Goal: Task Accomplishment & Management: Manage account settings

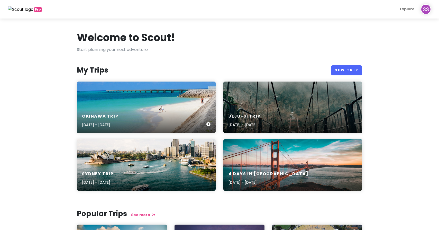
click at [176, 113] on div "Okinawa Trip [DATE] - [DATE]" at bounding box center [146, 120] width 139 height 24
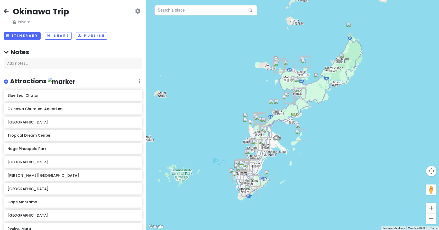
click at [136, 10] on icon at bounding box center [137, 11] width 5 height 4
click at [125, 26] on link "Change Dates" at bounding box center [120, 27] width 49 height 12
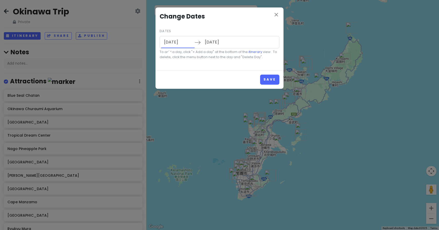
click at [174, 42] on input "[DATE]" at bounding box center [177, 42] width 33 height 12
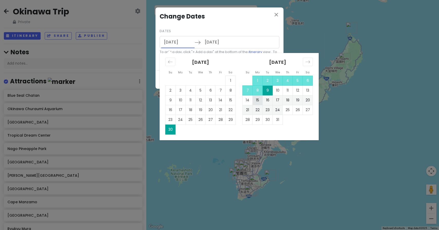
click at [256, 100] on td "15" at bounding box center [257, 100] width 10 height 10
type input "[DATE]"
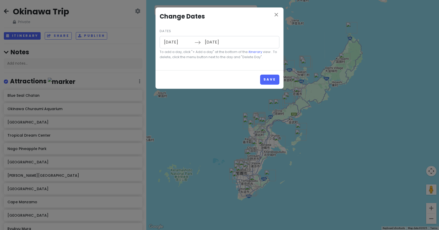
click at [227, 42] on input "[DATE]" at bounding box center [218, 42] width 33 height 12
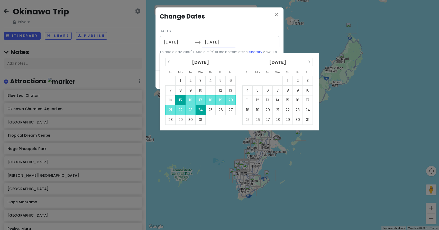
click at [270, 20] on h4 "Change Dates" at bounding box center [219, 17] width 120 height 10
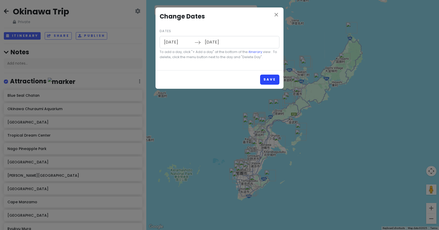
click at [271, 79] on button "Save" at bounding box center [269, 79] width 19 height 10
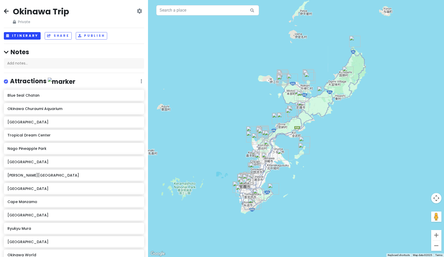
click at [29, 34] on button "Itinerary" at bounding box center [22, 35] width 37 height 7
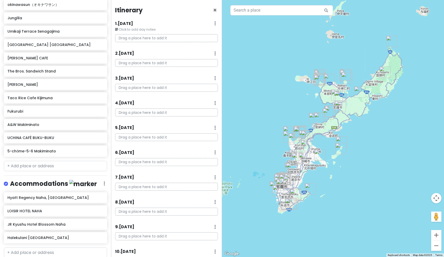
scroll to position [869, 0]
click at [45, 222] on h6 "JR Kyushu Hotel Blossom Naha" at bounding box center [53, 224] width 92 height 5
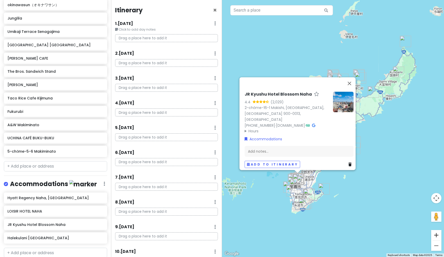
click at [438, 229] on button "Zoom in" at bounding box center [436, 235] width 10 height 10
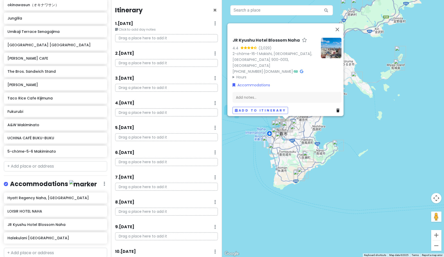
drag, startPoint x: 345, startPoint y: 162, endPoint x: 369, endPoint y: 52, distance: 113.0
click at [356, 78] on img "Katsuren Castle Ruins" at bounding box center [356, 77] width 11 height 11
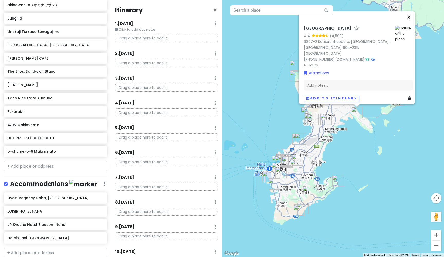
click at [412, 23] on button "Close" at bounding box center [408, 17] width 12 height 12
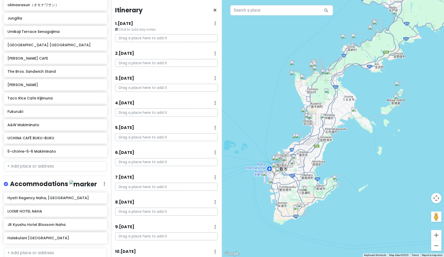
click at [400, 88] on img "Nakabaru Ruins" at bounding box center [399, 86] width 11 height 11
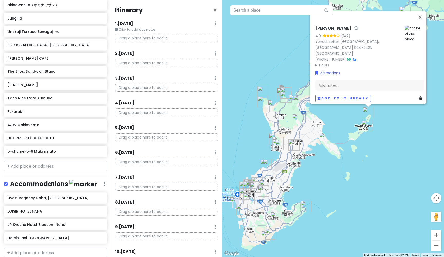
click at [366, 126] on img "Kafu Banta" at bounding box center [366, 125] width 11 height 11
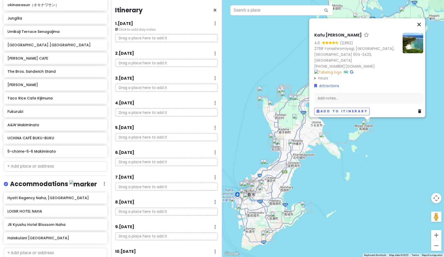
click at [422, 30] on button "Close" at bounding box center [419, 24] width 12 height 12
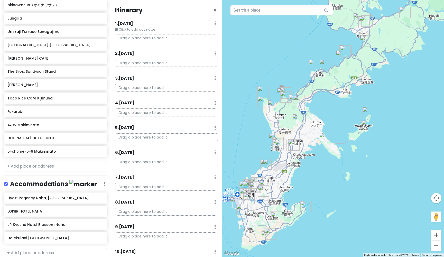
click at [435, 229] on button "Zoom in" at bounding box center [436, 235] width 10 height 10
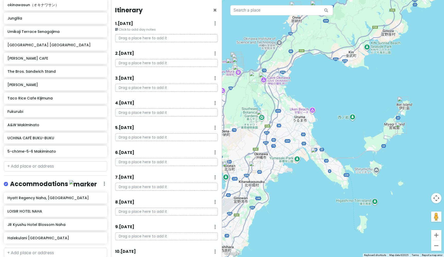
click at [401, 101] on img "Nakabaru Ruins" at bounding box center [402, 102] width 11 height 11
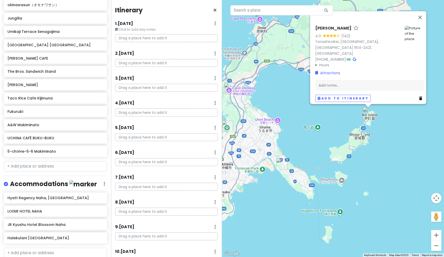
click at [363, 138] on img "Kafu Banta" at bounding box center [366, 138] width 11 height 11
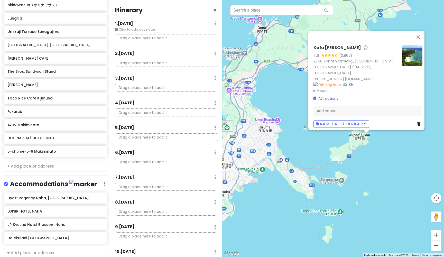
click at [436, 229] on button "Zoom out" at bounding box center [436, 245] width 10 height 10
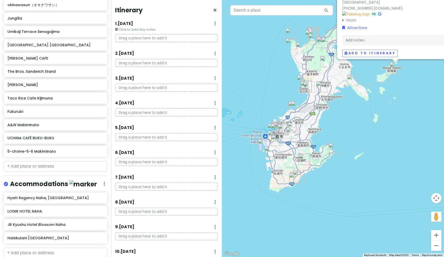
drag, startPoint x: 332, startPoint y: 195, endPoint x: 378, endPoint y: 130, distance: 79.3
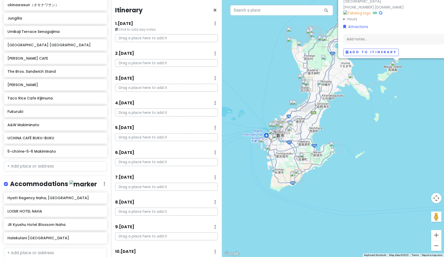
click at [334, 150] on img "Cape Chinen Park" at bounding box center [334, 146] width 11 height 11
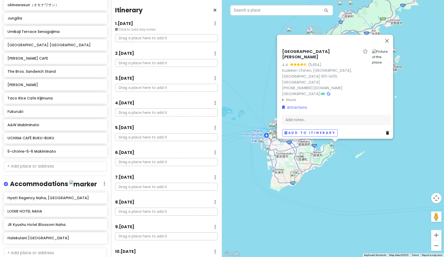
click at [304, 161] on img "Okinawa World" at bounding box center [304, 158] width 11 height 11
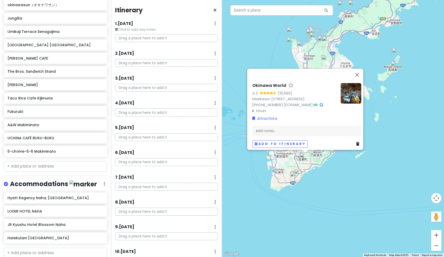
click at [300, 173] on img "Peace Memorial Park" at bounding box center [295, 177] width 11 height 11
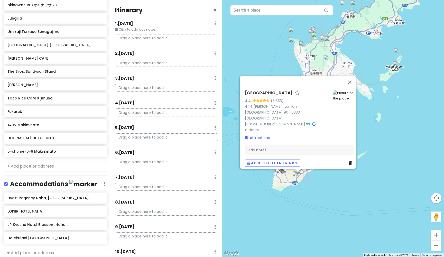
click at [298, 173] on img "Peace Memorial Park" at bounding box center [297, 177] width 11 height 11
click at [296, 176] on img "Peace Memorial Park" at bounding box center [297, 177] width 11 height 11
click at [353, 86] on button "Close" at bounding box center [349, 82] width 12 height 12
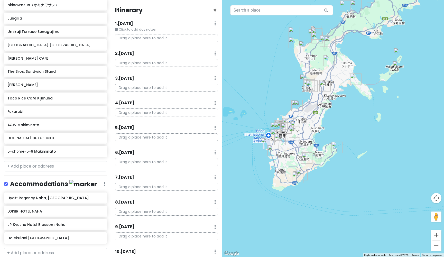
click at [438, 229] on button "Zoom in" at bounding box center [436, 235] width 10 height 10
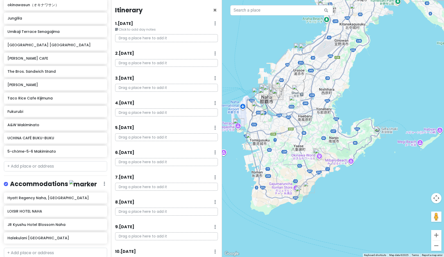
drag, startPoint x: 319, startPoint y: 229, endPoint x: 358, endPoint y: 189, distance: 55.6
click at [379, 129] on img "Cape Chinen Park" at bounding box center [379, 131] width 11 height 11
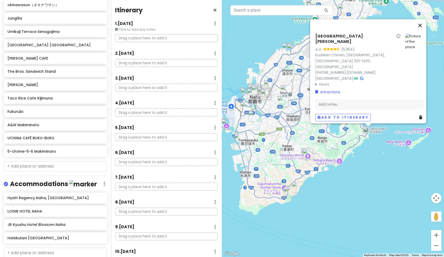
click at [423, 32] on button "Close" at bounding box center [420, 25] width 12 height 12
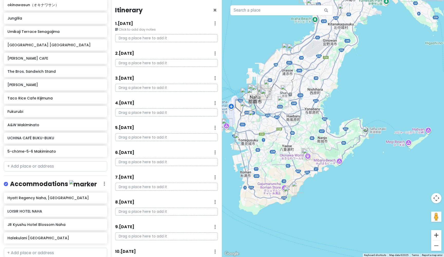
click at [438, 229] on button "Zoom in" at bounding box center [436, 235] width 10 height 10
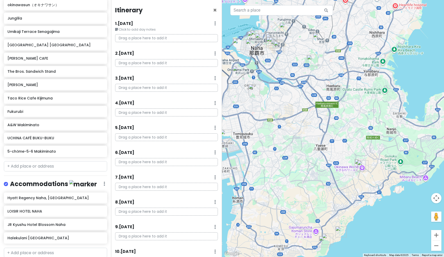
drag, startPoint x: 260, startPoint y: 163, endPoint x: 339, endPoint y: 143, distance: 82.3
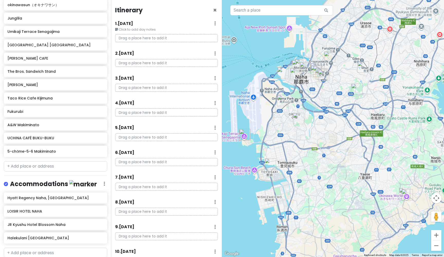
drag, startPoint x: 292, startPoint y: 145, endPoint x: 337, endPoint y: 174, distance: 53.7
click at [270, 166] on img "Okinawa Outlet Mall Ashibinaa" at bounding box center [269, 163] width 11 height 11
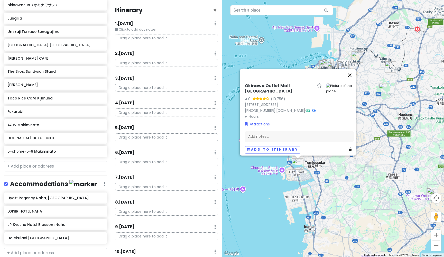
click at [353, 74] on button "Close" at bounding box center [349, 75] width 12 height 12
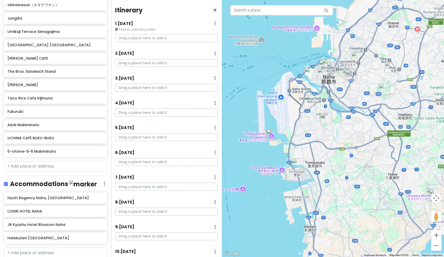
click at [326, 120] on img "Former Japanese Navy Underground Headquarters" at bounding box center [325, 118] width 11 height 11
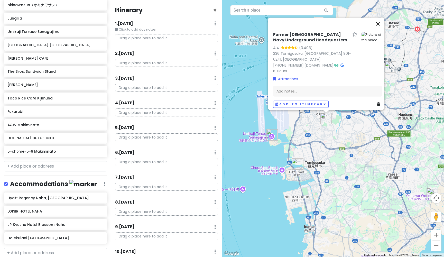
click at [379, 28] on button "Close" at bounding box center [378, 24] width 12 height 12
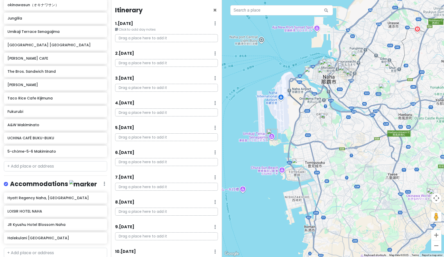
click at [309, 99] on img "AEON Naha" at bounding box center [309, 100] width 11 height 11
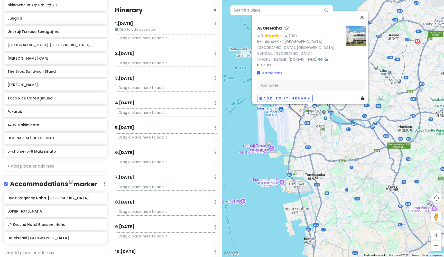
click at [365, 20] on button "Close" at bounding box center [362, 17] width 12 height 12
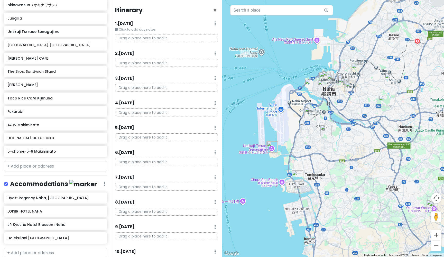
click at [438, 229] on button "Zoom in" at bounding box center [436, 235] width 10 height 10
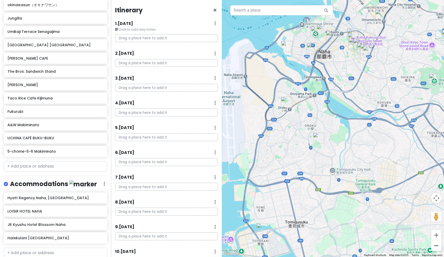
click at [436, 229] on button "Zoom out" at bounding box center [436, 245] width 10 height 10
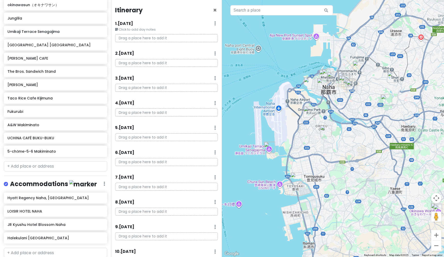
click at [436, 229] on button "Zoom out" at bounding box center [436, 245] width 10 height 10
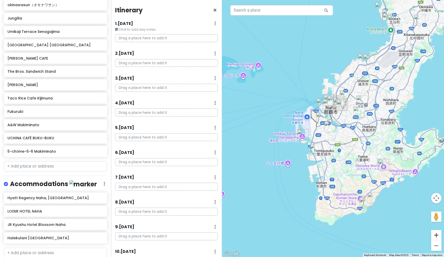
click at [435, 229] on button "Zoom in" at bounding box center [436, 235] width 10 height 10
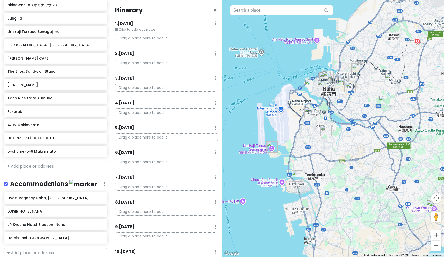
click at [307, 111] on img "AEON Naha" at bounding box center [309, 112] width 11 height 11
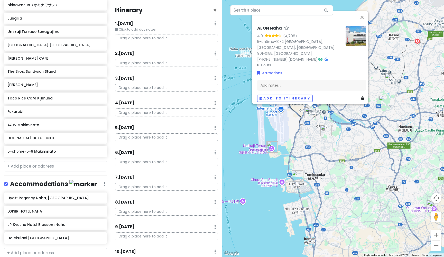
click at [326, 129] on img "Former Japanese Navy Underground Headquarters" at bounding box center [325, 130] width 11 height 11
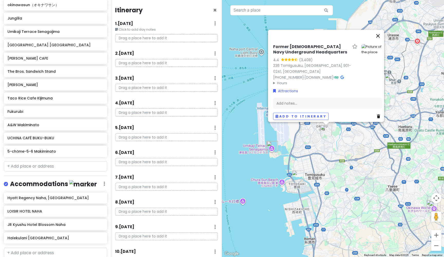
click at [379, 40] on button "Close" at bounding box center [378, 36] width 12 height 12
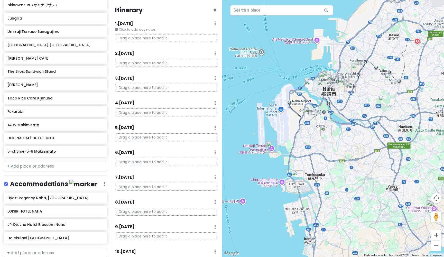
click at [435, 229] on button "Zoom in" at bounding box center [436, 235] width 10 height 10
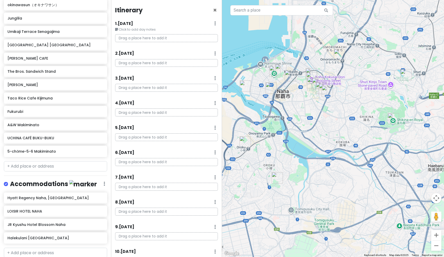
drag, startPoint x: 351, startPoint y: 149, endPoint x: 309, endPoint y: 189, distance: 57.6
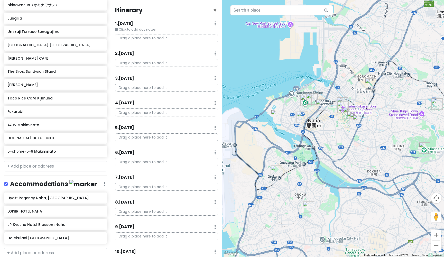
drag, startPoint x: 284, startPoint y: 99, endPoint x: 315, endPoint y: 128, distance: 43.0
click at [304, 100] on img "Fukushūen Garden" at bounding box center [305, 100] width 11 height 11
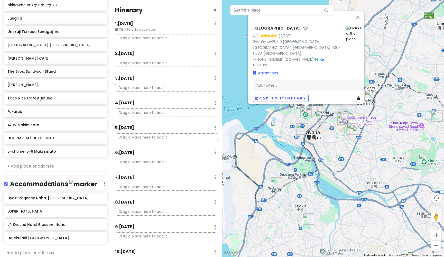
click at [253, 31] on h6 "[GEOGRAPHIC_DATA]" at bounding box center [277, 28] width 48 height 5
drag, startPoint x: 290, startPoint y: 30, endPoint x: 249, endPoint y: 32, distance: 40.9
click at [251, 32] on div "Fukushūen Garden 4.3 (2,787) 2-chōme-29-[GEOGRAPHIC_DATA] 900-0033, [GEOGRAPHIC…" at bounding box center [307, 62] width 113 height 84
click at [301, 128] on img "Street Kart Okinawa" at bounding box center [301, 128] width 11 height 11
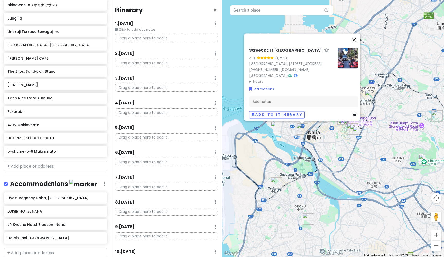
click at [357, 33] on button "Close" at bounding box center [354, 39] width 12 height 12
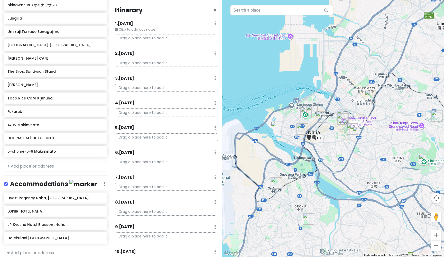
click at [313, 110] on img "Matsuyama Park" at bounding box center [311, 110] width 11 height 11
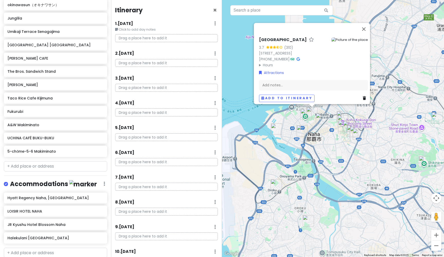
click at [266, 37] on h6 "[GEOGRAPHIC_DATA]" at bounding box center [283, 39] width 48 height 5
drag, startPoint x: 295, startPoint y: 32, endPoint x: 254, endPoint y: 32, distance: 40.6
click at [257, 32] on div "[GEOGRAPHIC_DATA] 3.7 (310) 1 Chome-17 [GEOGRAPHIC_DATA], [GEOGRAPHIC_DATA], [G…" at bounding box center [313, 68] width 113 height 72
click at [321, 118] on img "Gorilla Go-Kart Okinawa" at bounding box center [321, 118] width 11 height 11
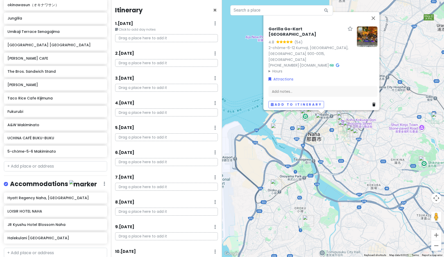
click at [322, 119] on img "Gorilla Go-Kart Okinawa" at bounding box center [321, 118] width 11 height 11
click at [300, 129] on img "Street Kart Okinawa" at bounding box center [301, 130] width 11 height 11
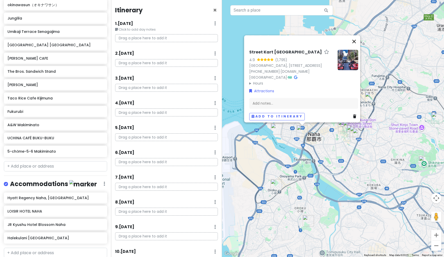
click at [356, 35] on button "Close" at bounding box center [354, 41] width 12 height 12
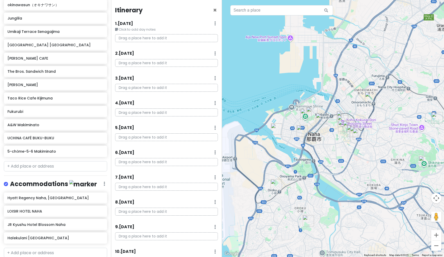
click at [342, 119] on img "Naha Kokusai Dori Shopping Street" at bounding box center [342, 120] width 11 height 11
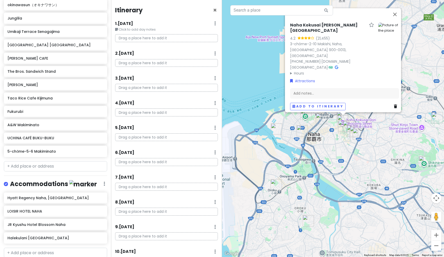
click at [341, 124] on img "Makishi Public Market" at bounding box center [343, 125] width 11 height 11
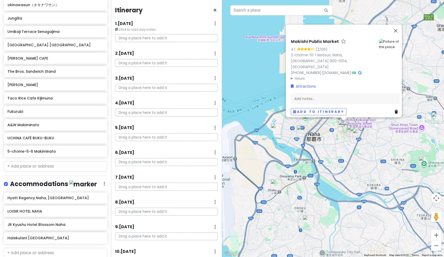
click at [349, 129] on img "Tsuboya Yachimun Street" at bounding box center [352, 130] width 11 height 11
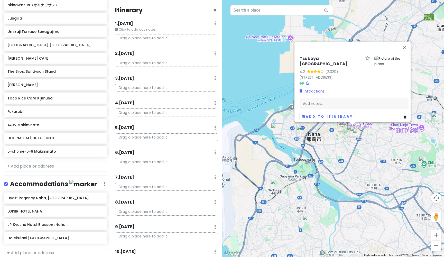
click at [358, 136] on img "Tsuboya Pottery Street" at bounding box center [358, 133] width 11 height 11
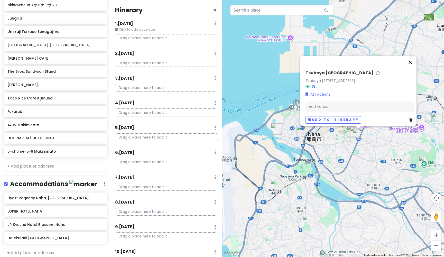
click at [411, 56] on button "Close" at bounding box center [410, 62] width 12 height 12
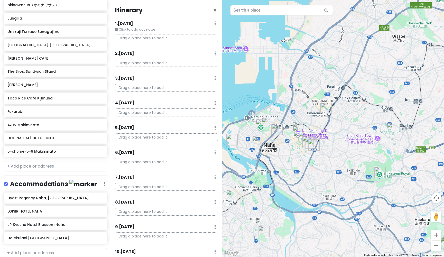
drag, startPoint x: 404, startPoint y: 104, endPoint x: 359, endPoint y: 115, distance: 47.0
click at [275, 132] on img "Gorilla Go-Kart Okinawa" at bounding box center [275, 129] width 11 height 11
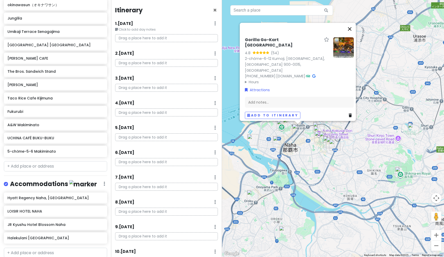
click at [352, 35] on button "Close" at bounding box center [349, 29] width 12 height 12
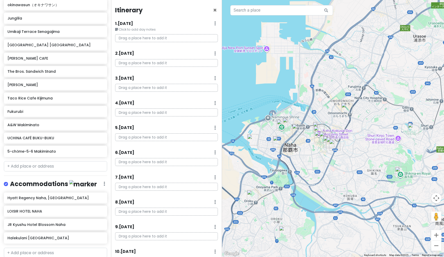
click at [318, 130] on img "Naha Kokusai Dori Shopping Street" at bounding box center [319, 131] width 11 height 11
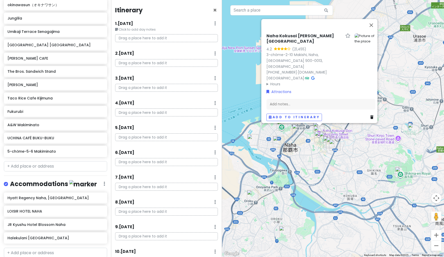
click at [317, 137] on img "Makishi Public Market" at bounding box center [319, 136] width 11 height 11
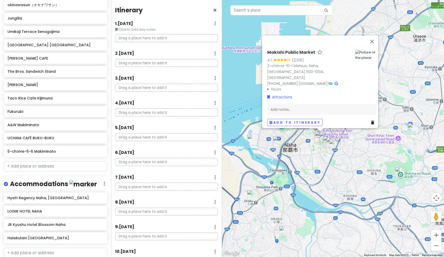
click at [326, 140] on img "Tsuboya Yachimun Street" at bounding box center [328, 141] width 11 height 11
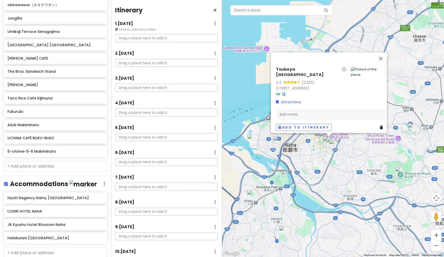
click at [332, 143] on img "Tsuboya Pottery Street" at bounding box center [334, 144] width 11 height 11
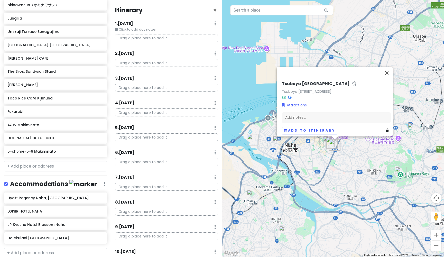
click at [388, 67] on button "Close" at bounding box center [386, 73] width 12 height 12
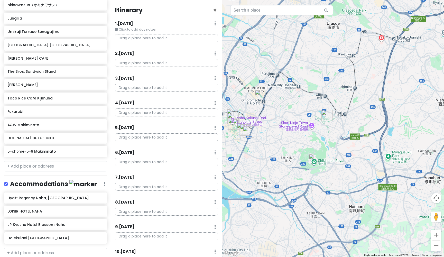
drag, startPoint x: 373, startPoint y: 147, endPoint x: 286, endPoint y: 134, distance: 88.5
click at [325, 113] on img "Shuri Castle" at bounding box center [326, 115] width 11 height 11
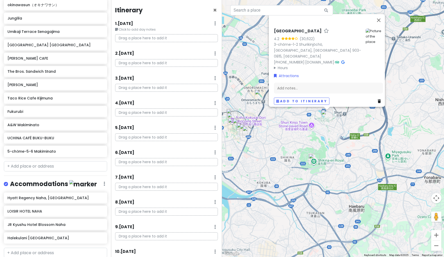
click at [313, 159] on img "Shikina-en Royal Gardens 識名園" at bounding box center [313, 159] width 11 height 11
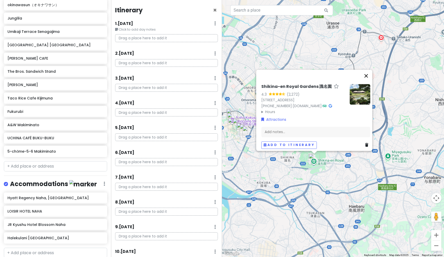
click at [370, 70] on button "Close" at bounding box center [366, 76] width 12 height 12
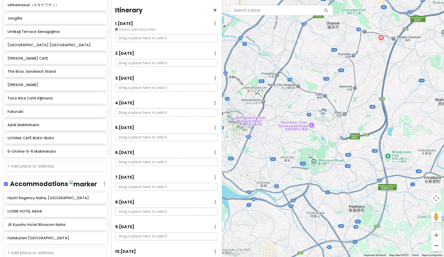
click at [438, 229] on button "Zoom out" at bounding box center [436, 245] width 10 height 10
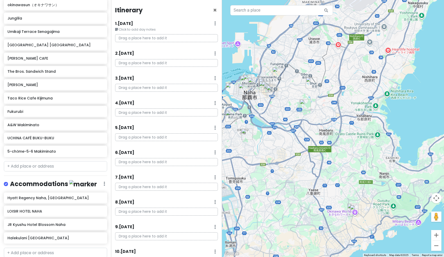
drag, startPoint x: 384, startPoint y: 184, endPoint x: 365, endPoint y: 147, distance: 41.5
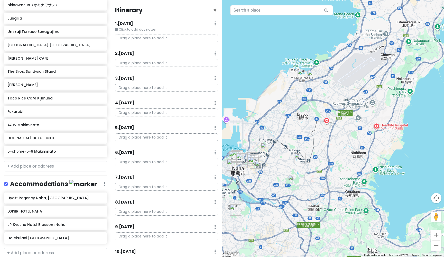
drag, startPoint x: 330, startPoint y: 75, endPoint x: 318, endPoint y: 152, distance: 77.1
click at [303, 75] on img "5-chōme-5-6 Makiminato" at bounding box center [302, 74] width 11 height 11
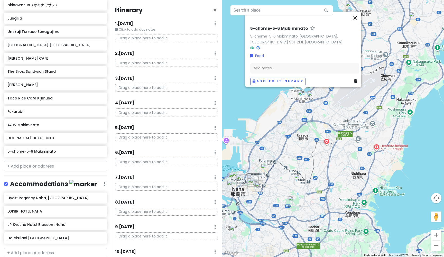
click at [356, 20] on button "Close" at bounding box center [355, 18] width 12 height 12
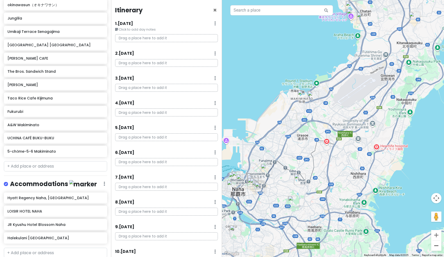
click at [436, 229] on button "Zoom out" at bounding box center [436, 245] width 10 height 10
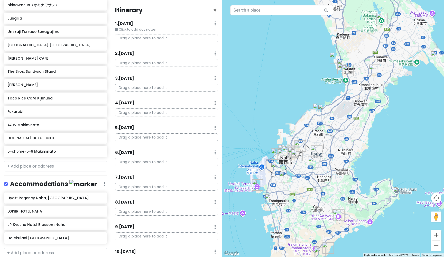
click at [437, 229] on button "Zoom in" at bounding box center [436, 235] width 10 height 10
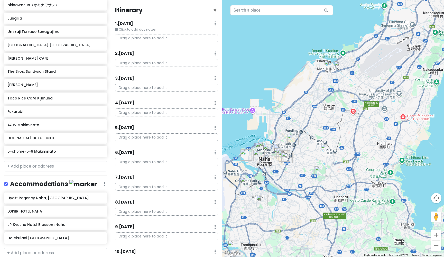
drag, startPoint x: 280, startPoint y: 183, endPoint x: 307, endPoint y: 152, distance: 40.9
click at [258, 153] on img "Street Kart Okinawa" at bounding box center [258, 155] width 11 height 11
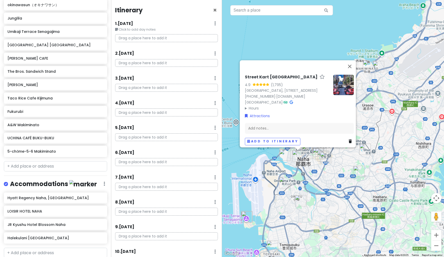
click at [270, 74] on h6 "Street Kart [GEOGRAPHIC_DATA]" at bounding box center [281, 76] width 73 height 5
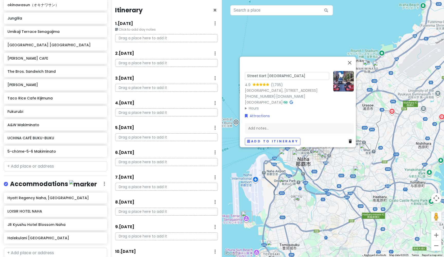
drag, startPoint x: 286, startPoint y: 68, endPoint x: 242, endPoint y: 68, distance: 43.9
click at [243, 69] on div "[GEOGRAPHIC_DATA] 4.9 (1,795) [GEOGRAPHIC_DATA], [STREET_ADDRESS] [PHONE_NUMBER…" at bounding box center [299, 108] width 113 height 78
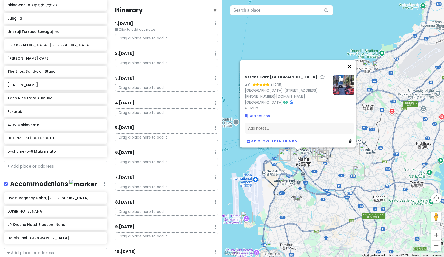
click at [353, 60] on button "Close" at bounding box center [349, 66] width 12 height 12
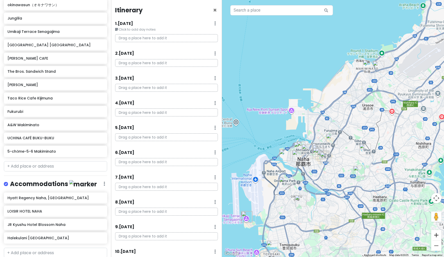
click at [438, 229] on button "Zoom in" at bounding box center [436, 235] width 10 height 10
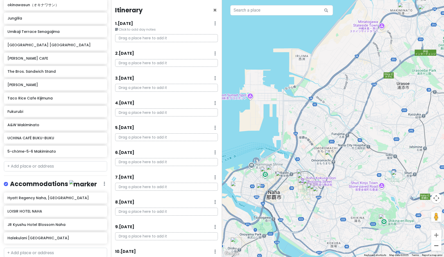
click at [438, 229] on button "Zoom out" at bounding box center [436, 245] width 10 height 10
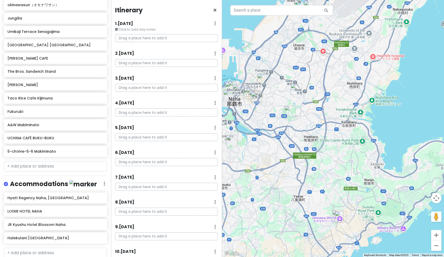
drag, startPoint x: 353, startPoint y: 183, endPoint x: 283, endPoint y: 123, distance: 91.7
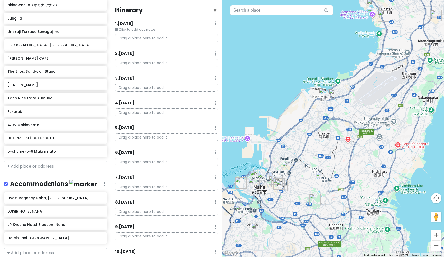
drag, startPoint x: 306, startPoint y: 96, endPoint x: 333, endPoint y: 192, distance: 100.5
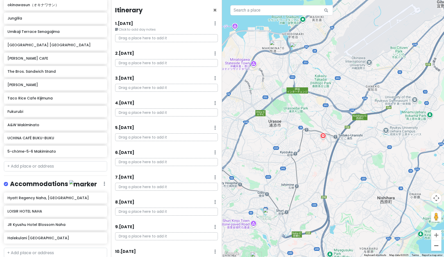
click at [437, 229] on button "Zoom out" at bounding box center [436, 245] width 10 height 10
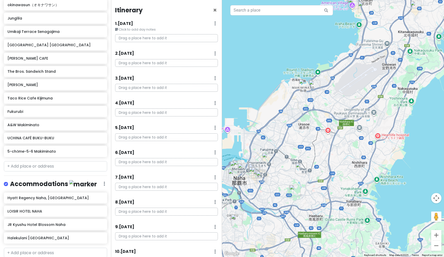
click at [437, 229] on button "Zoom out" at bounding box center [436, 245] width 10 height 10
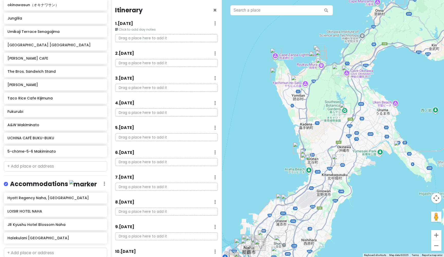
drag, startPoint x: 400, startPoint y: 103, endPoint x: 363, endPoint y: 199, distance: 103.0
click at [435, 229] on button "Zoom out" at bounding box center [436, 245] width 10 height 10
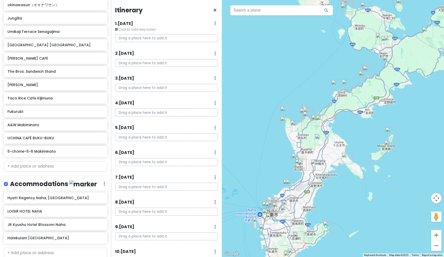
drag, startPoint x: 379, startPoint y: 111, endPoint x: 360, endPoint y: 135, distance: 30.7
click at [438, 229] on button "Zoom in" at bounding box center [436, 235] width 10 height 10
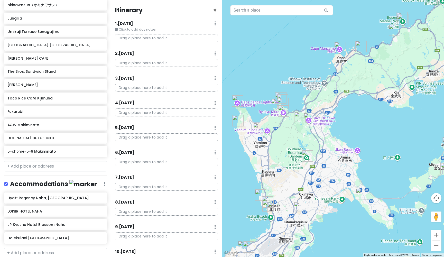
click at [258, 127] on img "Zakimi Castle Ruins" at bounding box center [258, 128] width 11 height 11
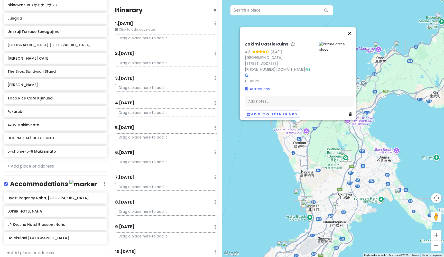
click at [352, 37] on button "Close" at bounding box center [349, 33] width 12 height 12
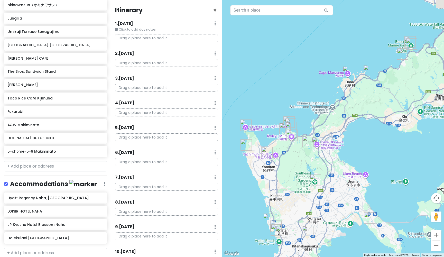
drag, startPoint x: 370, startPoint y: 141, endPoint x: 337, endPoint y: 168, distance: 42.7
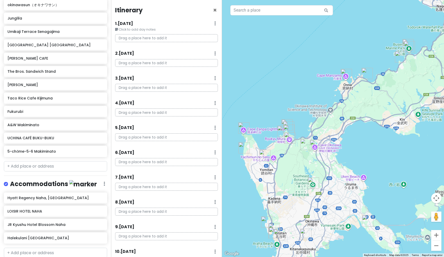
click at [287, 122] on img "Blue Cave" at bounding box center [288, 126] width 11 height 11
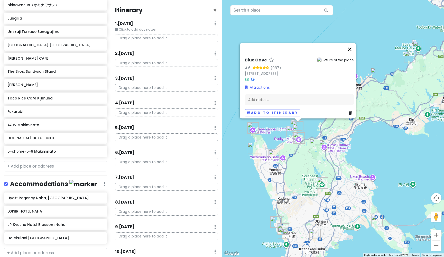
click at [352, 43] on button "Close" at bounding box center [349, 49] width 12 height 12
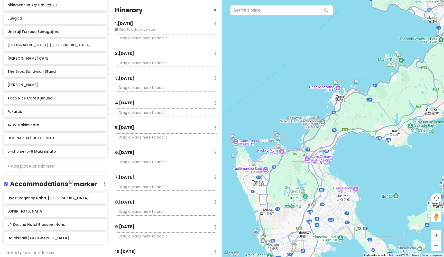
drag, startPoint x: 344, startPoint y: 143, endPoint x: 327, endPoint y: 155, distance: 21.1
click at [339, 85] on img "Cape Manzamo" at bounding box center [337, 86] width 11 height 11
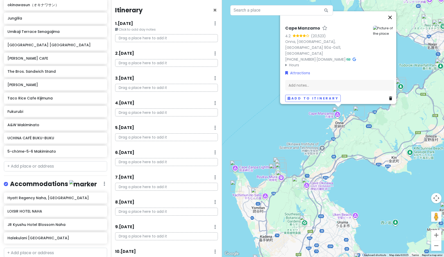
click at [392, 21] on button "Close" at bounding box center [390, 17] width 12 height 12
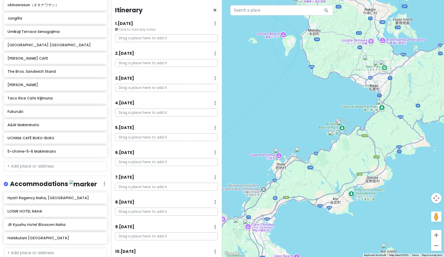
drag, startPoint x: 374, startPoint y: 139, endPoint x: 315, endPoint y: 180, distance: 72.4
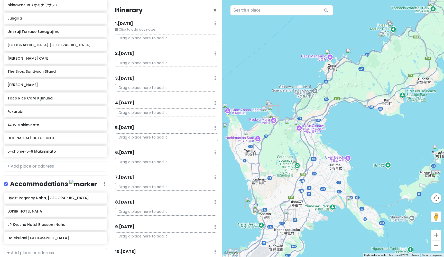
drag, startPoint x: 290, startPoint y: 217, endPoint x: 341, endPoint y: 117, distance: 111.7
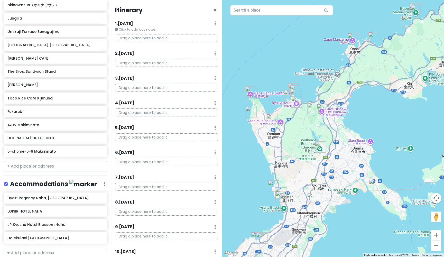
drag, startPoint x: 341, startPoint y: 117, endPoint x: 364, endPoint y: 100, distance: 28.9
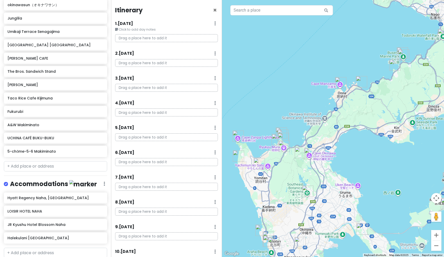
drag, startPoint x: 369, startPoint y: 106, endPoint x: 356, endPoint y: 151, distance: 46.4
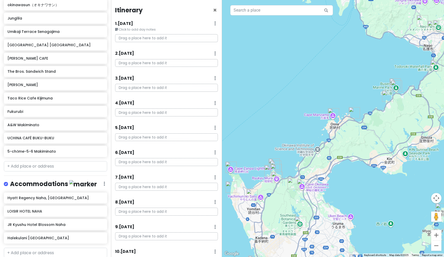
drag, startPoint x: 365, startPoint y: 151, endPoint x: 358, endPoint y: 183, distance: 32.4
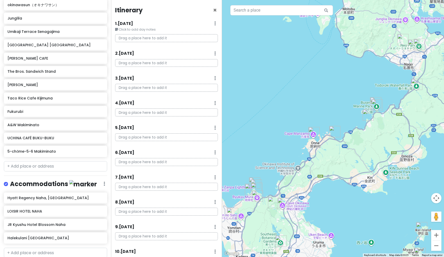
drag, startPoint x: 361, startPoint y: 177, endPoint x: 342, endPoint y: 196, distance: 27.2
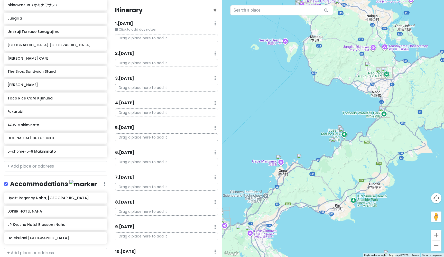
drag, startPoint x: 342, startPoint y: 196, endPoint x: 309, endPoint y: 224, distance: 43.3
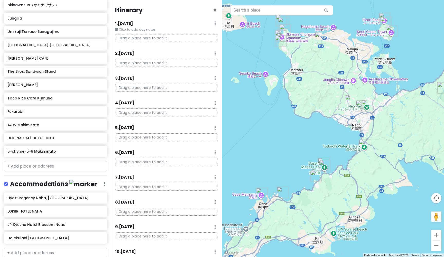
drag, startPoint x: 325, startPoint y: 108, endPoint x: 306, endPoint y: 141, distance: 38.1
click at [281, 194] on img "Okashigoten Onna Branch" at bounding box center [282, 192] width 11 height 11
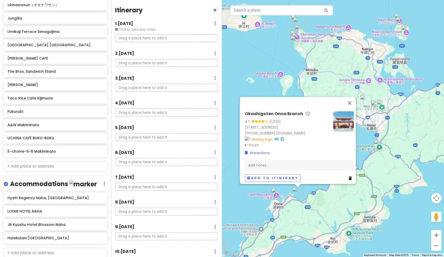
click at [275, 193] on img "Cape Manzamo" at bounding box center [276, 193] width 11 height 11
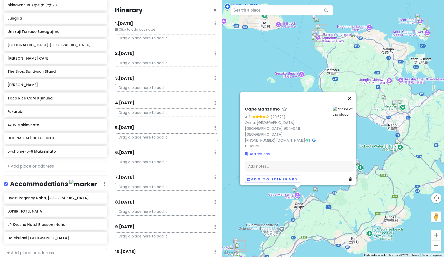
click at [353, 103] on button "Close" at bounding box center [349, 98] width 12 height 12
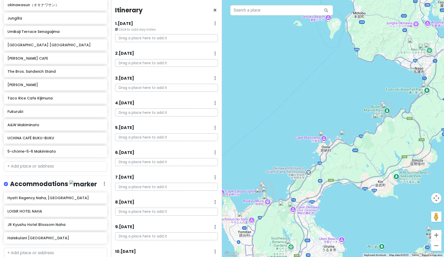
drag, startPoint x: 329, startPoint y: 155, endPoint x: 355, endPoint y: 99, distance: 62.2
click at [268, 200] on img "Ryukyu Mura" at bounding box center [267, 199] width 11 height 11
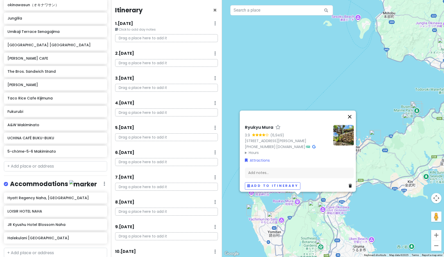
click at [352, 110] on button "Close" at bounding box center [349, 116] width 12 height 12
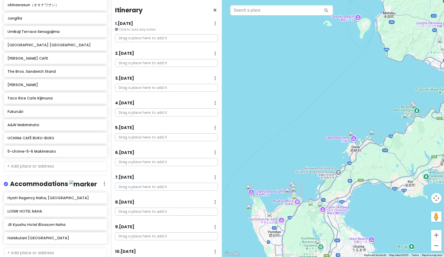
click at [273, 217] on img "Zakimi Castle Ruins" at bounding box center [272, 217] width 11 height 11
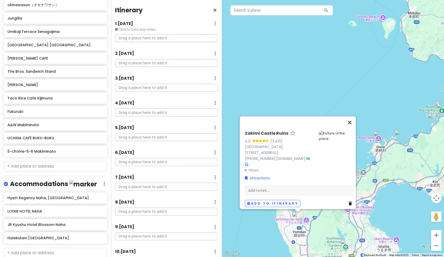
click at [353, 126] on button "Close" at bounding box center [349, 122] width 12 height 12
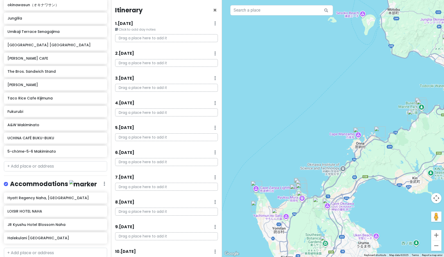
drag, startPoint x: 355, startPoint y: 109, endPoint x: 334, endPoint y: 105, distance: 21.1
click at [316, 204] on img "Bios Hill" at bounding box center [318, 202] width 11 height 11
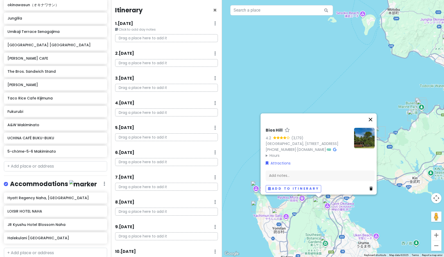
click at [374, 113] on button "Close" at bounding box center [370, 119] width 12 height 12
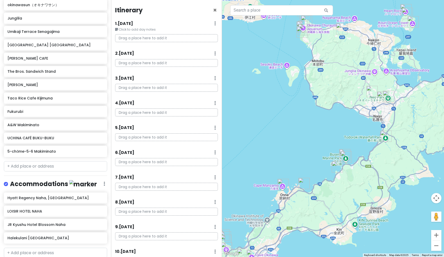
drag, startPoint x: 365, startPoint y: 100, endPoint x: 278, endPoint y: 161, distance: 106.4
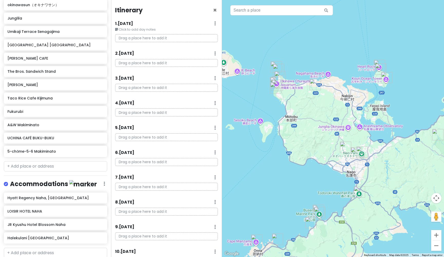
drag, startPoint x: 304, startPoint y: 130, endPoint x: 290, endPoint y: 175, distance: 47.4
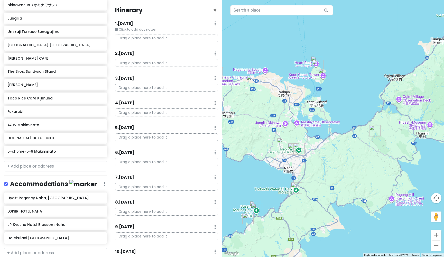
drag, startPoint x: 327, startPoint y: 184, endPoint x: 263, endPoint y: 180, distance: 64.1
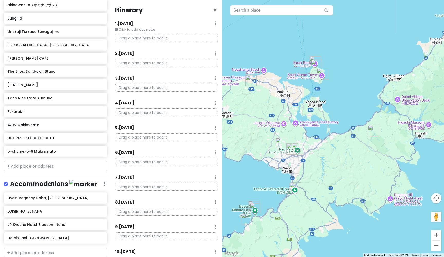
click at [371, 134] on img "Ta-taki Waterfall" at bounding box center [373, 130] width 11 height 11
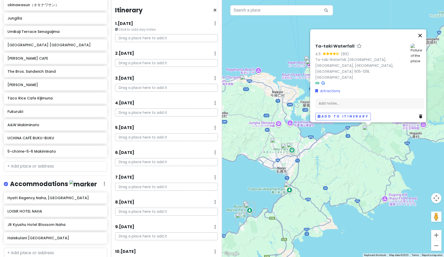
click at [423, 42] on button "Close" at bounding box center [420, 35] width 12 height 12
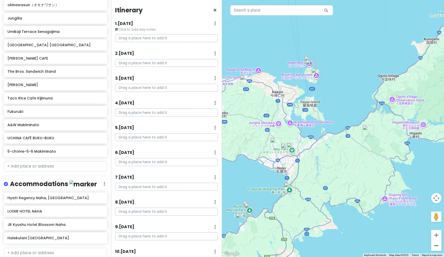
click at [438, 229] on button "Zoom out" at bounding box center [436, 245] width 10 height 10
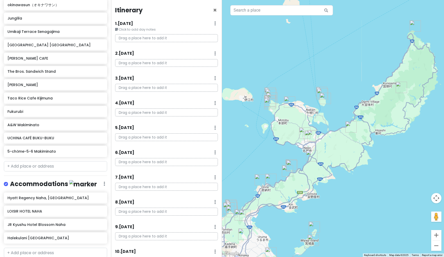
click at [402, 89] on img "Yanbaru National Park" at bounding box center [400, 87] width 11 height 11
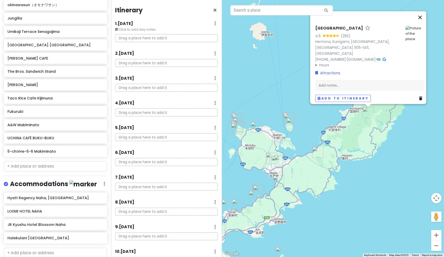
click at [422, 21] on button "Close" at bounding box center [420, 17] width 12 height 12
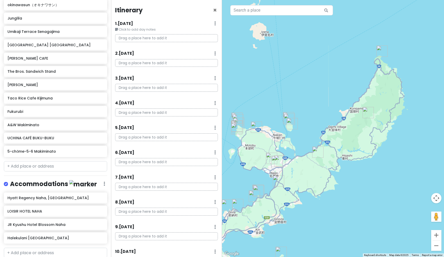
click at [380, 51] on img "Cape Hedo" at bounding box center [381, 50] width 11 height 11
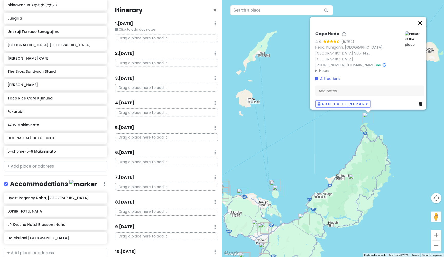
click at [422, 20] on button "Close" at bounding box center [420, 23] width 12 height 12
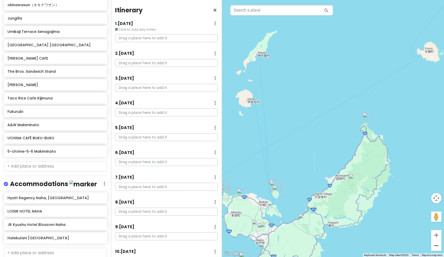
click at [438, 229] on button "Zoom out" at bounding box center [436, 245] width 10 height 10
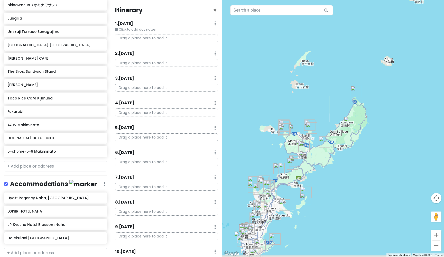
drag, startPoint x: 370, startPoint y: 205, endPoint x: 378, endPoint y: 163, distance: 42.7
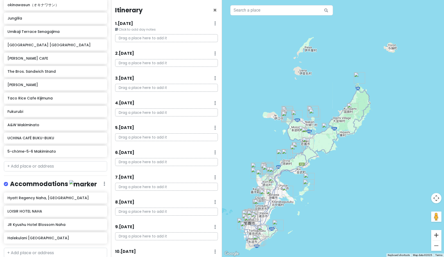
click at [437, 229] on button "Zoom in" at bounding box center [436, 235] width 10 height 10
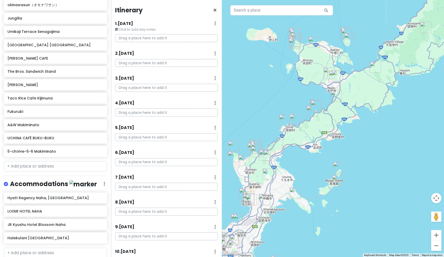
drag, startPoint x: 358, startPoint y: 203, endPoint x: 412, endPoint y: 135, distance: 86.4
click at [437, 229] on button "Zoom in" at bounding box center [436, 235] width 10 height 10
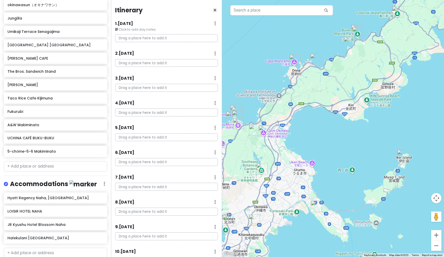
drag, startPoint x: 362, startPoint y: 177, endPoint x: 422, endPoint y: 120, distance: 82.5
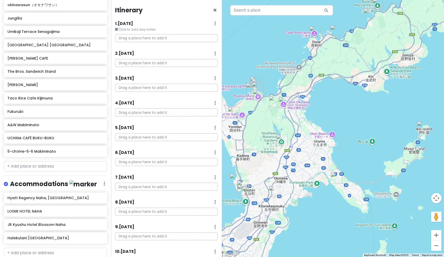
drag, startPoint x: 329, startPoint y: 134, endPoint x: 349, endPoint y: 105, distance: 35.3
click at [334, 175] on img "Katsuren Castle Ruins" at bounding box center [335, 177] width 11 height 11
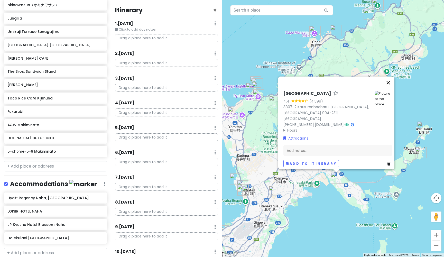
click at [389, 88] on button "Close" at bounding box center [388, 83] width 12 height 12
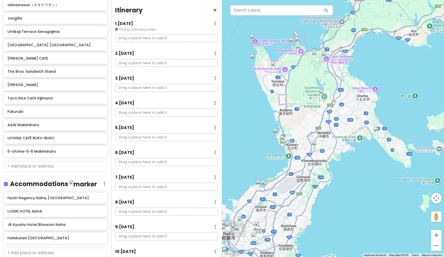
drag, startPoint x: 352, startPoint y: 146, endPoint x: 396, endPoint y: 100, distance: 63.4
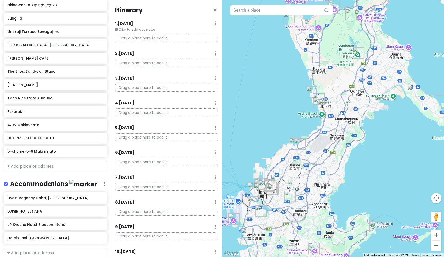
drag, startPoint x: 392, startPoint y: 101, endPoint x: 426, endPoint y: 59, distance: 54.4
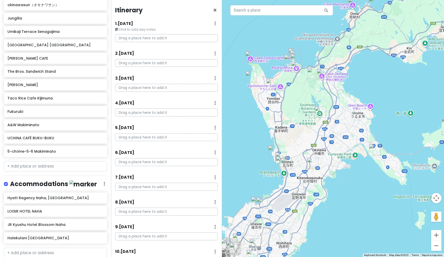
drag, startPoint x: 429, startPoint y: 42, endPoint x: 391, endPoint y: 101, distance: 70.4
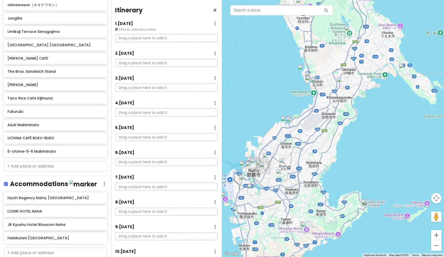
drag, startPoint x: 338, startPoint y: 177, endPoint x: 367, endPoint y: 96, distance: 86.2
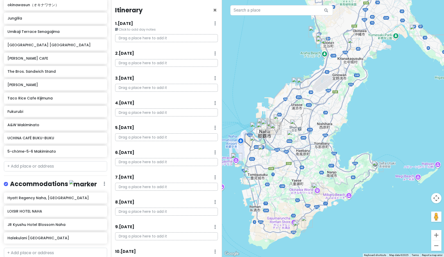
drag, startPoint x: 367, startPoint y: 96, endPoint x: 378, endPoint y: 56, distance: 41.1
click at [375, 169] on img "Cape Chinen Park" at bounding box center [377, 165] width 11 height 11
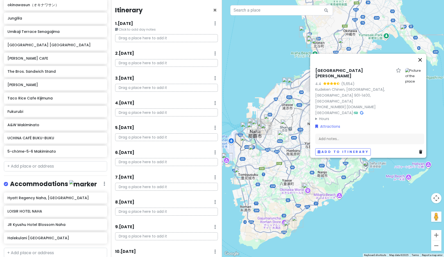
click at [422, 66] on button "Close" at bounding box center [420, 60] width 12 height 12
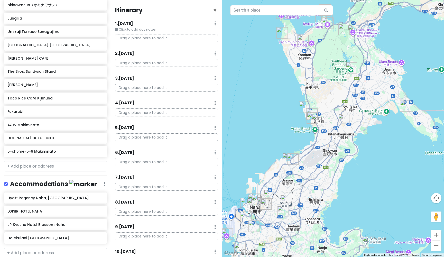
drag, startPoint x: 375, startPoint y: 105, endPoint x: 375, endPoint y: 182, distance: 76.3
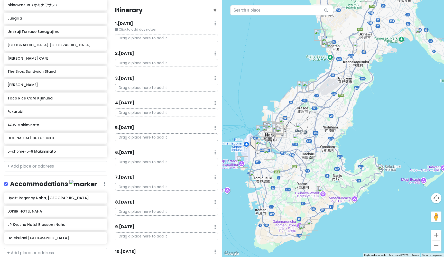
drag, startPoint x: 260, startPoint y: 115, endPoint x: 273, endPoint y: 36, distance: 80.0
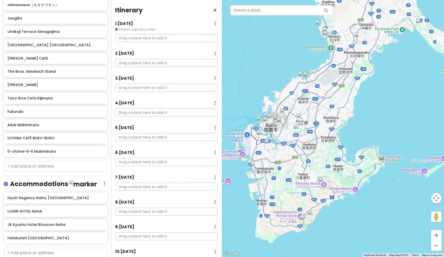
drag, startPoint x: 264, startPoint y: 58, endPoint x: 267, endPoint y: 53, distance: 5.6
click at [383, 159] on img "Cape Chinen Park" at bounding box center [383, 159] width 11 height 11
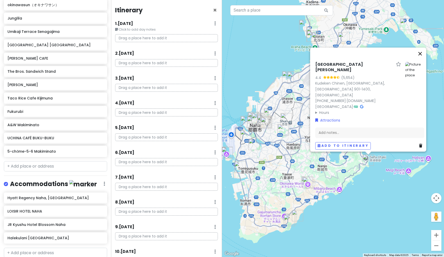
click at [422, 60] on button "Close" at bounding box center [420, 54] width 12 height 12
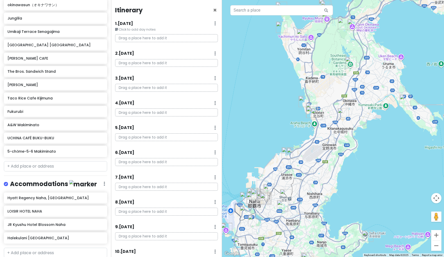
drag, startPoint x: 397, startPoint y: 91, endPoint x: 396, endPoint y: 167, distance: 76.3
click at [403, 98] on img "Katsuren Castle Ruins" at bounding box center [404, 99] width 11 height 11
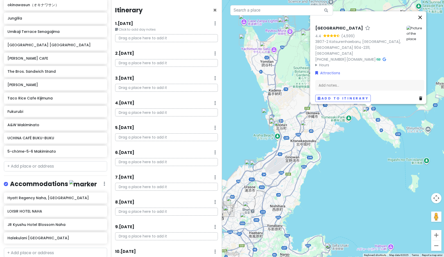
click at [422, 21] on button "Close" at bounding box center [420, 17] width 12 height 12
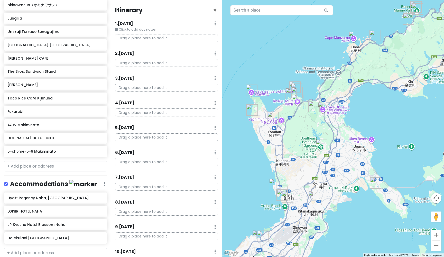
drag, startPoint x: 381, startPoint y: 58, endPoint x: 389, endPoint y: 129, distance: 71.3
click at [312, 109] on img "Bios Hill" at bounding box center [313, 106] width 11 height 11
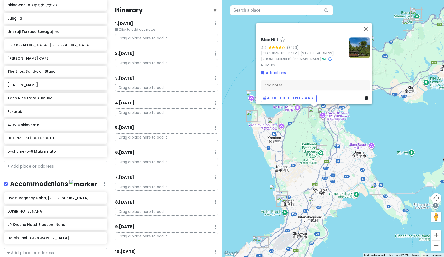
click at [323, 112] on img "Cave Okinawa" at bounding box center [323, 113] width 11 height 11
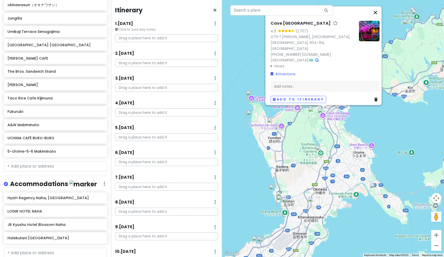
click at [376, 19] on button "Close" at bounding box center [375, 12] width 12 height 12
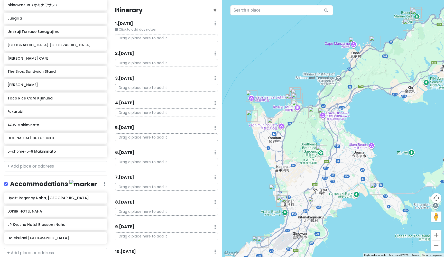
click at [271, 121] on img "Zakimi Castle Ruins" at bounding box center [272, 123] width 11 height 11
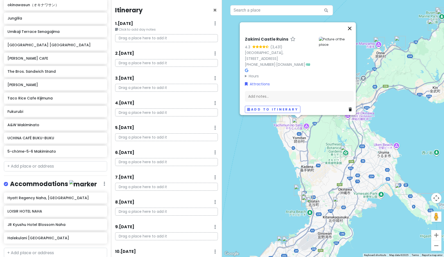
click at [351, 33] on button "Close" at bounding box center [349, 28] width 12 height 12
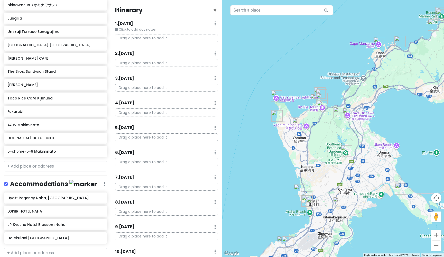
click at [319, 105] on img "Ryukyu Mura" at bounding box center [322, 105] width 11 height 11
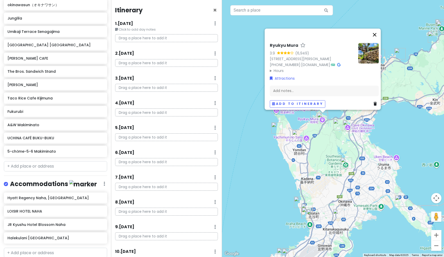
click at [376, 29] on button "Close" at bounding box center [374, 35] width 12 height 12
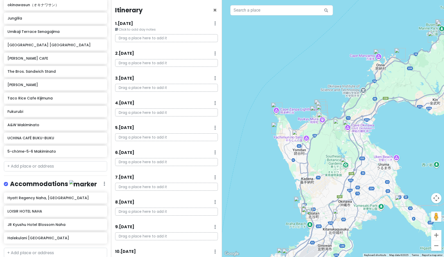
click at [318, 104] on img "Blue Cave" at bounding box center [321, 106] width 11 height 11
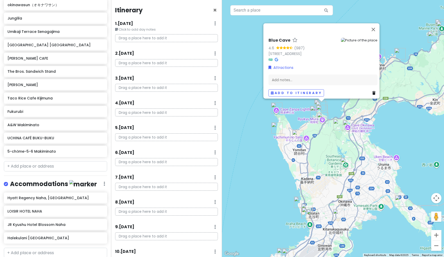
click at [318, 101] on img "Blue Cave" at bounding box center [321, 106] width 11 height 11
click at [285, 38] on h6 "Blue Cave" at bounding box center [279, 40] width 22 height 5
drag, startPoint x: 294, startPoint y: 30, endPoint x: 264, endPoint y: 30, distance: 29.8
click at [266, 32] on div "Blue Cave 4.6 (987) 469-1 Maeda, [GEOGRAPHIC_DATA], [GEOGRAPHIC_DATA], [GEOGRAP…" at bounding box center [322, 65] width 113 height 67
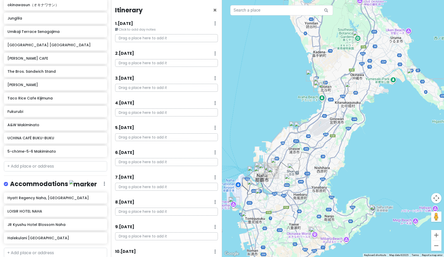
drag, startPoint x: 268, startPoint y: 179, endPoint x: 280, endPoint y: 52, distance: 128.0
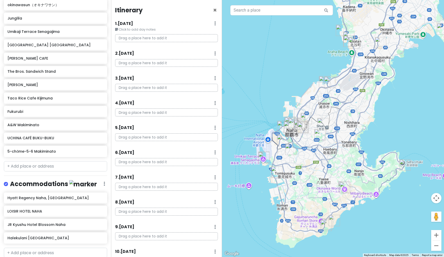
drag, startPoint x: 267, startPoint y: 110, endPoint x: 297, endPoint y: 64, distance: 55.2
click at [437, 229] on button "Zoom in" at bounding box center [436, 235] width 10 height 10
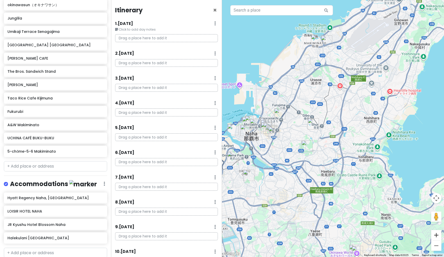
click at [437, 229] on button "Zoom in" at bounding box center [436, 235] width 10 height 10
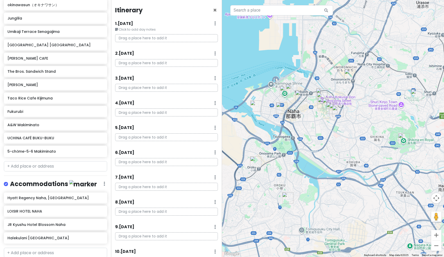
drag, startPoint x: 270, startPoint y: 107, endPoint x: 395, endPoint y: 76, distance: 128.8
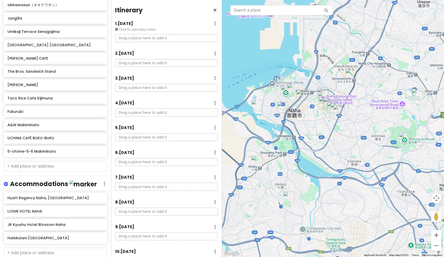
click at [280, 107] on img "Street Kart Okinawa" at bounding box center [282, 106] width 11 height 11
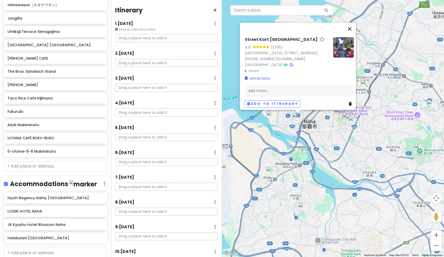
click at [353, 23] on button "Close" at bounding box center [349, 29] width 12 height 12
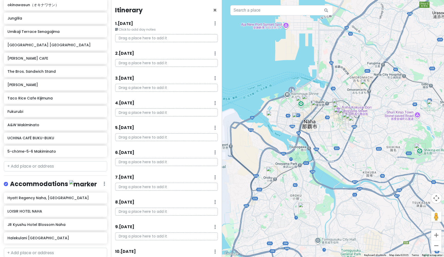
click at [336, 101] on img "JR Kyushu Hotel Blossom Naha" at bounding box center [337, 103] width 11 height 11
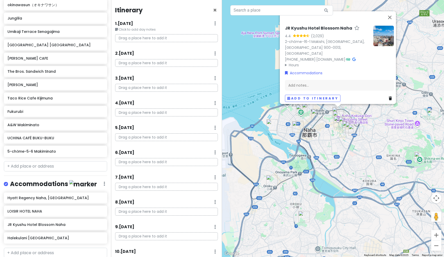
click at [335, 115] on img "Naha Kokusai Dori Shopping Street" at bounding box center [338, 116] width 11 height 11
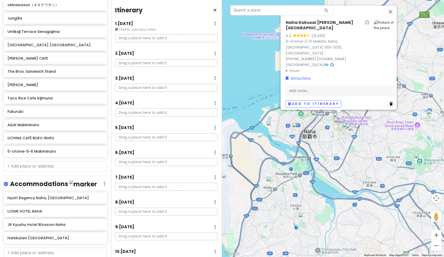
click at [314, 117] on img "Gorilla Go-Kart Okinawa" at bounding box center [316, 115] width 11 height 11
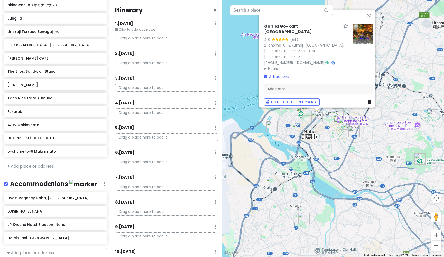
click at [264, 35] on h6 "Gorilla Go-Kart [GEOGRAPHIC_DATA]" at bounding box center [302, 29] width 77 height 11
drag, startPoint x: 311, startPoint y: 35, endPoint x: 262, endPoint y: 35, distance: 49.8
click at [264, 34] on input "Gorilla Go-Kart [GEOGRAPHIC_DATA]" at bounding box center [306, 30] width 84 height 8
click at [296, 131] on img "Street Kart Okinawa" at bounding box center [297, 127] width 11 height 11
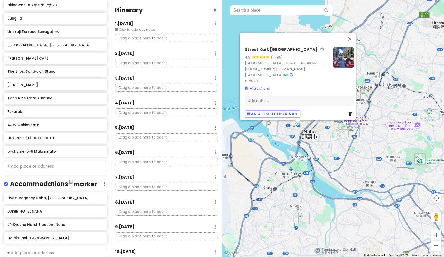
click at [352, 33] on button "Close" at bounding box center [349, 39] width 12 height 12
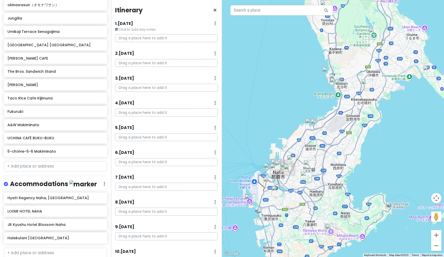
click at [268, 183] on img "AEON Naha" at bounding box center [268, 182] width 11 height 11
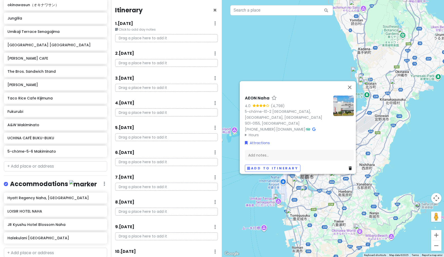
click at [306, 193] on img "Former Japanese Navy Underground Headquarters" at bounding box center [305, 191] width 11 height 11
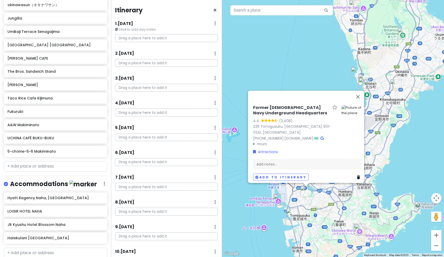
click at [291, 213] on img "Okinawa Outlet Mall Ashibinaa" at bounding box center [291, 213] width 11 height 11
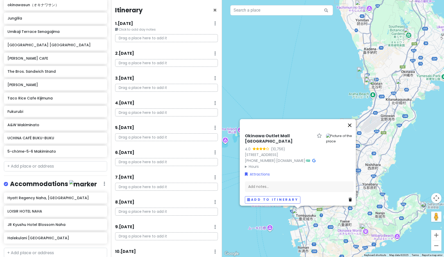
click at [353, 124] on button "Close" at bounding box center [349, 125] width 12 height 12
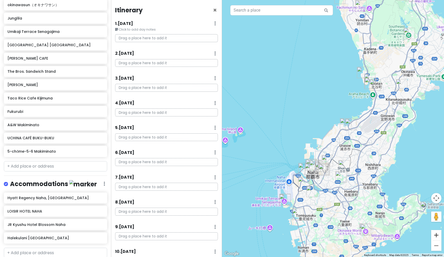
click at [437, 229] on button "Zoom in" at bounding box center [436, 235] width 10 height 10
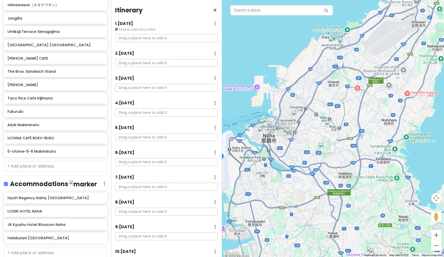
drag, startPoint x: 302, startPoint y: 135, endPoint x: 278, endPoint y: 52, distance: 86.5
click at [435, 229] on button "Zoom in" at bounding box center [436, 235] width 10 height 10
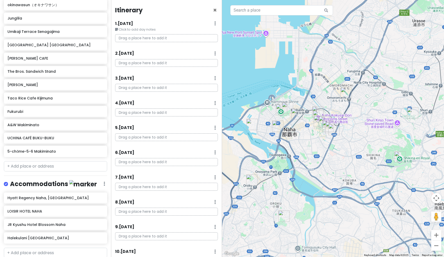
drag, startPoint x: 266, startPoint y: 159, endPoint x: 355, endPoint y: 145, distance: 90.3
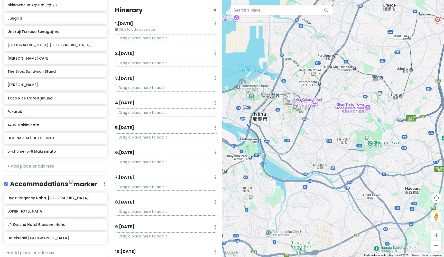
drag, startPoint x: 334, startPoint y: 152, endPoint x: 299, endPoint y: 134, distance: 39.2
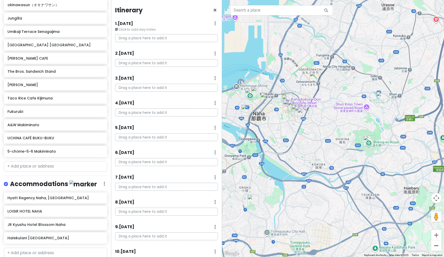
click at [436, 229] on button "Zoom out" at bounding box center [436, 245] width 10 height 10
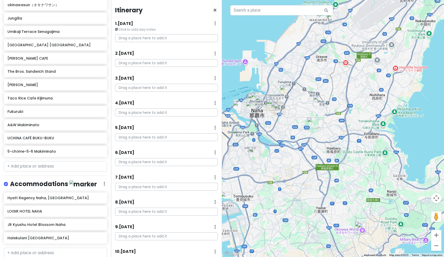
drag, startPoint x: 414, startPoint y: 186, endPoint x: 374, endPoint y: 177, distance: 40.4
click at [438, 229] on button "Zoom out" at bounding box center [436, 245] width 10 height 10
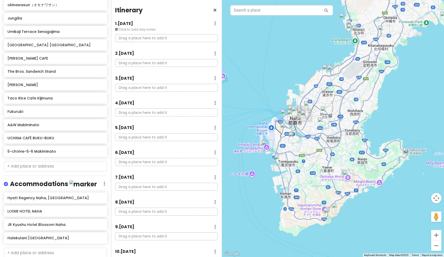
click at [407, 153] on img "Cape Chinen Park" at bounding box center [407, 152] width 11 height 11
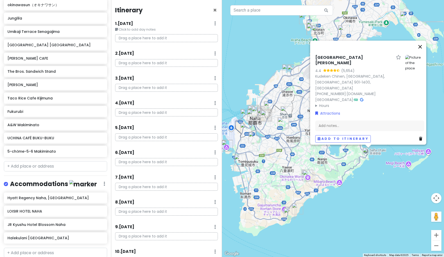
click at [421, 53] on button "Close" at bounding box center [420, 47] width 12 height 12
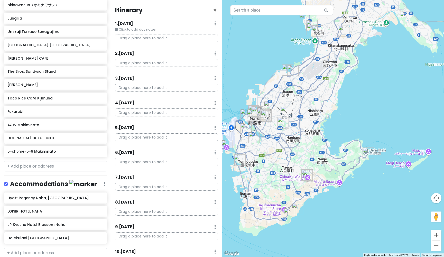
click at [436, 229] on button "Zoom in" at bounding box center [436, 235] width 10 height 10
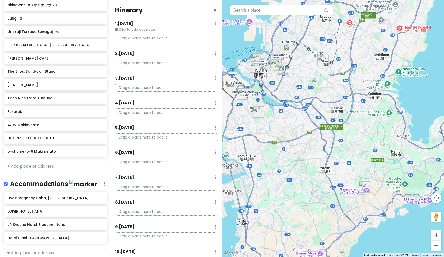
drag, startPoint x: 274, startPoint y: 149, endPoint x: 365, endPoint y: 122, distance: 94.5
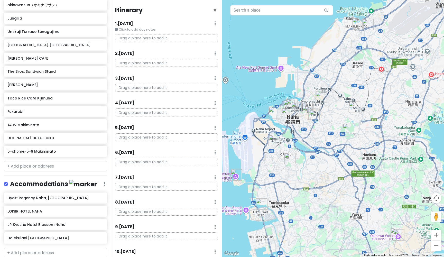
drag, startPoint x: 290, startPoint y: 127, endPoint x: 323, endPoint y: 165, distance: 49.9
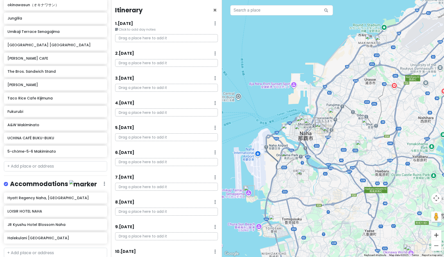
click at [436, 229] on button "Zoom in" at bounding box center [436, 235] width 10 height 10
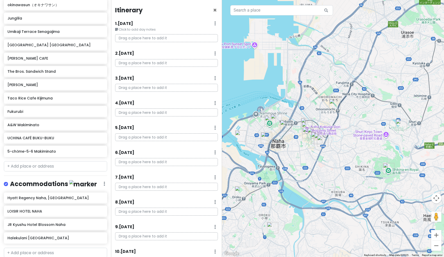
click at [436, 229] on button "Zoom in" at bounding box center [436, 235] width 10 height 10
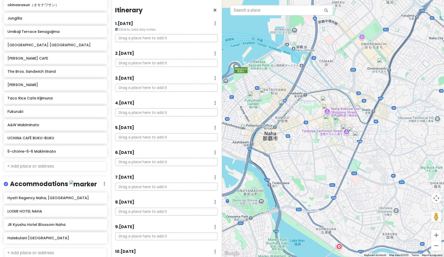
drag, startPoint x: 264, startPoint y: 176, endPoint x: 311, endPoint y: 153, distance: 52.4
click at [437, 229] on button "Zoom out" at bounding box center [436, 245] width 10 height 10
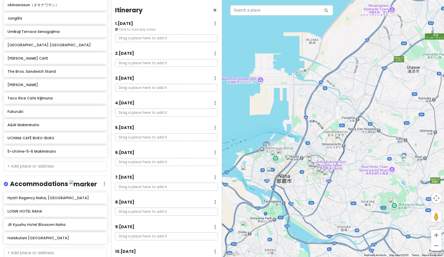
drag, startPoint x: 339, startPoint y: 130, endPoint x: 320, endPoint y: 179, distance: 52.9
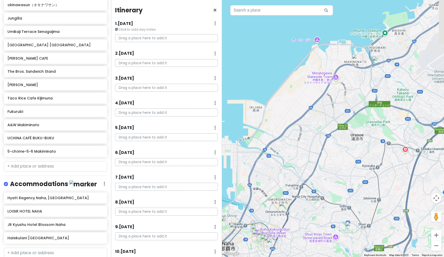
drag, startPoint x: 329, startPoint y: 128, endPoint x: 273, endPoint y: 194, distance: 86.5
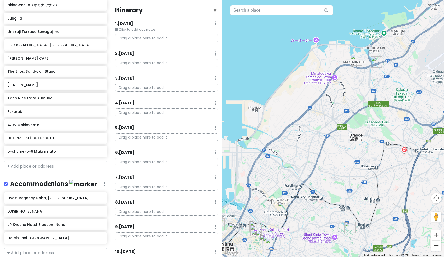
click at [437, 229] on button "Zoom out" at bounding box center [436, 245] width 10 height 10
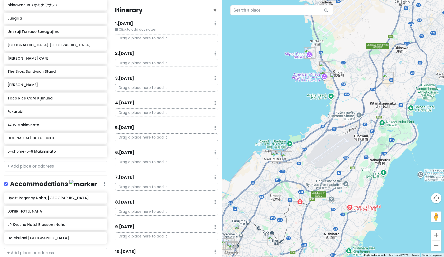
drag, startPoint x: 364, startPoint y: 149, endPoint x: 295, endPoint y: 214, distance: 94.6
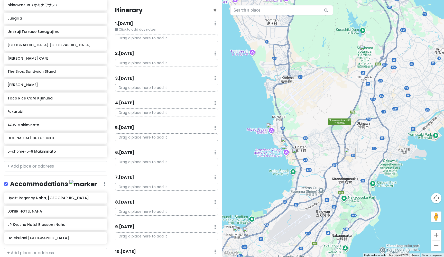
drag, startPoint x: 323, startPoint y: 144, endPoint x: 285, endPoint y: 220, distance: 85.1
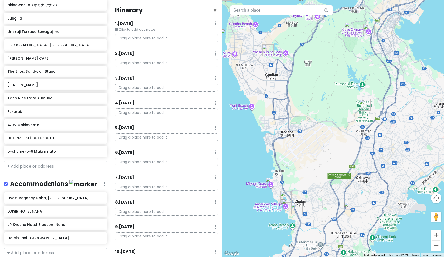
drag, startPoint x: 389, startPoint y: 183, endPoint x: 388, endPoint y: 238, distance: 54.7
click at [437, 229] on button "Zoom out" at bounding box center [436, 245] width 10 height 10
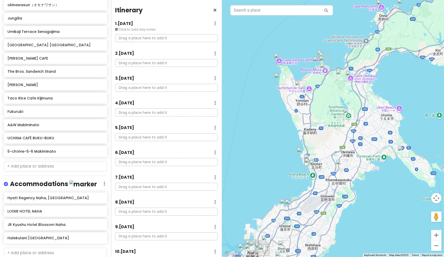
click at [302, 153] on img "Miyagi Coast" at bounding box center [302, 152] width 11 height 11
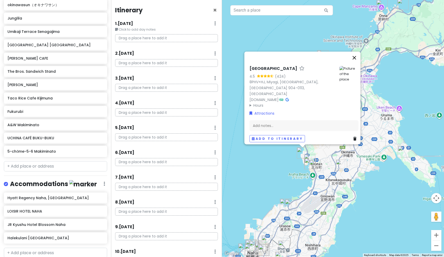
click at [356, 60] on button "Close" at bounding box center [354, 58] width 12 height 12
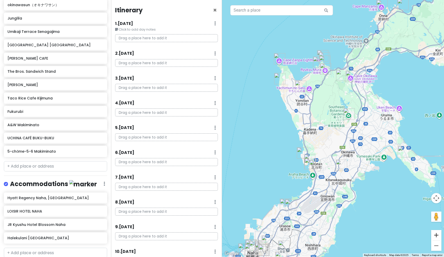
click at [437, 229] on button "Zoom in" at bounding box center [436, 235] width 10 height 10
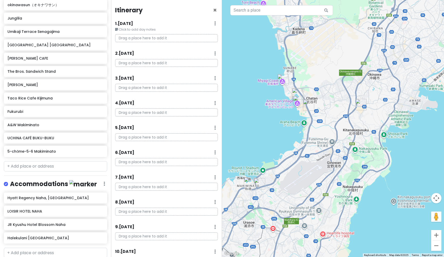
drag, startPoint x: 352, startPoint y: 199, endPoint x: 363, endPoint y: 96, distance: 104.1
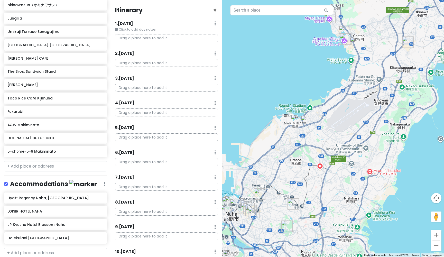
drag, startPoint x: 379, startPoint y: 133, endPoint x: 426, endPoint y: 70, distance: 78.7
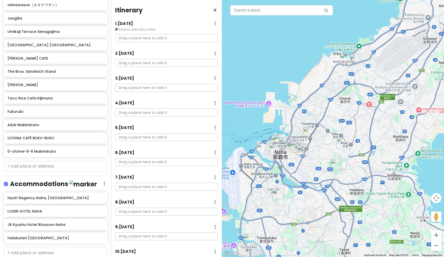
drag, startPoint x: 268, startPoint y: 114, endPoint x: 318, endPoint y: 52, distance: 79.8
click at [436, 229] on button "Zoom in" at bounding box center [436, 235] width 10 height 10
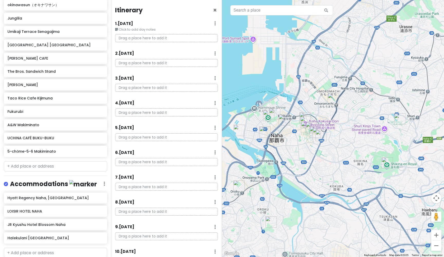
drag, startPoint x: 296, startPoint y: 163, endPoint x: 345, endPoint y: 120, distance: 64.6
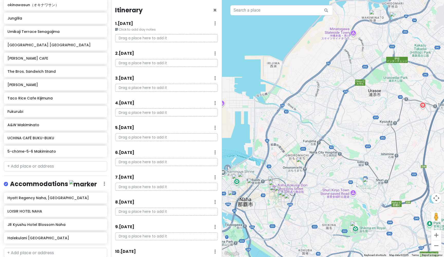
drag, startPoint x: 277, startPoint y: 68, endPoint x: 243, endPoint y: 136, distance: 75.8
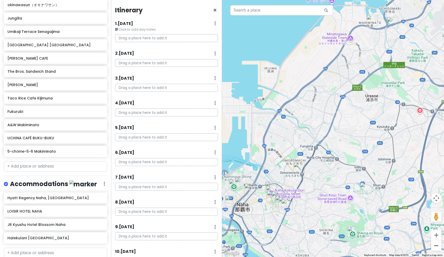
click at [435, 229] on button "Zoom out" at bounding box center [436, 245] width 10 height 10
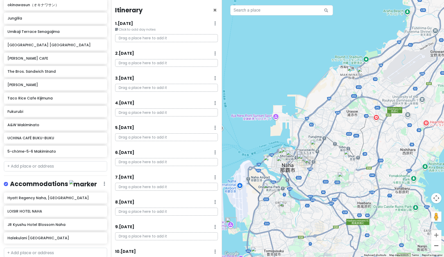
click at [433, 229] on button "Zoom out" at bounding box center [436, 245] width 10 height 10
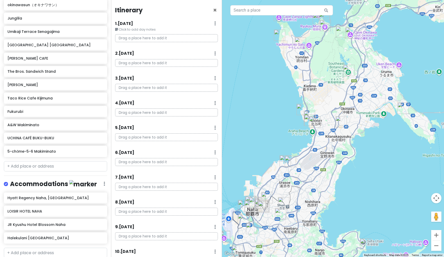
drag, startPoint x: 393, startPoint y: 89, endPoint x: 334, endPoint y: 154, distance: 86.7
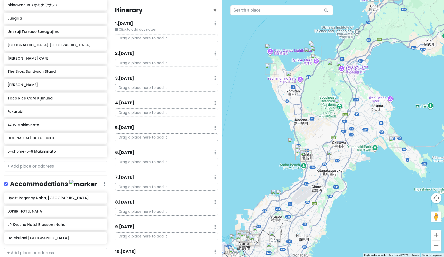
drag, startPoint x: 289, startPoint y: 106, endPoint x: 281, endPoint y: 142, distance: 37.7
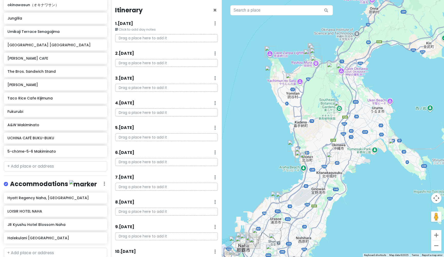
click at [288, 79] on img "Zakimi Castle Ruins" at bounding box center [291, 78] width 11 height 11
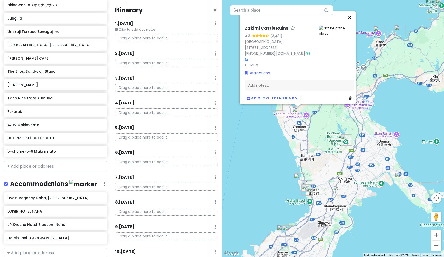
click at [351, 20] on button "Close" at bounding box center [349, 17] width 12 height 12
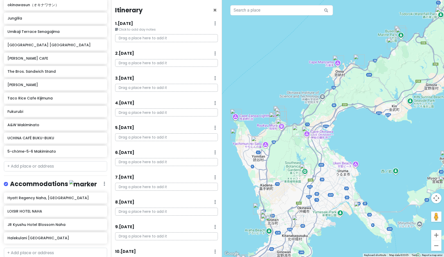
drag, startPoint x: 363, startPoint y: 109, endPoint x: 321, endPoint y: 139, distance: 51.0
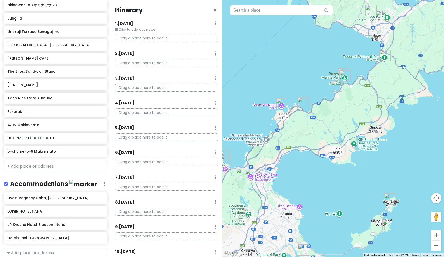
drag, startPoint x: 358, startPoint y: 112, endPoint x: 302, endPoint y: 155, distance: 71.0
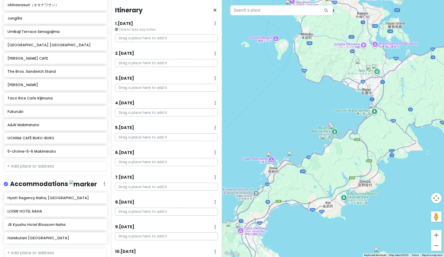
drag, startPoint x: 302, startPoint y: 155, endPoint x: 291, endPoint y: 210, distance: 55.4
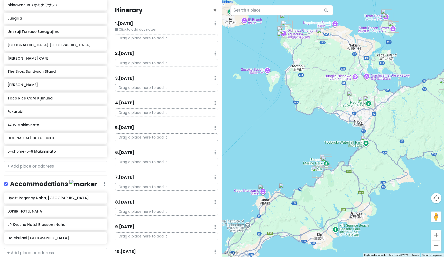
drag, startPoint x: 293, startPoint y: 140, endPoint x: 285, endPoint y: 174, distance: 34.3
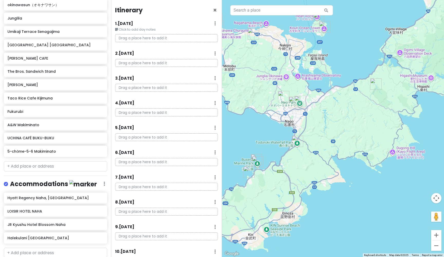
drag, startPoint x: 312, startPoint y: 120, endPoint x: 248, endPoint y: 112, distance: 64.0
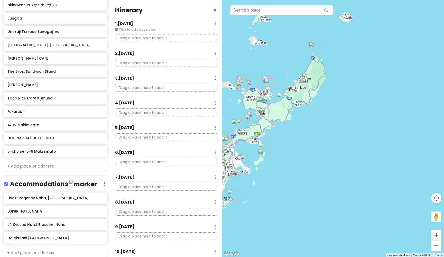
click at [437, 229] on button "Zoom in" at bounding box center [436, 235] width 10 height 10
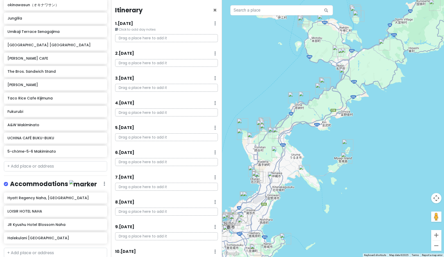
drag, startPoint x: 280, startPoint y: 147, endPoint x: 436, endPoint y: 123, distance: 157.8
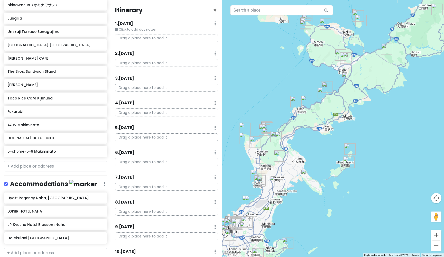
click at [437, 229] on button "Zoom in" at bounding box center [436, 235] width 10 height 10
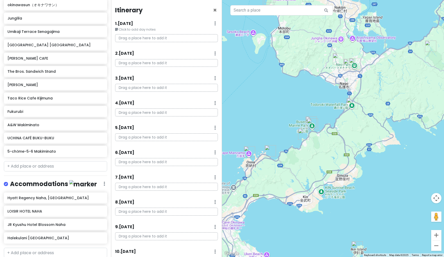
drag, startPoint x: 384, startPoint y: 129, endPoint x: 375, endPoint y: 201, distance: 72.5
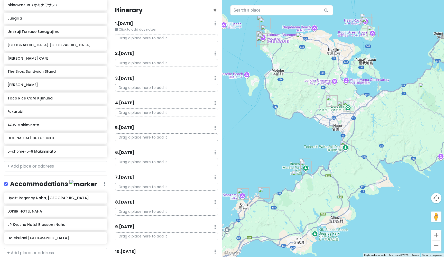
drag, startPoint x: 375, startPoint y: 201, endPoint x: 369, endPoint y: 244, distance: 43.9
click at [263, 41] on img "Tropical Dream Center" at bounding box center [261, 42] width 11 height 11
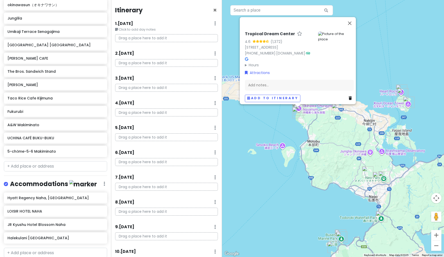
click at [300, 107] on div at bounding box center [298, 105] width 6 height 3
click at [301, 105] on img "Oceanic Culture Museum Planetarium" at bounding box center [299, 109] width 11 height 11
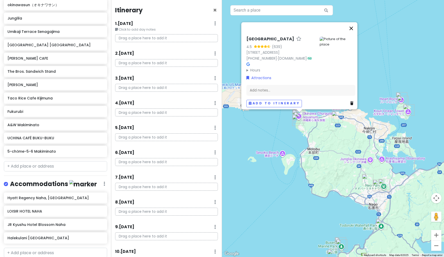
click at [353, 22] on button "Close" at bounding box center [351, 28] width 12 height 12
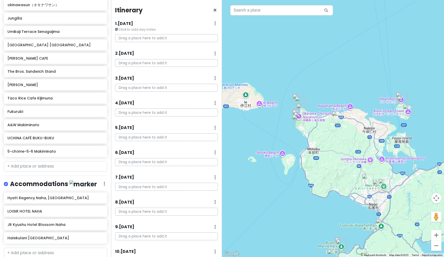
click at [299, 100] on img "Bisezaki Coast" at bounding box center [300, 101] width 11 height 11
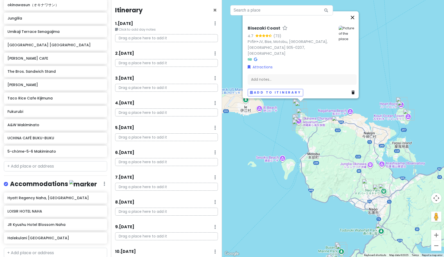
click at [354, 21] on button "Close" at bounding box center [352, 17] width 12 height 12
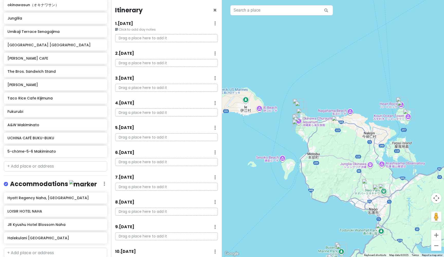
click at [294, 101] on img "Bisezaki Lighthouse" at bounding box center [297, 104] width 11 height 11
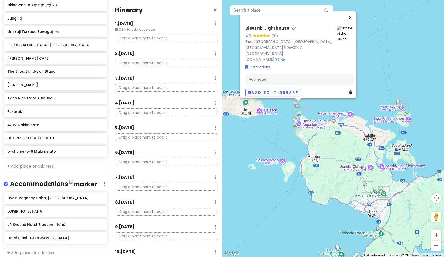
click at [351, 20] on button "Close" at bounding box center [350, 17] width 12 height 12
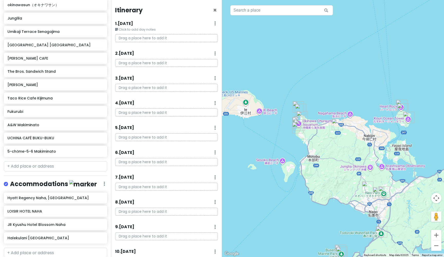
click at [336, 127] on img "Nakijin Castle Ruins" at bounding box center [337, 124] width 11 height 11
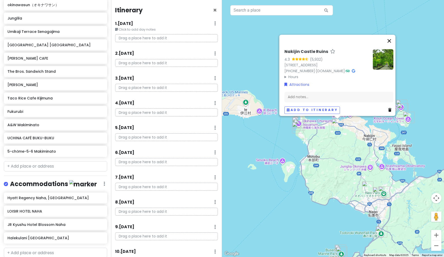
click at [391, 35] on button "Close" at bounding box center [389, 41] width 12 height 12
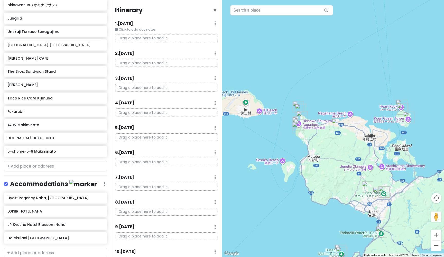
click at [438, 229] on button "Zoom out" at bounding box center [436, 245] width 10 height 10
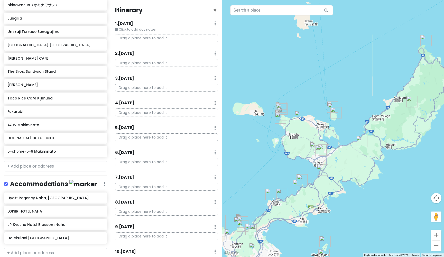
drag, startPoint x: 390, startPoint y: 120, endPoint x: 355, endPoint y: 112, distance: 36.2
click at [437, 229] on button "Zoom in" at bounding box center [436, 235] width 10 height 10
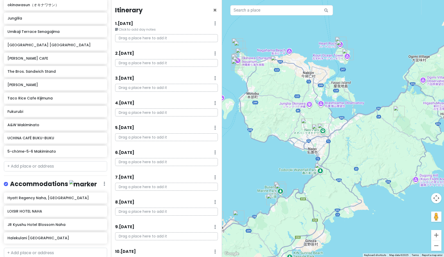
drag, startPoint x: 271, startPoint y: 212, endPoint x: 281, endPoint y: 161, distance: 52.1
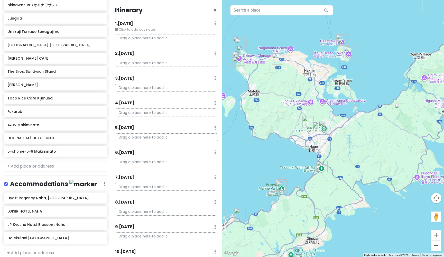
click at [438, 229] on button "Zoom out" at bounding box center [436, 245] width 10 height 10
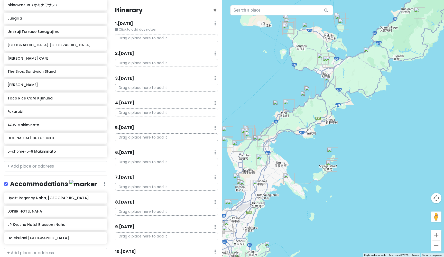
drag, startPoint x: 349, startPoint y: 196, endPoint x: 351, endPoint y: 132, distance: 64.5
click at [437, 229] on button "Zoom in" at bounding box center [436, 235] width 10 height 10
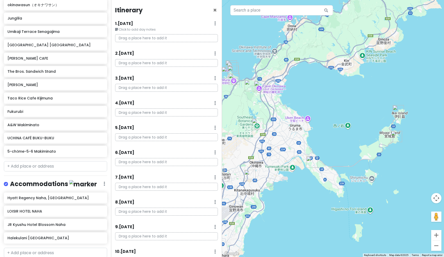
drag, startPoint x: 321, startPoint y: 157, endPoint x: 388, endPoint y: 86, distance: 97.7
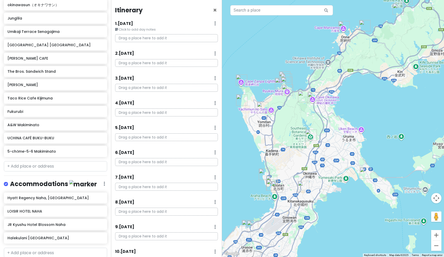
drag, startPoint x: 322, startPoint y: 96, endPoint x: 376, endPoint y: 107, distance: 55.0
click at [367, 171] on img "Katsuren Castle Ruins" at bounding box center [364, 172] width 11 height 11
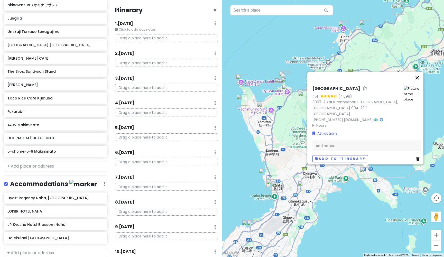
click at [420, 82] on button "Close" at bounding box center [417, 78] width 12 height 12
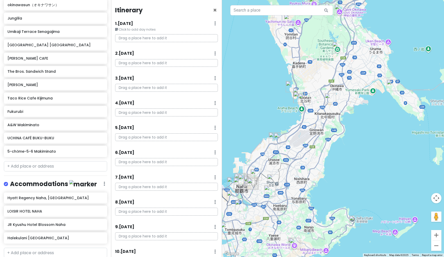
drag, startPoint x: 329, startPoint y: 202, endPoint x: 356, endPoint y: 113, distance: 92.8
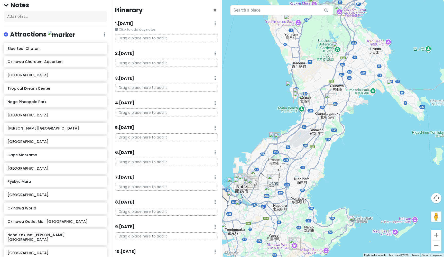
scroll to position [42, 0]
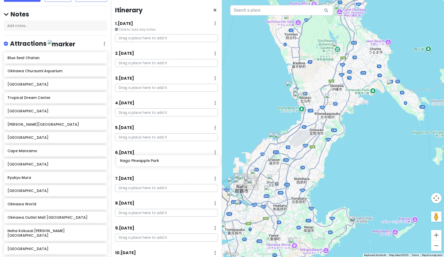
drag, startPoint x: 39, startPoint y: 107, endPoint x: 151, endPoint y: 162, distance: 125.5
click at [151, 162] on div "Okinawa Trip Private Change Dates Make a Copy Delete Trip Give Feedback 💡 Suppo…" at bounding box center [222, 128] width 444 height 257
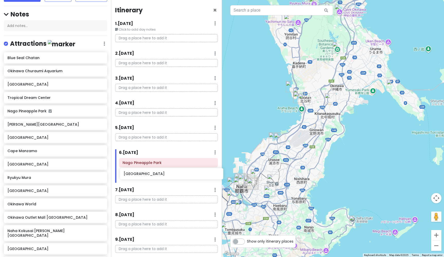
drag, startPoint x: 15, startPoint y: 119, endPoint x: 130, endPoint y: 173, distance: 127.4
click at [130, 173] on div "Okinawa Trip Private Change Dates Make a Copy Delete Trip Give Feedback 💡 Suppo…" at bounding box center [222, 128] width 444 height 257
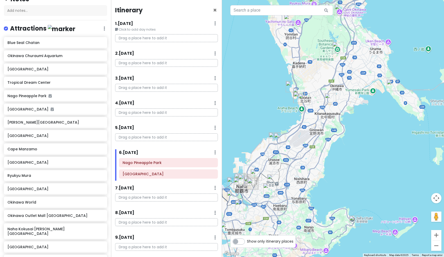
scroll to position [55, 0]
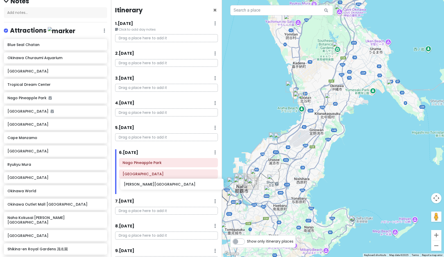
drag, startPoint x: 39, startPoint y: 118, endPoint x: 156, endPoint y: 184, distance: 133.6
click at [156, 184] on div "Okinawa Trip Private Change Dates Make a Copy Delete Trip Give Feedback 💡 Suppo…" at bounding box center [222, 128] width 444 height 257
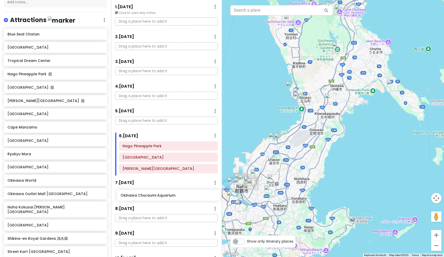
scroll to position [18, 0]
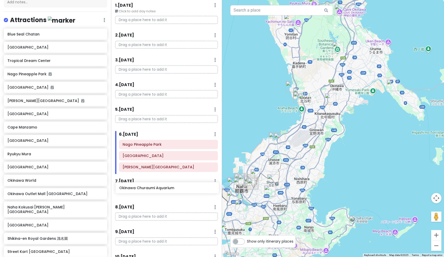
drag, startPoint x: 34, startPoint y: 38, endPoint x: 145, endPoint y: 187, distance: 186.2
click at [145, 187] on div "Okinawa Trip Private Change Dates Make a Copy Delete Trip Give Feedback 💡 Suppo…" at bounding box center [222, 128] width 444 height 257
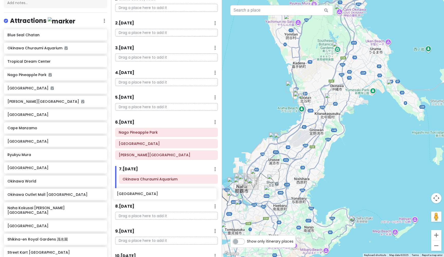
scroll to position [31, 0]
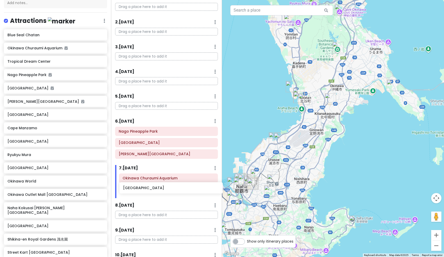
drag, startPoint x: 30, startPoint y: 55, endPoint x: 144, endPoint y: 188, distance: 175.6
click at [144, 188] on div "Okinawa Trip Private Change Dates Make a Copy Delete Trip Give Feedback 💡 Suppo…" at bounding box center [222, 128] width 444 height 257
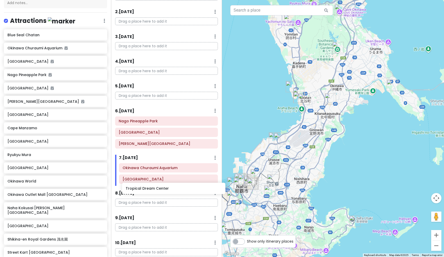
scroll to position [42, 0]
drag, startPoint x: 28, startPoint y: 69, endPoint x: 140, endPoint y: 187, distance: 162.7
click at [140, 187] on div "Okinawa Trip Private Change Dates Make a Copy Delete Trip Give Feedback 💡 Suppo…" at bounding box center [222, 128] width 444 height 257
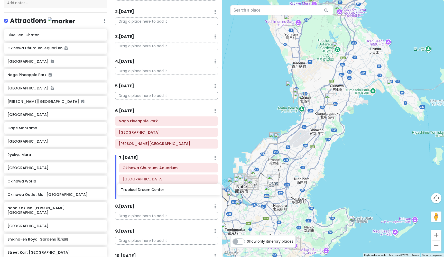
drag, startPoint x: 28, startPoint y: 70, endPoint x: 141, endPoint y: 190, distance: 165.7
click at [141, 190] on div "Okinawa Trip Private Change Dates Make a Copy Delete Trip Give Feedback 💡 Suppo…" at bounding box center [222, 128] width 444 height 257
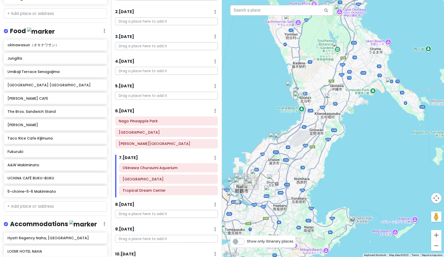
scroll to position [830, 0]
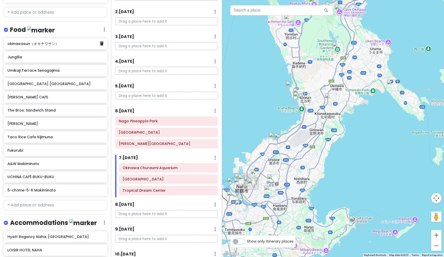
click at [16, 41] on h6 "okinawasun（オキナワサン）" at bounding box center [53, 43] width 92 height 5
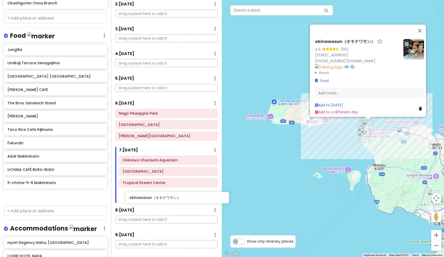
scroll to position [50, 0]
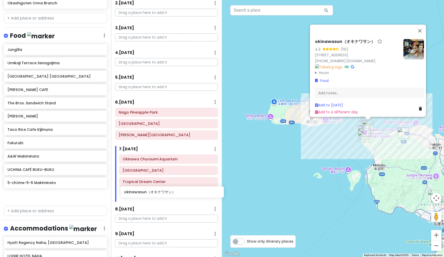
drag, startPoint x: 16, startPoint y: 26, endPoint x: 133, endPoint y: 193, distance: 203.2
click at [133, 193] on div "Okinawa Trip Private Change Dates Make a Copy Delete Trip Give Feedback 💡 Suppo…" at bounding box center [222, 128] width 444 height 257
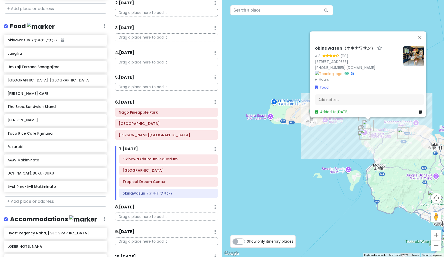
scroll to position [824, 0]
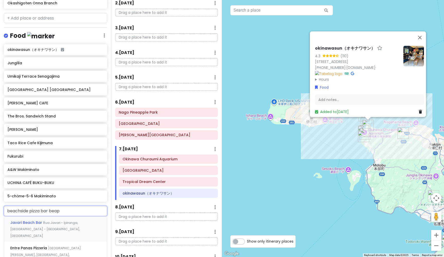
type input "beachside pizza bar beapa"
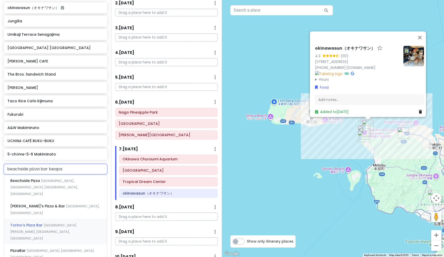
scroll to position [874, 0]
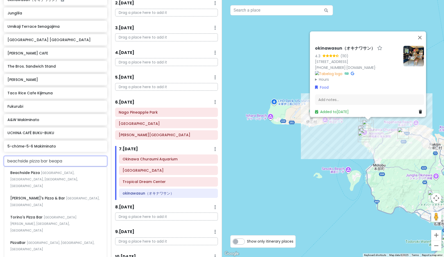
drag, startPoint x: 71, startPoint y: 142, endPoint x: 0, endPoint y: 141, distance: 71.1
click at [0, 156] on div "beachside pizza bar [GEOGRAPHIC_DATA] [GEOGRAPHIC_DATA], [GEOGRAPHIC_DATA], [GE…" at bounding box center [55, 224] width 111 height 136
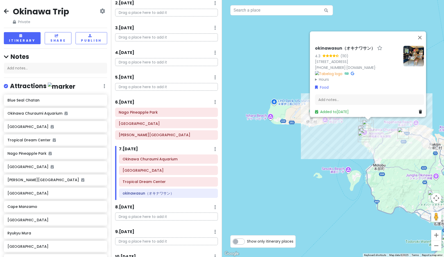
scroll to position [0, 0]
click at [26, 98] on h6 "Blue Seal Chatan" at bounding box center [53, 100] width 92 height 5
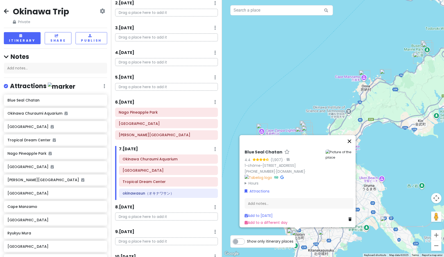
click at [352, 135] on button "Close" at bounding box center [349, 141] width 12 height 12
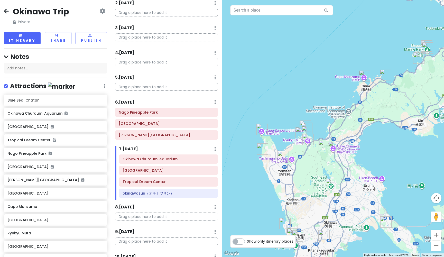
scroll to position [869, 0]
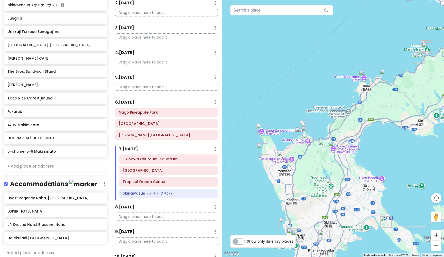
click at [437, 229] on button "Zoom in" at bounding box center [436, 235] width 10 height 10
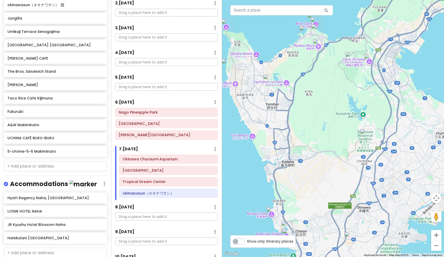
drag, startPoint x: 300, startPoint y: 121, endPoint x: 338, endPoint y: 6, distance: 121.4
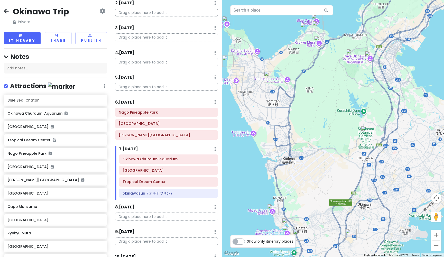
scroll to position [0, 0]
click at [36, 98] on h6 "Blue Seal Chatan" at bounding box center [53, 100] width 92 height 5
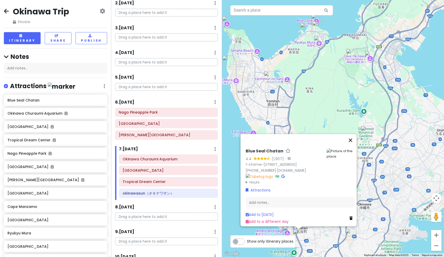
click at [353, 134] on button "Close" at bounding box center [350, 140] width 12 height 12
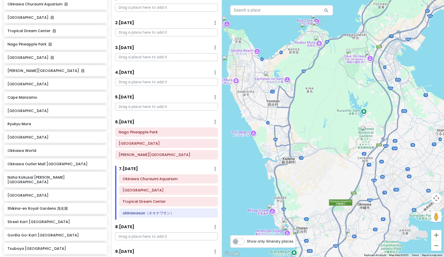
scroll to position [19, 0]
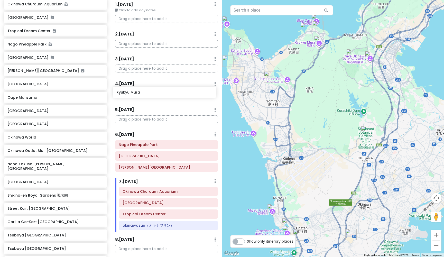
drag, startPoint x: 30, startPoint y: 118, endPoint x: 139, endPoint y: 93, distance: 111.8
click at [139, 93] on div "Okinawa Trip Private Change Dates Make a Copy Delete Trip Give Feedback 💡 Suppo…" at bounding box center [222, 128] width 444 height 257
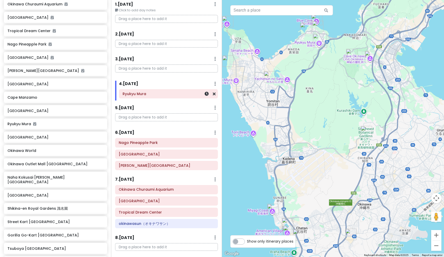
click at [137, 93] on h6 "Ryukyu Mura" at bounding box center [168, 93] width 92 height 5
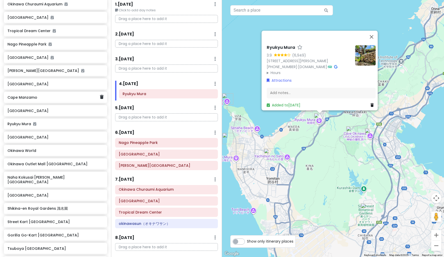
click at [34, 95] on h6 "Cape Manzamo" at bounding box center [53, 97] width 92 height 5
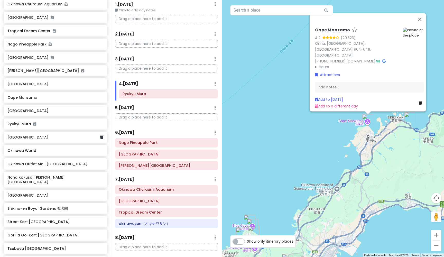
click at [22, 135] on h6 "[GEOGRAPHIC_DATA]" at bounding box center [53, 137] width 92 height 5
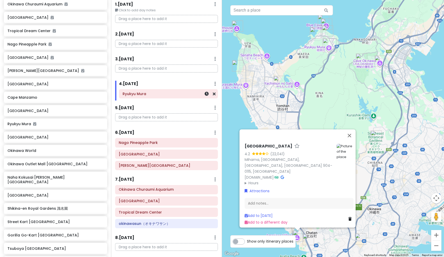
click at [139, 93] on h6 "Ryukyu Mura" at bounding box center [168, 93] width 92 height 5
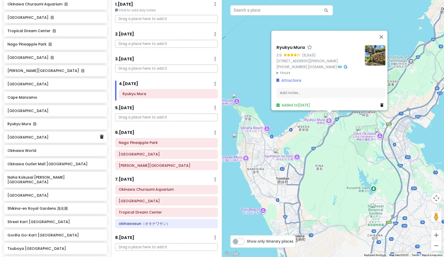
click at [33, 135] on h6 "[GEOGRAPHIC_DATA]" at bounding box center [53, 137] width 92 height 5
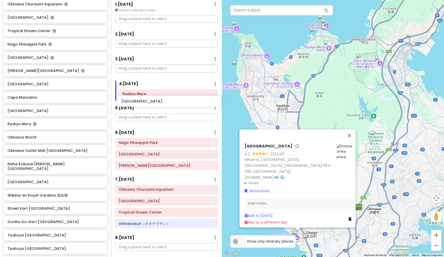
drag, startPoint x: 33, startPoint y: 133, endPoint x: 147, endPoint y: 103, distance: 117.6
click at [147, 103] on div "Okinawa Trip Private Change Dates Make a Copy Delete Trip Give Feedback 💡 Suppo…" at bounding box center [222, 128] width 444 height 257
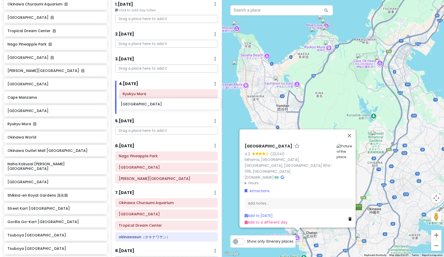
drag, startPoint x: 18, startPoint y: 132, endPoint x: 131, endPoint y: 105, distance: 116.4
click at [131, 105] on div "Okinawa Trip Private Change Dates Make a Copy Delete Trip Give Feedback 💡 Suppo…" at bounding box center [222, 128] width 444 height 257
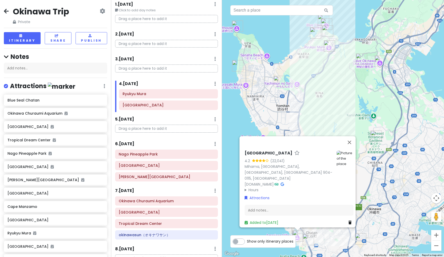
scroll to position [0, 0]
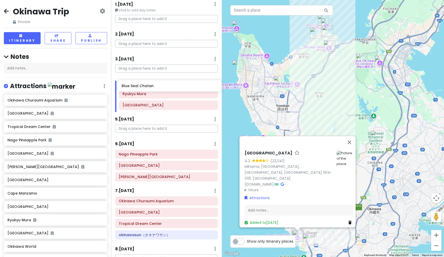
drag, startPoint x: 25, startPoint y: 95, endPoint x: 139, endPoint y: 86, distance: 114.3
click at [139, 86] on div "Okinawa Trip Private Change Dates Make a Copy Delete Trip Give Feedback 💡 Suppo…" at bounding box center [222, 128] width 444 height 257
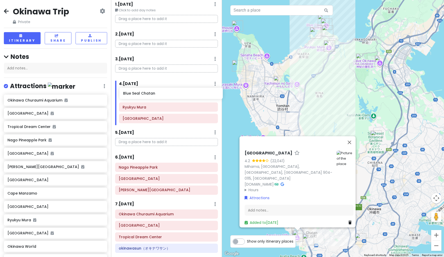
drag, startPoint x: 31, startPoint y: 95, endPoint x: 146, endPoint y: 94, distance: 115.6
click at [146, 94] on div "Okinawa Trip Private Change Dates Make a Copy Delete Trip Give Feedback 💡 Suppo…" at bounding box center [222, 128] width 444 height 257
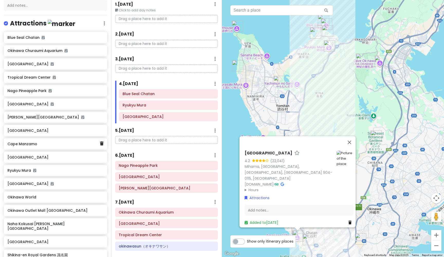
scroll to position [76, 0]
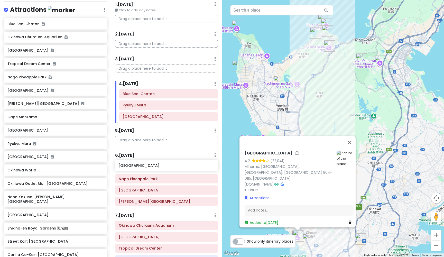
drag, startPoint x: 32, startPoint y: 111, endPoint x: 143, endPoint y: 165, distance: 123.5
click at [143, 165] on div "Okinawa Trip Private Change Dates Make a Copy Delete Trip Give Feedback 💡 Suppo…" at bounding box center [222, 128] width 444 height 257
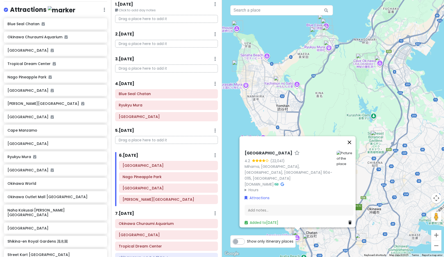
click at [353, 145] on button "Close" at bounding box center [349, 142] width 12 height 12
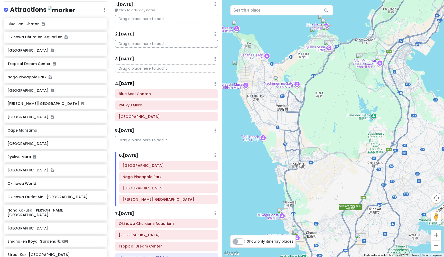
click at [360, 229] on img "Pokemon Center Okinawa" at bounding box center [360, 238] width 11 height 11
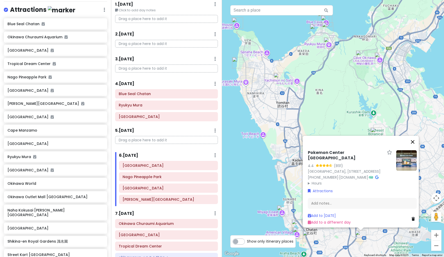
click at [416, 136] on button "Close" at bounding box center [412, 142] width 12 height 12
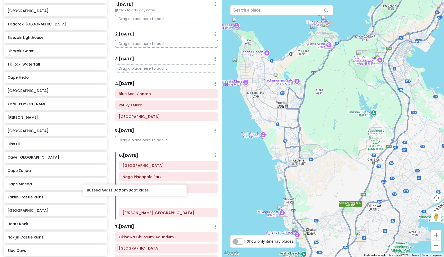
scroll to position [21, 0]
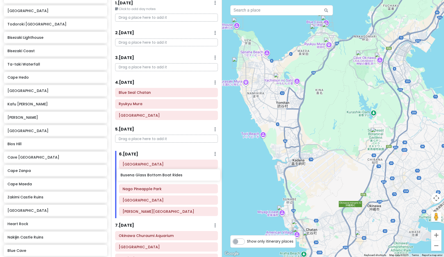
drag, startPoint x: 26, startPoint y: 226, endPoint x: 139, endPoint y: 177, distance: 123.4
click at [139, 177] on div "Okinawa Trip Private Change Dates Make a Copy Delete Trip Give Feedback 💡 Suppo…" at bounding box center [222, 128] width 444 height 257
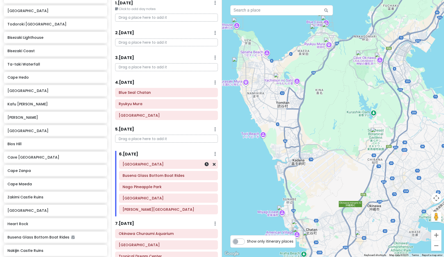
click at [144, 165] on div "[GEOGRAPHIC_DATA]" at bounding box center [168, 163] width 92 height 7
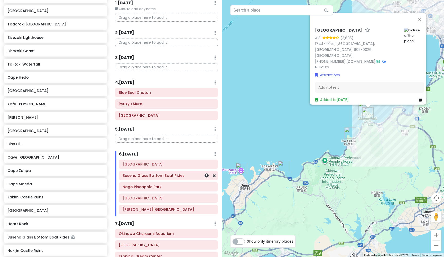
click at [145, 175] on h6 "Busena Glass Bottom Boat Rides" at bounding box center [168, 175] width 92 height 5
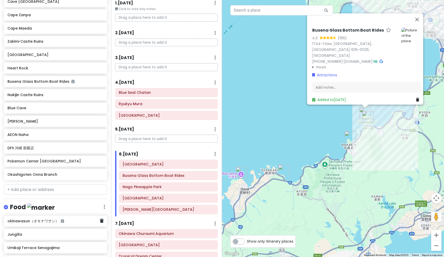
scroll to position [654, 0]
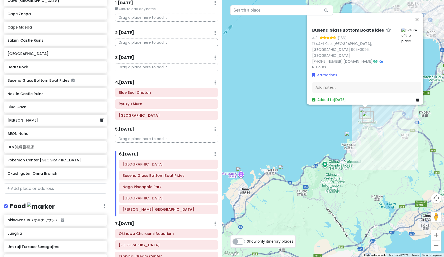
click at [23, 117] on div "[PERSON_NAME]" at bounding box center [53, 120] width 92 height 7
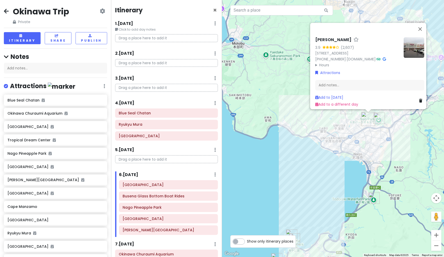
scroll to position [21, 0]
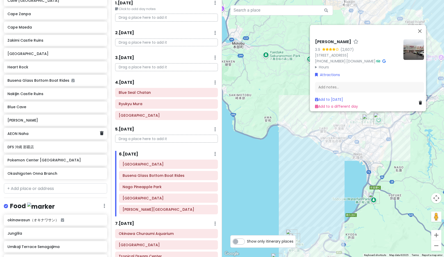
click at [22, 131] on h6 "AEON Naha" at bounding box center [53, 133] width 92 height 5
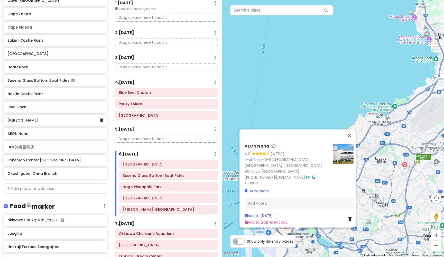
click at [23, 118] on h6 "[PERSON_NAME]" at bounding box center [53, 120] width 92 height 5
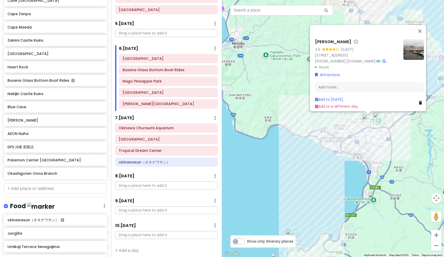
scroll to position [126, 0]
drag, startPoint x: 35, startPoint y: 143, endPoint x: 147, endPoint y: 183, distance: 119.3
click at [147, 183] on div "Okinawa Trip Private Change Dates Make a Copy Delete Trip Give Feedback 💡 Suppo…" at bounding box center [222, 128] width 444 height 257
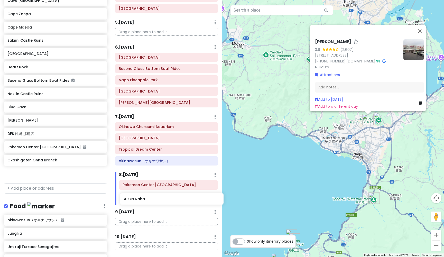
scroll to position [127, 0]
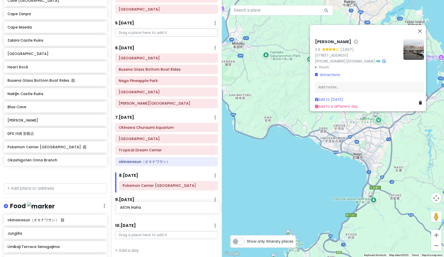
drag, startPoint x: 20, startPoint y: 116, endPoint x: 132, endPoint y: 207, distance: 144.9
click at [132, 207] on div "Okinawa Trip Private Change Dates Make a Copy Delete Trip Give Feedback 💡 Suppo…" at bounding box center [222, 128] width 444 height 257
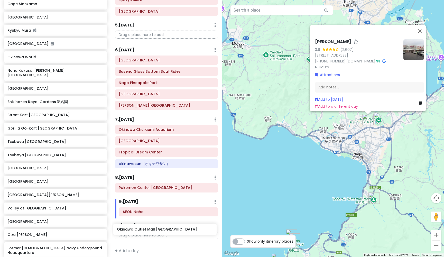
scroll to position [125, 0]
drag, startPoint x: 29, startPoint y: 66, endPoint x: 143, endPoint y: 221, distance: 193.2
click at [143, 221] on div "Okinawa Trip Private Change Dates Make a Copy Delete Trip Give Feedback 💡 Suppo…" at bounding box center [222, 128] width 444 height 257
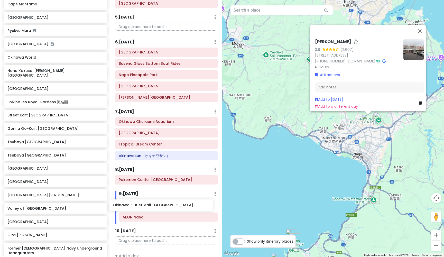
scroll to position [138, 0]
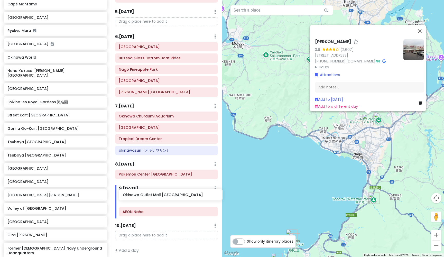
drag, startPoint x: 41, startPoint y: 64, endPoint x: 157, endPoint y: 194, distance: 174.3
click at [157, 194] on div "Okinawa Trip Private Change Dates Make a Copy Delete Trip Give Feedback 💡 Suppo…" at bounding box center [222, 128] width 444 height 257
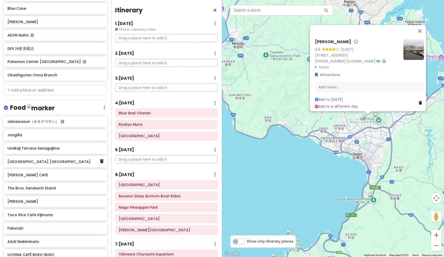
scroll to position [755, 0]
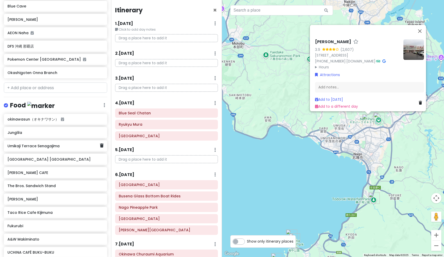
click at [55, 144] on h6 "Umikaji Terrace Senagajima" at bounding box center [53, 146] width 92 height 5
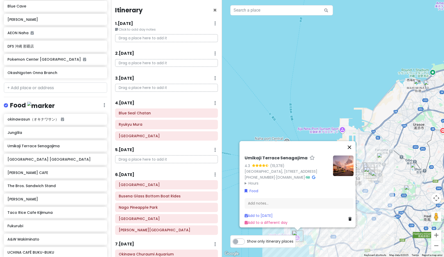
click at [353, 141] on button "Close" at bounding box center [349, 147] width 12 height 12
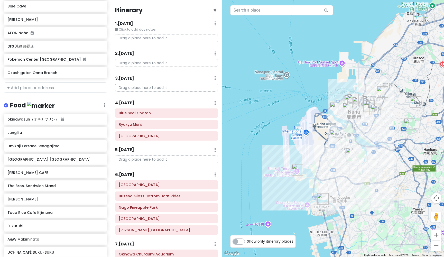
drag, startPoint x: 281, startPoint y: 171, endPoint x: 281, endPoint y: 104, distance: 67.0
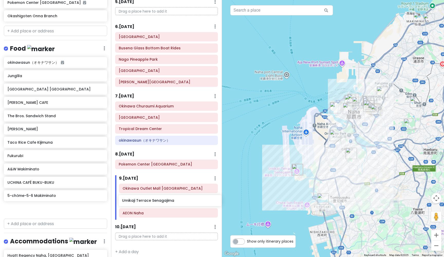
scroll to position [149, 0]
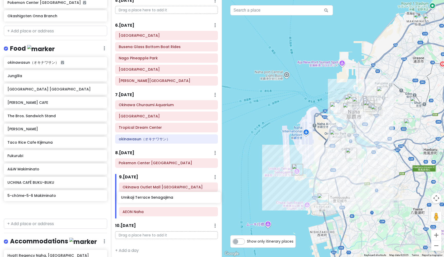
drag, startPoint x: 38, startPoint y: 71, endPoint x: 152, endPoint y: 198, distance: 170.0
click at [152, 198] on div "Okinawa Trip Private Change Dates Make a Copy Delete Trip Give Feedback 💡 Suppo…" at bounding box center [222, 128] width 444 height 257
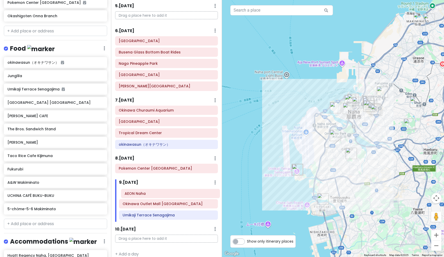
scroll to position [144, 0]
drag, startPoint x: 143, startPoint y: 221, endPoint x: 145, endPoint y: 189, distance: 31.9
click at [145, 189] on div "Okinawa Outlet Mall Ashibinaa Umikaji Terrace Senagajima AEON Naha" at bounding box center [168, 204] width 107 height 34
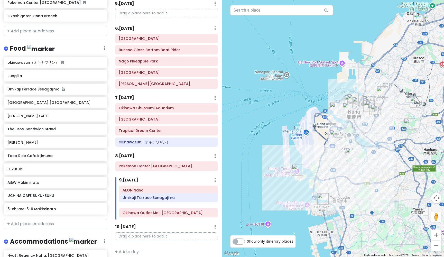
scroll to position [147, 0]
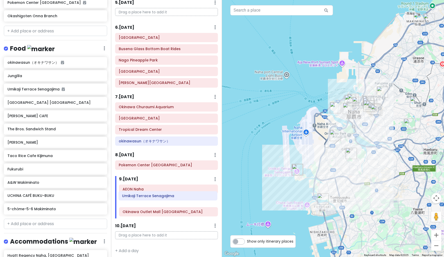
drag, startPoint x: 150, startPoint y: 214, endPoint x: 149, endPoint y: 198, distance: 16.2
click at [149, 198] on div "AEON Naha Okinawa Outlet Mall Ashibinaa Umikaji Terrace Senagajima" at bounding box center [168, 201] width 107 height 34
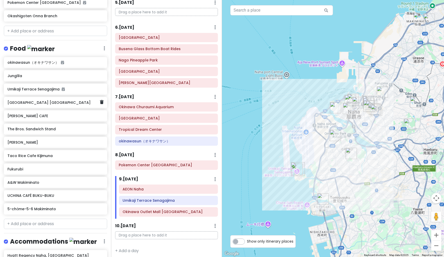
click at [29, 100] on h6 "[GEOGRAPHIC_DATA] [GEOGRAPHIC_DATA]" at bounding box center [53, 102] width 92 height 5
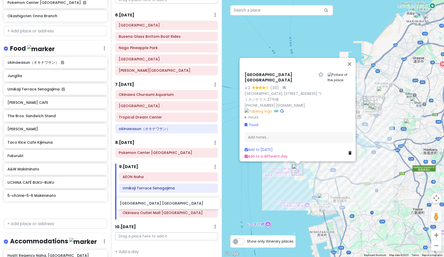
scroll to position [160, 0]
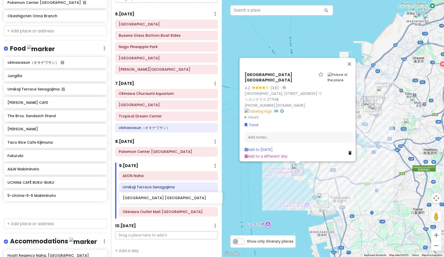
drag, startPoint x: 30, startPoint y: 85, endPoint x: 144, endPoint y: 198, distance: 161.2
click at [144, 198] on div "Okinawa Trip Private Change Dates Make a Copy Delete Trip Give Feedback 💡 Suppo…" at bounding box center [222, 128] width 444 height 257
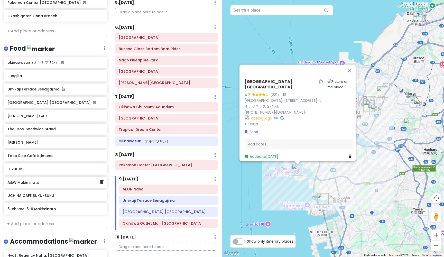
click at [29, 180] on h6 "A&W Makiminato" at bounding box center [53, 182] width 92 height 5
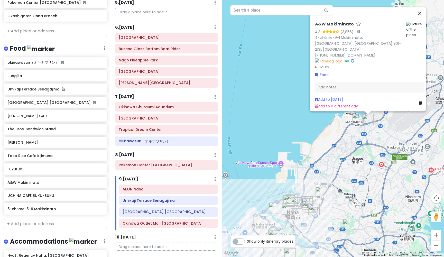
click at [423, 20] on button "Close" at bounding box center [419, 13] width 12 height 12
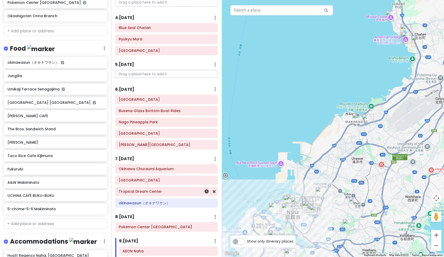
scroll to position [85, 0]
click at [31, 180] on h6 "A&W Makiminato" at bounding box center [53, 182] width 92 height 5
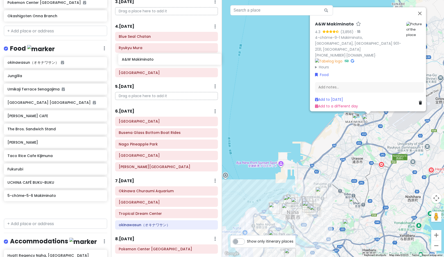
scroll to position [77, 0]
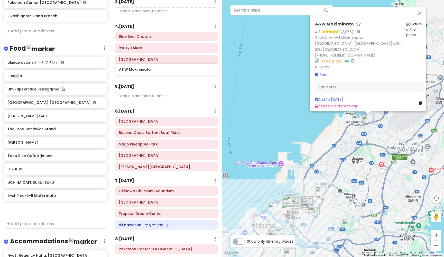
drag, startPoint x: 31, startPoint y: 165, endPoint x: 142, endPoint y: 71, distance: 145.9
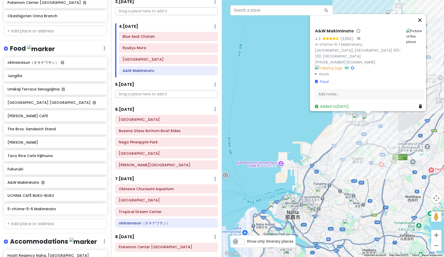
click at [422, 26] on button "Close" at bounding box center [419, 20] width 12 height 12
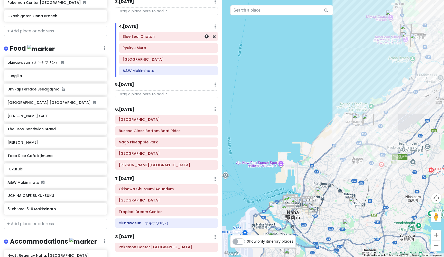
click at [148, 35] on h6 "Blue Seal Chatan" at bounding box center [168, 36] width 92 height 5
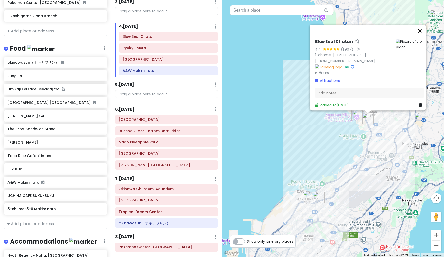
click at [424, 25] on button "Close" at bounding box center [419, 31] width 12 height 12
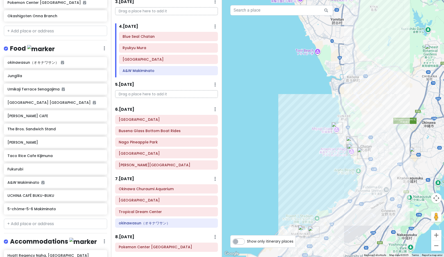
drag, startPoint x: 270, startPoint y: 95, endPoint x: 265, endPoint y: 130, distance: 35.3
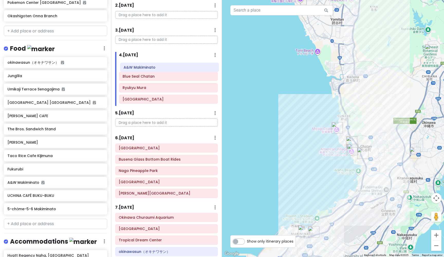
scroll to position [47, 0]
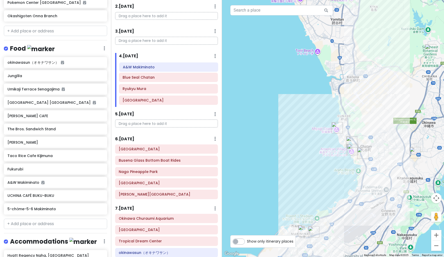
click at [146, 69] on div "Blue Seal Chatan Ryukyu Mura American Village A&W Makiminato" at bounding box center [168, 83] width 107 height 45
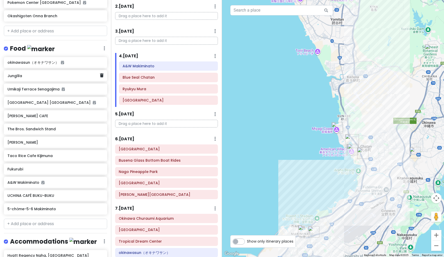
click at [17, 73] on h6 "Junglila" at bounding box center [53, 75] width 92 height 5
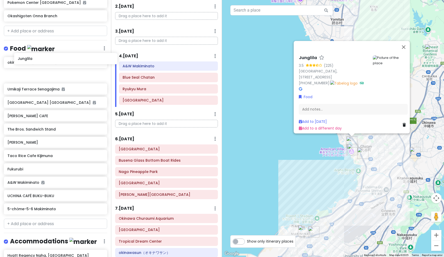
scroll to position [809, 0]
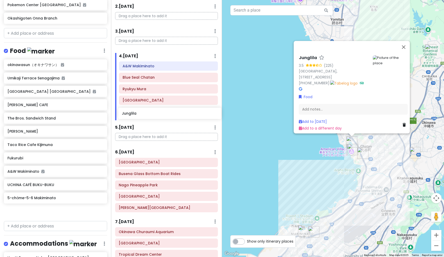
drag, startPoint x: 17, startPoint y: 60, endPoint x: 132, endPoint y: 115, distance: 127.0
click at [132, 115] on div "Okinawa Trip Private Change Dates Make a Copy Delete Trip Give Feedback 💡 Suppo…" at bounding box center [222, 128] width 444 height 257
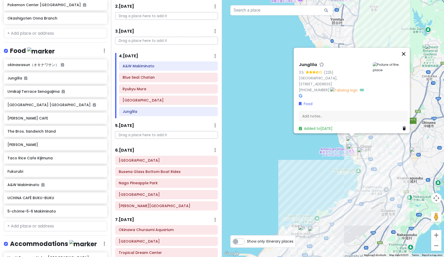
click at [407, 57] on button "Close" at bounding box center [403, 54] width 12 height 12
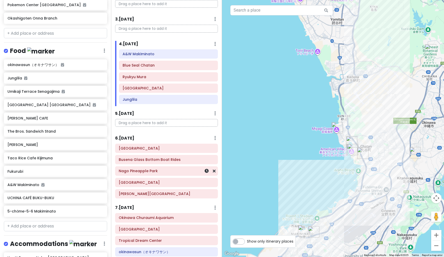
scroll to position [63, 0]
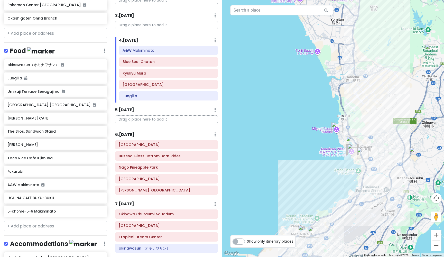
click at [437, 245] on button "Zoom out" at bounding box center [436, 245] width 10 height 10
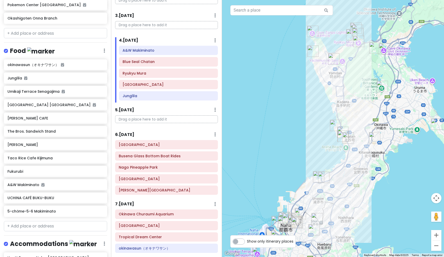
click at [437, 245] on button "Zoom out" at bounding box center [436, 245] width 10 height 10
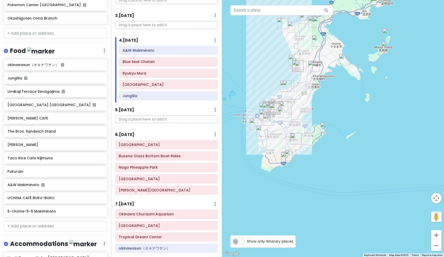
drag, startPoint x: 387, startPoint y: 191, endPoint x: 346, endPoint y: 126, distance: 76.3
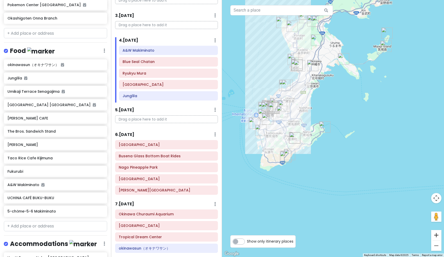
click at [436, 235] on button "Zoom in" at bounding box center [436, 235] width 10 height 10
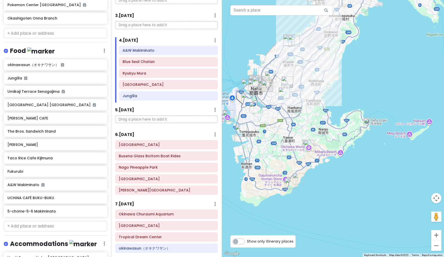
drag, startPoint x: 322, startPoint y: 196, endPoint x: 376, endPoint y: 188, distance: 54.2
click at [439, 234] on button "Zoom in" at bounding box center [436, 235] width 10 height 10
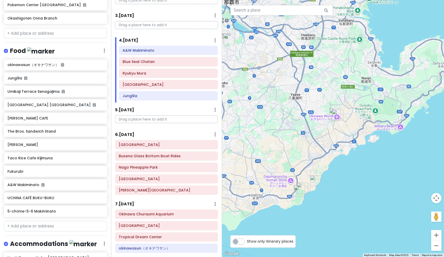
drag, startPoint x: 315, startPoint y: 215, endPoint x: 369, endPoint y: 160, distance: 77.4
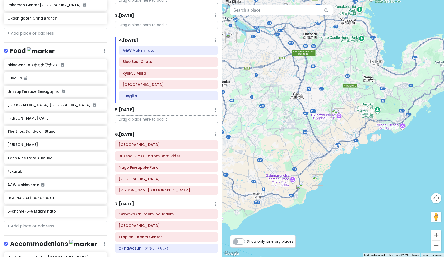
click at [304, 184] on img "Peace Memorial Park" at bounding box center [301, 189] width 11 height 11
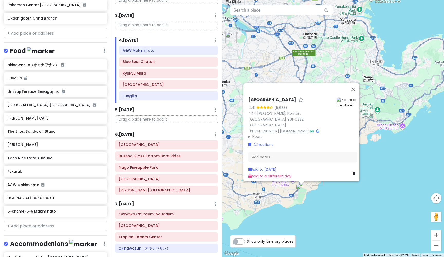
click at [299, 189] on img "Peace Memorial Park" at bounding box center [301, 189] width 11 height 11
click at [305, 185] on img "Peace Memorial Park" at bounding box center [301, 189] width 11 height 11
click at [303, 187] on img "Peace Memorial Park" at bounding box center [301, 189] width 11 height 11
click at [356, 94] on button "Close" at bounding box center [353, 89] width 12 height 12
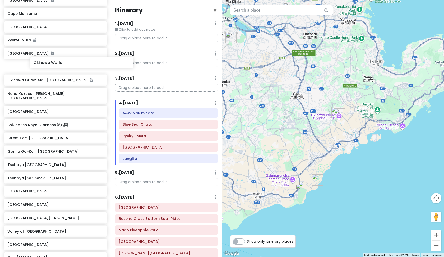
scroll to position [193, 0]
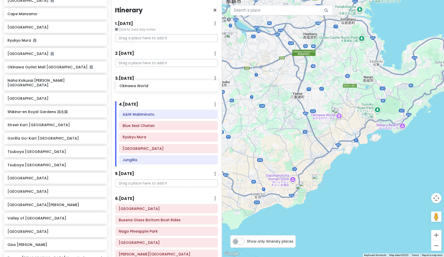
drag, startPoint x: 33, startPoint y: 50, endPoint x: 145, endPoint y: 87, distance: 117.8
click at [145, 87] on div "Okinawa Trip Private Change Dates Make a Copy Delete Trip Give Feedback 💡 Suppo…" at bounding box center [222, 128] width 444 height 257
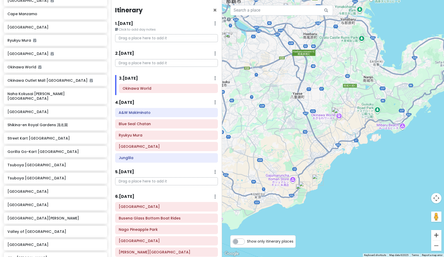
click at [434, 233] on button "Zoom in" at bounding box center [436, 235] width 10 height 10
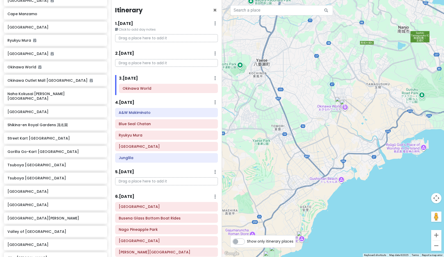
click at [339, 99] on img "Valley of Gangala" at bounding box center [340, 102] width 11 height 11
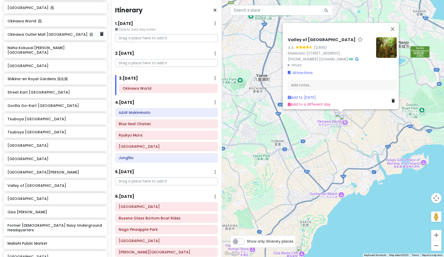
scroll to position [239, 0]
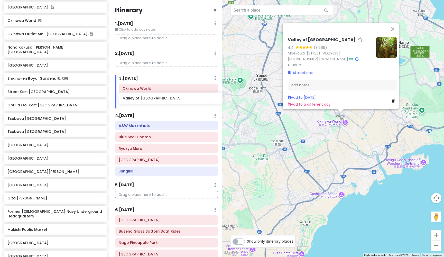
drag, startPoint x: 32, startPoint y: 174, endPoint x: 147, endPoint y: 99, distance: 137.5
click at [147, 99] on div "Okinawa Trip Private Change Dates Make a Copy Delete Trip Give Feedback 💡 Suppo…" at bounding box center [222, 128] width 444 height 257
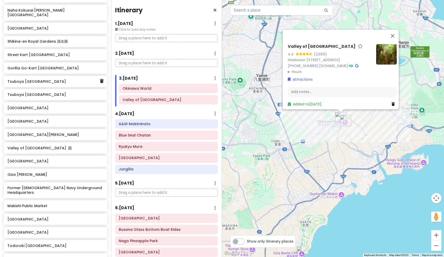
scroll to position [282, 0]
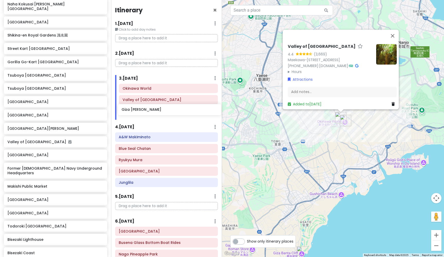
drag, startPoint x: 29, startPoint y: 156, endPoint x: 143, endPoint y: 109, distance: 123.3
click at [143, 109] on div "Okinawa Trip Private Change Dates Make a Copy Delete Trip Give Feedback 💡 Suppo…" at bounding box center [222, 128] width 444 height 257
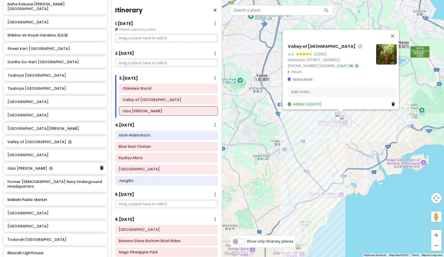
scroll to position [293, 0]
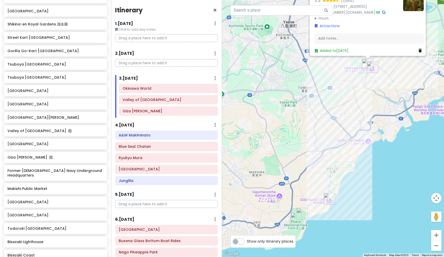
drag, startPoint x: 360, startPoint y: 220, endPoint x: 387, endPoint y: 165, distance: 60.7
click at [300, 213] on img "Peace Memorial Park" at bounding box center [295, 217] width 11 height 11
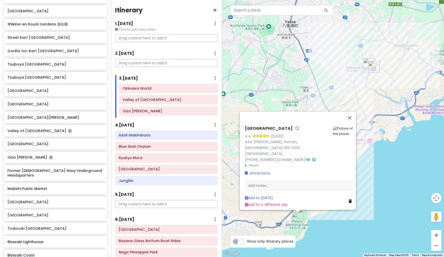
click at [296, 219] on img "Peace Memorial Park" at bounding box center [297, 217] width 11 height 11
click at [303, 212] on img "Okinawa Prefectural Peace Memorial Museum" at bounding box center [303, 212] width 11 height 11
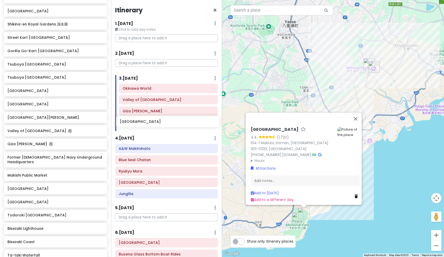
drag, startPoint x: 50, startPoint y: 134, endPoint x: 163, endPoint y: 123, distance: 113.5
click at [163, 123] on div "Okinawa Trip Private Change Dates Make a Copy Delete Trip Give Feedback 💡 Suppo…" at bounding box center [222, 128] width 444 height 257
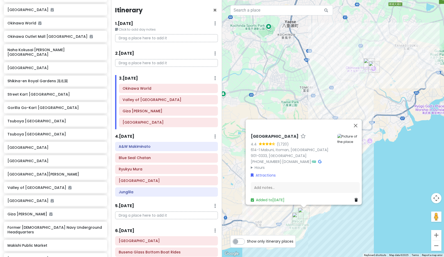
scroll to position [239, 0]
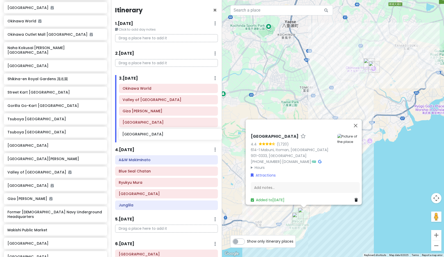
drag, startPoint x: 32, startPoint y: 135, endPoint x: 147, endPoint y: 135, distance: 114.8
click at [147, 135] on div "Okinawa Trip Private Change Dates Make a Copy Delete Trip Give Feedback 💡 Suppo…" at bounding box center [222, 128] width 444 height 257
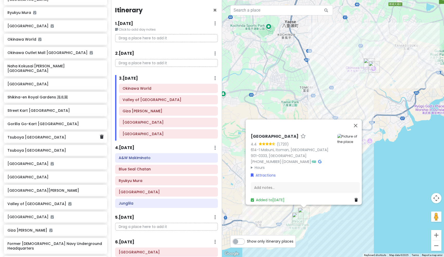
scroll to position [220, 0]
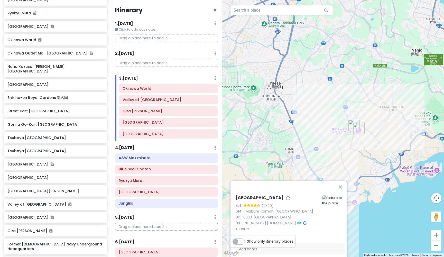
drag, startPoint x: 406, startPoint y: 167, endPoint x: 390, endPoint y: 235, distance: 69.4
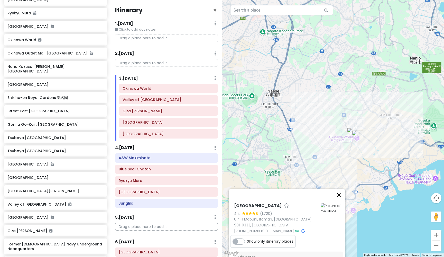
click at [343, 189] on button "Close" at bounding box center [339, 195] width 12 height 12
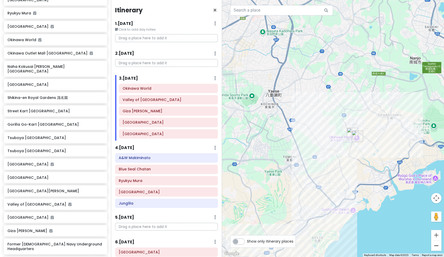
click at [436, 248] on button "Zoom out" at bounding box center [436, 245] width 10 height 10
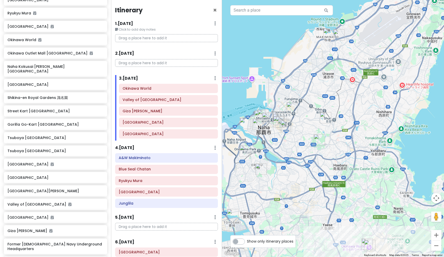
drag, startPoint x: 262, startPoint y: 114, endPoint x: 286, endPoint y: 231, distance: 119.2
click at [323, 120] on img "Shuri Castle" at bounding box center [324, 117] width 11 height 11
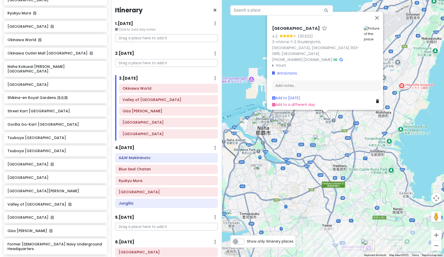
click at [319, 140] on img "Shikina-en Royal Gardens 識名園" at bounding box center [318, 140] width 11 height 11
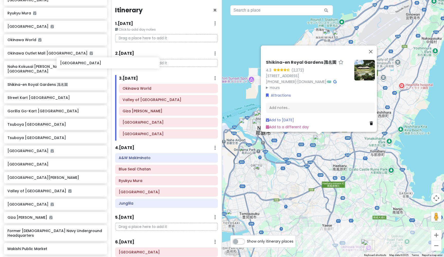
scroll to position [219, 0]
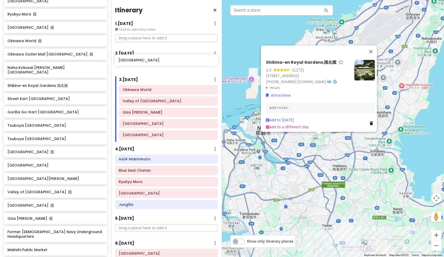
drag, startPoint x: 43, startPoint y: 74, endPoint x: 154, endPoint y: 61, distance: 111.7
click at [154, 61] on div "Okinawa Trip Private Change Dates Make a Copy Delete Trip Give Feedback 💡 Suppo…" at bounding box center [222, 128] width 444 height 257
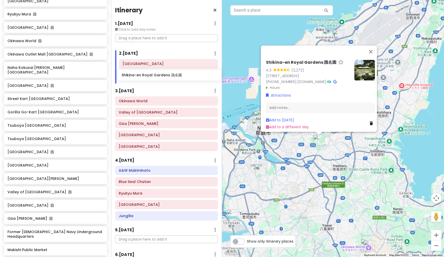
drag, startPoint x: 31, startPoint y: 89, endPoint x: 145, endPoint y: 77, distance: 114.7
click at [145, 77] on div "Okinawa Trip Private Change Dates Make a Copy Delete Trip Give Feedback 💡 Suppo…" at bounding box center [222, 128] width 444 height 257
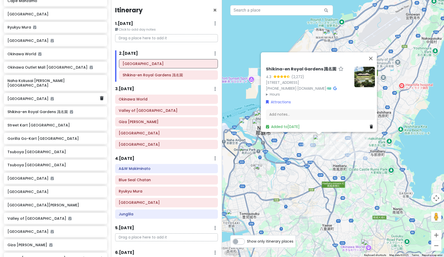
scroll to position [204, 0]
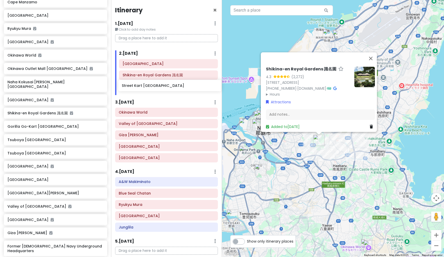
drag, startPoint x: 39, startPoint y: 116, endPoint x: 153, endPoint y: 86, distance: 118.0
click at [153, 86] on div "Okinawa Trip Private Change Dates Make a Copy Delete Trip Give Feedback 💡 Suppo…" at bounding box center [222, 128] width 444 height 257
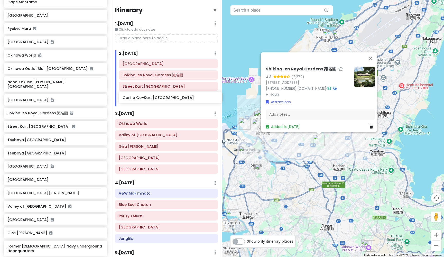
drag, startPoint x: 25, startPoint y: 129, endPoint x: 140, endPoint y: 98, distance: 119.2
click at [140, 98] on div "Okinawa Trip Private Change Dates Make a Copy Delete Trip Give Feedback 💡 Suppo…" at bounding box center [222, 128] width 444 height 257
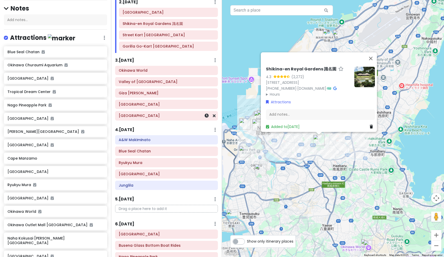
scroll to position [52, 0]
click at [32, 169] on h6 "[GEOGRAPHIC_DATA]" at bounding box center [53, 171] width 92 height 5
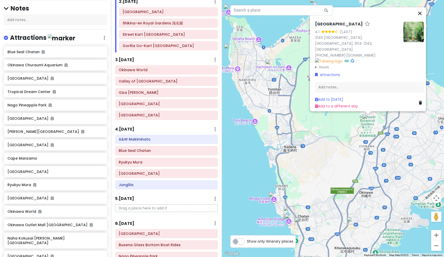
click at [422, 20] on button "Close" at bounding box center [419, 13] width 12 height 12
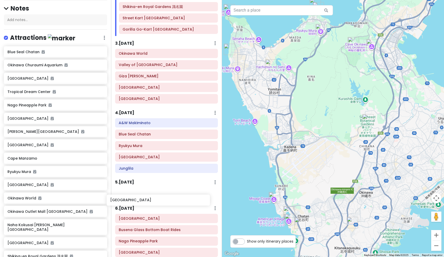
scroll to position [69, 0]
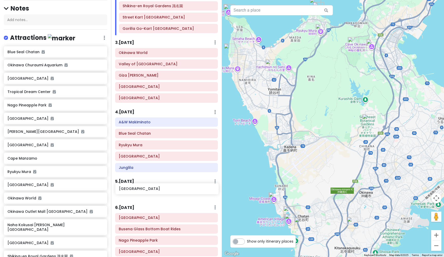
drag, startPoint x: 55, startPoint y: 165, endPoint x: 167, endPoint y: 188, distance: 113.9
click at [167, 188] on div "Okinawa Trip Private Change Dates Make a Copy Delete Trip Give Feedback 💡 Suppo…" at bounding box center [222, 128] width 444 height 257
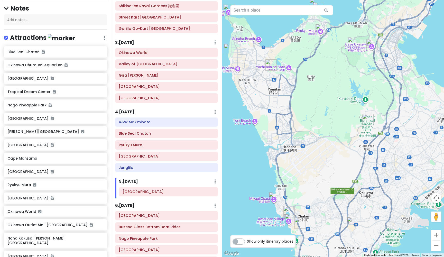
click at [354, 43] on img "Bios Hill" at bounding box center [352, 42] width 11 height 11
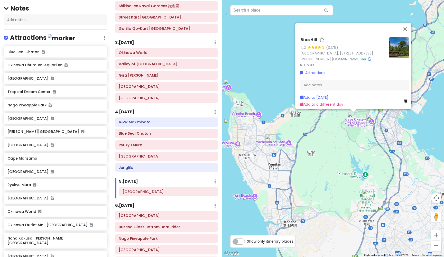
click at [372, 120] on img "Cave Okinawa" at bounding box center [371, 119] width 11 height 11
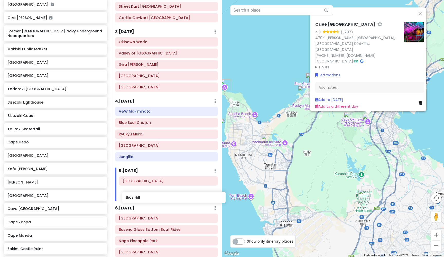
scroll to position [80, 0]
drag, startPoint x: 21, startPoint y: 194, endPoint x: 137, endPoint y: 192, distance: 115.8
click at [137, 192] on div "Okinawa Trip Private Change Dates Make a Copy Delete Trip Give Feedback 💡 Suppo…" at bounding box center [222, 128] width 444 height 257
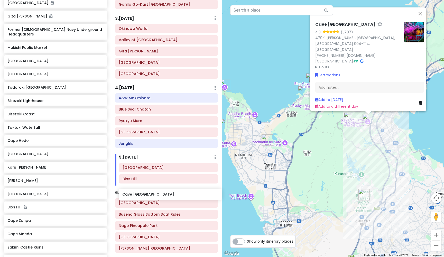
scroll to position [94, 0]
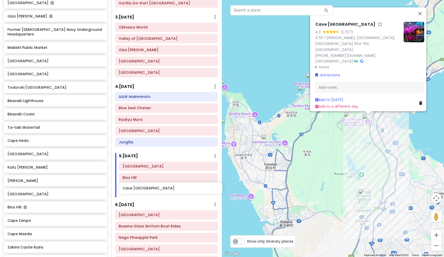
drag, startPoint x: 27, startPoint y: 206, endPoint x: 142, endPoint y: 190, distance: 116.2
click at [142, 190] on div "Okinawa Trip Private Change Dates Make a Copy Delete Trip Give Feedback 💡 Suppo…" at bounding box center [222, 128] width 444 height 257
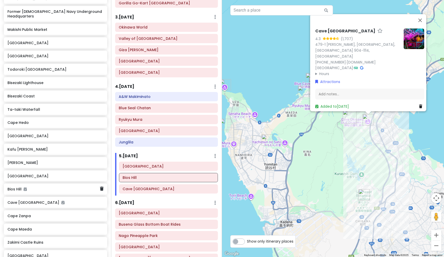
scroll to position [454, 0]
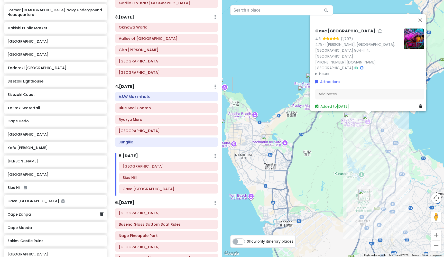
click at [25, 212] on h6 "Cape Zanpa" at bounding box center [53, 214] width 92 height 5
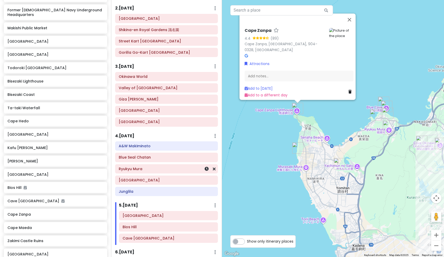
scroll to position [43, 0]
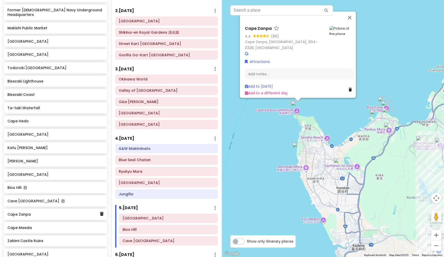
click at [22, 212] on h6 "Cape Zanpa" at bounding box center [53, 214] width 92 height 5
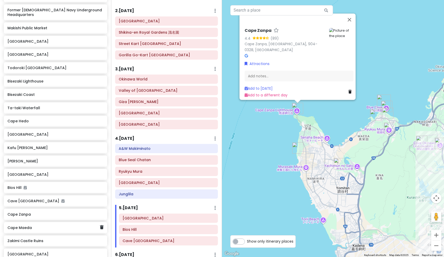
click at [25, 225] on h6 "Cape Maeda" at bounding box center [53, 227] width 92 height 5
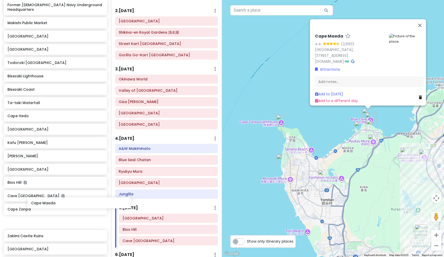
scroll to position [460, 0]
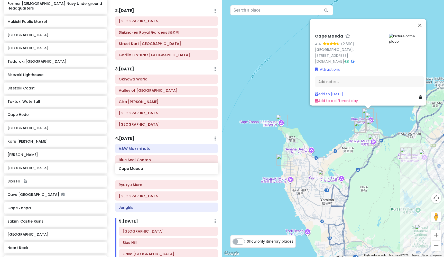
drag, startPoint x: 28, startPoint y: 211, endPoint x: 139, endPoint y: 169, distance: 118.8
click at [139, 169] on div "Okinawa Trip Private Change Dates Make a Copy Delete Trip Give Feedback 💡 Suppo…" at bounding box center [222, 128] width 444 height 257
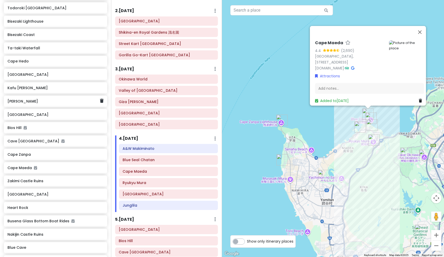
scroll to position [517, 0]
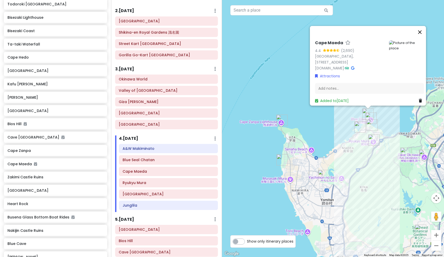
click at [422, 31] on button "Close" at bounding box center [419, 32] width 12 height 12
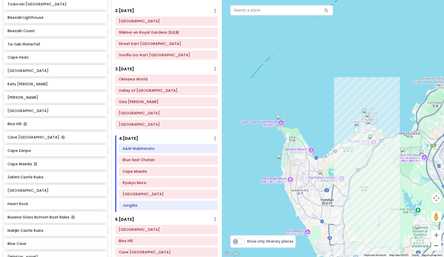
click at [438, 248] on button "Zoom out" at bounding box center [436, 245] width 10 height 10
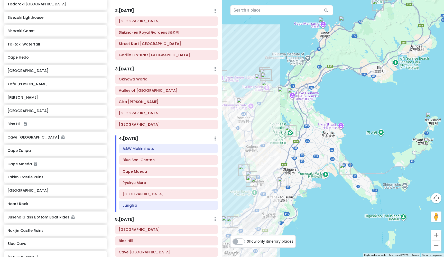
drag, startPoint x: 375, startPoint y: 153, endPoint x: 289, endPoint y: 107, distance: 98.0
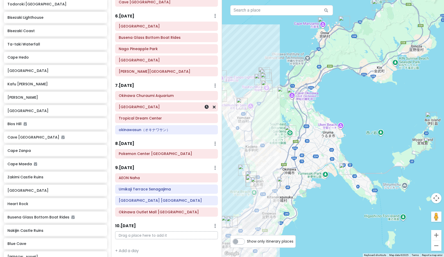
scroll to position [292, 0]
click at [146, 152] on h6 "Pokemon Center [GEOGRAPHIC_DATA]" at bounding box center [167, 154] width 96 height 5
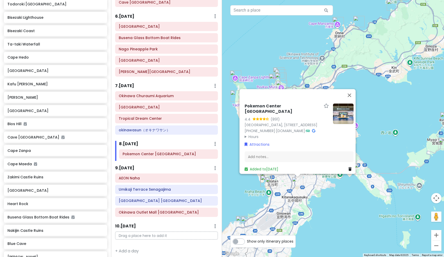
click at [361, 169] on img "Katsuren Castle Ruins" at bounding box center [359, 168] width 11 height 11
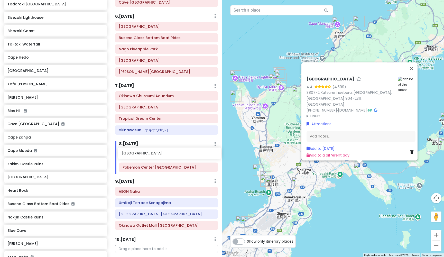
drag, startPoint x: 34, startPoint y: 94, endPoint x: 148, endPoint y: 153, distance: 128.2
click at [148, 153] on div "Okinawa Trip Private Change Dates Make a Copy Delete Trip Give Feedback 💡 Suppo…" at bounding box center [222, 128] width 444 height 257
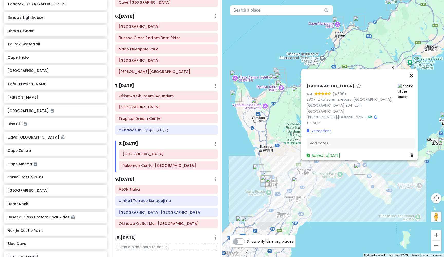
click at [413, 79] on button "Close" at bounding box center [411, 75] width 12 height 12
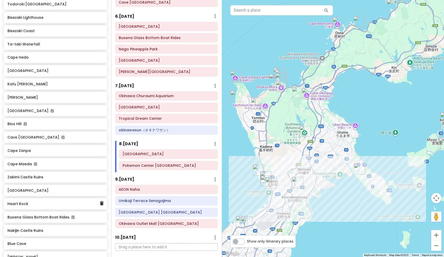
click at [22, 201] on h6 "Heart Rock" at bounding box center [53, 203] width 92 height 5
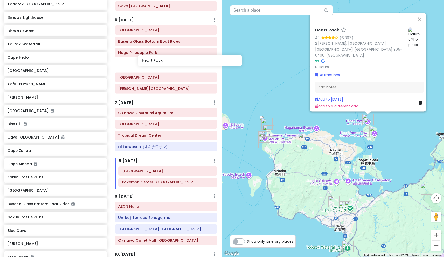
scroll to position [288, 1]
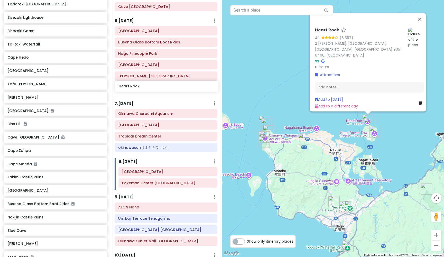
drag, startPoint x: 22, startPoint y: 188, endPoint x: 133, endPoint y: 88, distance: 149.6
click at [133, 88] on div "Okinawa Trip Private Change Dates Make a Copy Delete Trip Give Feedback 💡 Suppo…" at bounding box center [222, 128] width 444 height 257
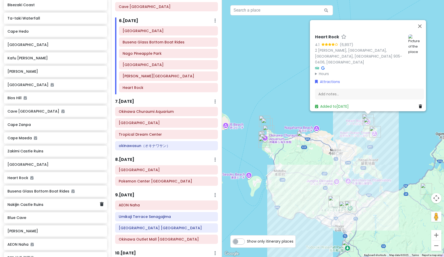
scroll to position [544, 0]
click at [31, 202] on h6 "Nakijin Castle Ruins" at bounding box center [53, 204] width 92 height 5
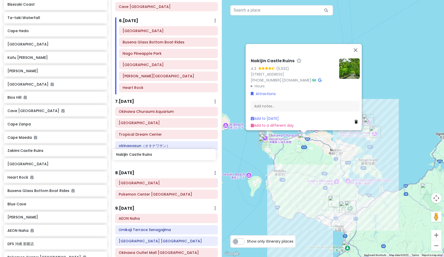
drag, startPoint x: 31, startPoint y: 187, endPoint x: 140, endPoint y: 155, distance: 113.6
click at [140, 155] on div "Okinawa Trip Private Change Dates Make a Copy Delete Trip Give Feedback 💡 Suppo…" at bounding box center [222, 128] width 444 height 257
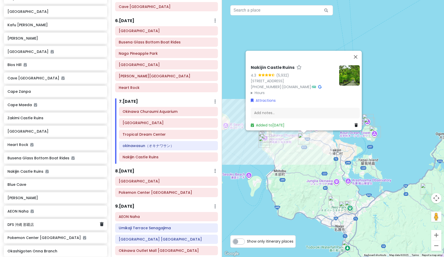
scroll to position [591, 0]
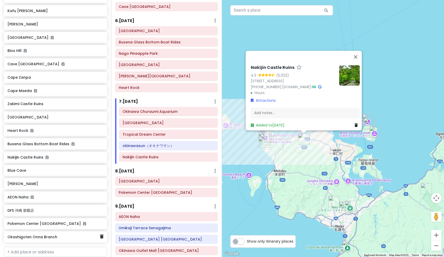
click at [31, 234] on h6 "Okashigoten Onna Branch" at bounding box center [53, 236] width 92 height 5
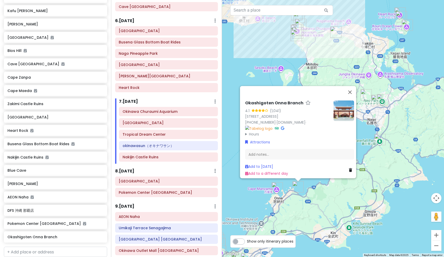
drag, startPoint x: 263, startPoint y: 110, endPoint x: 263, endPoint y: 60, distance: 49.6
click at [277, 187] on img "Cape Manzamo" at bounding box center [276, 187] width 11 height 11
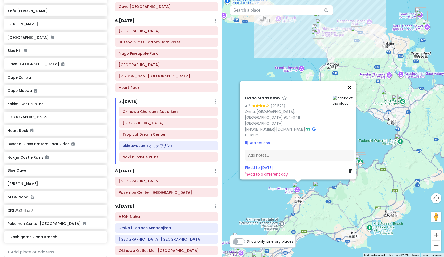
click at [352, 92] on button "Close" at bounding box center [349, 87] width 12 height 12
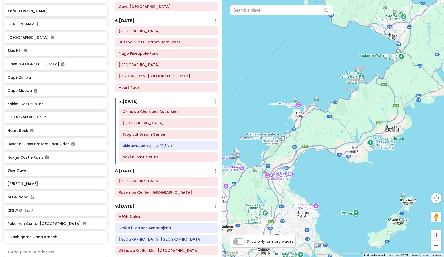
drag, startPoint x: 286, startPoint y: 153, endPoint x: 287, endPoint y: 68, distance: 85.5
click at [320, 102] on img "Okashigoten Onna Branch" at bounding box center [319, 101] width 11 height 11
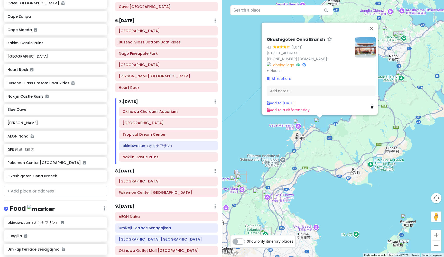
scroll to position [675, 0]
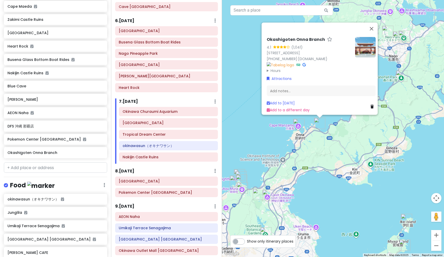
click at [315, 37] on h6 "Okashigoten Onna Branch" at bounding box center [296, 39] width 58 height 5
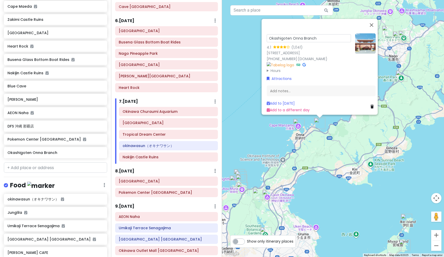
drag, startPoint x: 316, startPoint y: 33, endPoint x: 263, endPoint y: 32, distance: 52.9
click at [264, 32] on div "Okashigoten Onna Branch 4.1 (1,041) 100 Serakaki, Onna, Kunigami District, Okin…" at bounding box center [320, 72] width 113 height 83
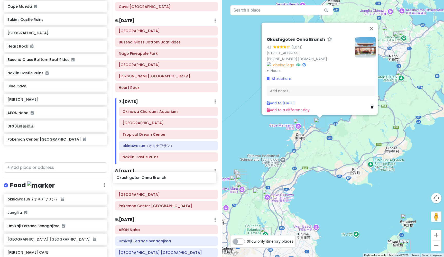
drag, startPoint x: 35, startPoint y: 136, endPoint x: 144, endPoint y: 178, distance: 116.8
click at [144, 178] on div "Okinawa Trip Private Change Dates Make a Copy Delete Trip Give Feedback 💡 Suppo…" at bounding box center [222, 128] width 444 height 257
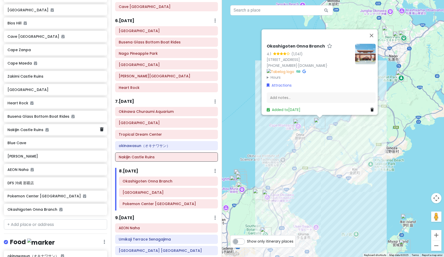
scroll to position [611, 0]
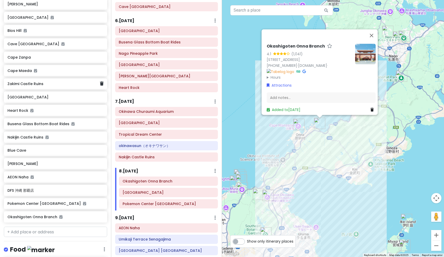
click at [29, 81] on h6 "Zakimi Castle Ruins" at bounding box center [53, 83] width 92 height 5
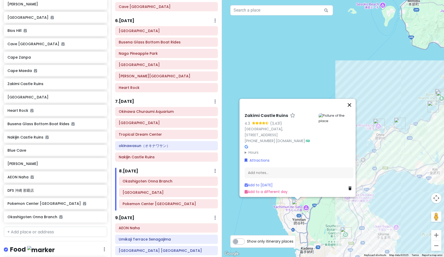
click at [352, 111] on button "Close" at bounding box center [349, 105] width 12 height 12
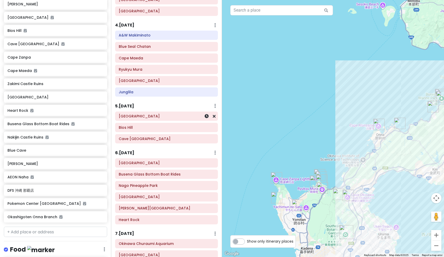
scroll to position [147, 0]
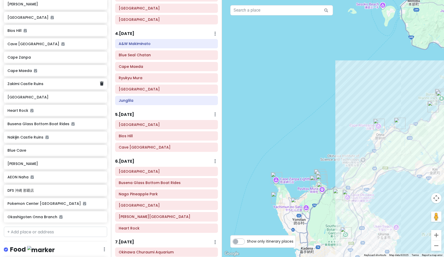
click at [23, 81] on h6 "Zakimi Castle Ruins" at bounding box center [53, 83] width 92 height 5
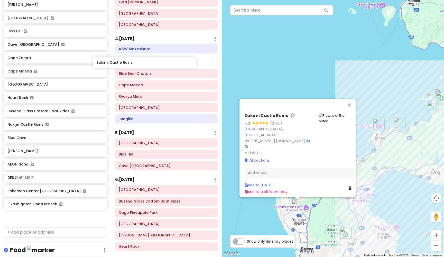
scroll to position [142, 0]
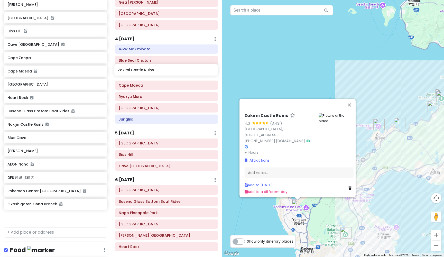
drag, startPoint x: 23, startPoint y: 68, endPoint x: 133, endPoint y: 71, distance: 110.5
click at [133, 71] on div "Okinawa Trip Private Change Dates Make a Copy Delete Trip Give Feedback 💡 Suppo…" at bounding box center [222, 128] width 444 height 257
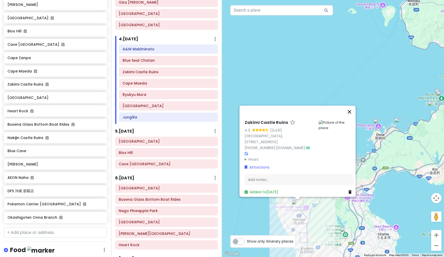
click at [353, 116] on button "Close" at bounding box center [349, 112] width 12 height 12
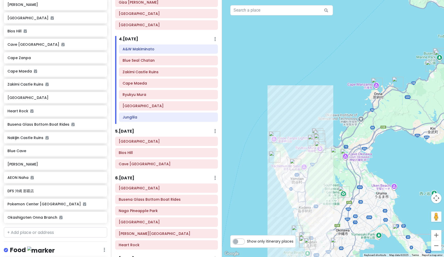
drag, startPoint x: 280, startPoint y: 131, endPoint x: 278, endPoint y: 90, distance: 41.4
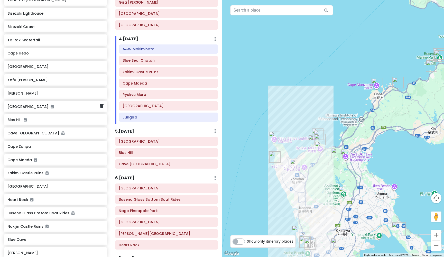
scroll to position [517, 0]
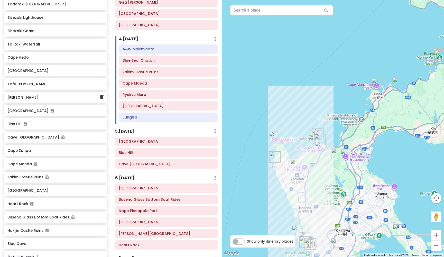
click at [22, 95] on h6 "[PERSON_NAME]" at bounding box center [53, 97] width 92 height 5
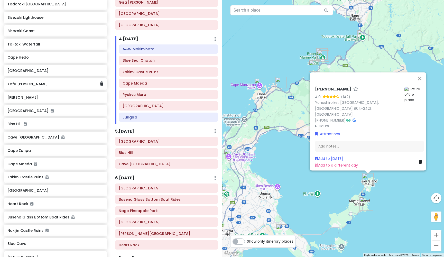
click at [23, 82] on h6 "Kafu [PERSON_NAME]" at bounding box center [53, 84] width 92 height 5
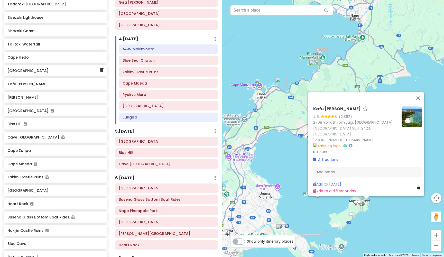
click at [45, 68] on h6 "[GEOGRAPHIC_DATA]" at bounding box center [53, 70] width 92 height 5
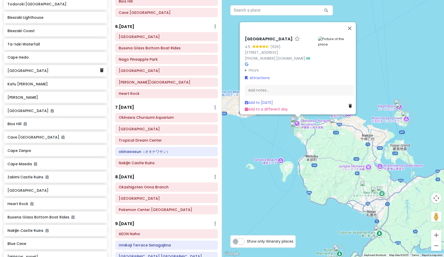
scroll to position [516, 0]
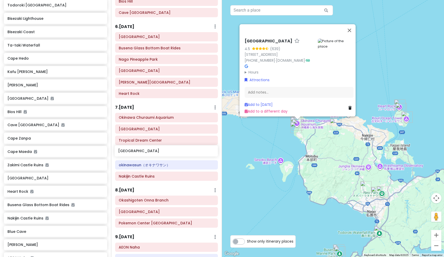
drag, startPoint x: 52, startPoint y: 55, endPoint x: 163, endPoint y: 152, distance: 146.9
click at [163, 152] on div "Okinawa Trip Private Change Dates Make a Copy Delete Trip Give Feedback 💡 Suppo…" at bounding box center [222, 128] width 444 height 257
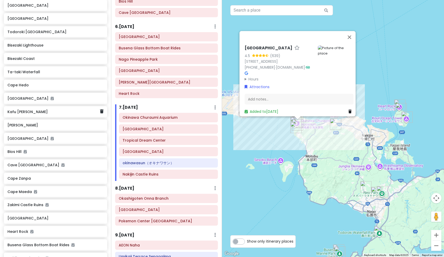
scroll to position [485, 0]
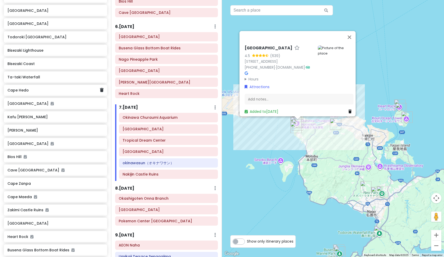
click at [23, 88] on h6 "Cape Hedo" at bounding box center [53, 90] width 92 height 5
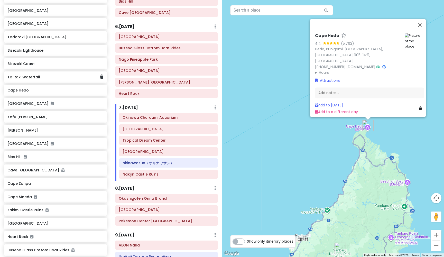
click at [26, 75] on h6 "Ta-taki Waterfall" at bounding box center [53, 77] width 92 height 5
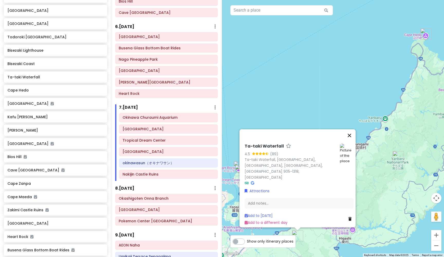
click at [352, 141] on button "Close" at bounding box center [349, 135] width 12 height 12
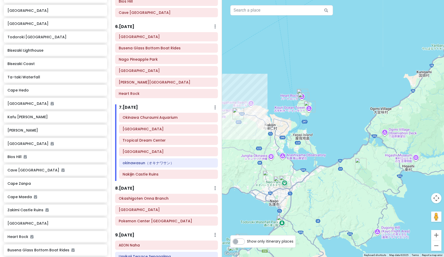
drag, startPoint x: 287, startPoint y: 152, endPoint x: 357, endPoint y: 77, distance: 102.7
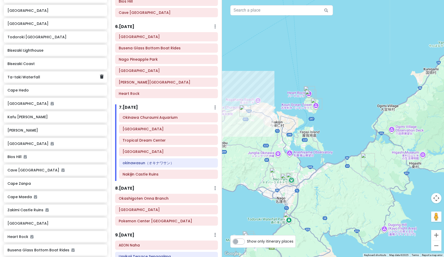
click at [27, 75] on h6 "Ta-taki Waterfall" at bounding box center [53, 77] width 92 height 5
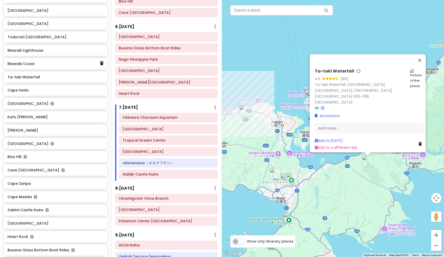
click at [29, 61] on h6 "Bisezaki Coast" at bounding box center [53, 63] width 92 height 5
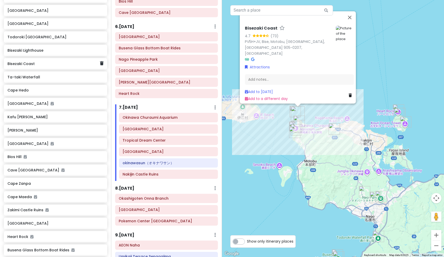
scroll to position [484, 0]
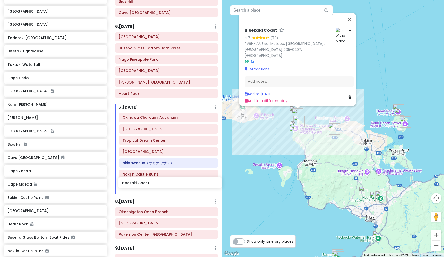
drag, startPoint x: 28, startPoint y: 48, endPoint x: 143, endPoint y: 184, distance: 177.7
click at [143, 184] on div "Okinawa Trip Private Change Dates Make a Copy Delete Trip Give Feedback 💡 Suppo…" at bounding box center [222, 128] width 444 height 257
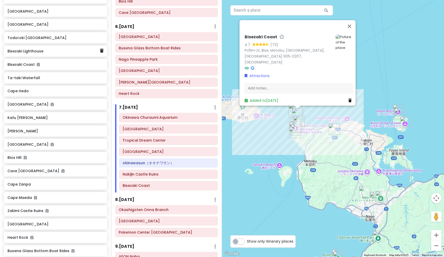
click at [36, 49] on h6 "Bisezaki Lighthouse" at bounding box center [53, 51] width 92 height 5
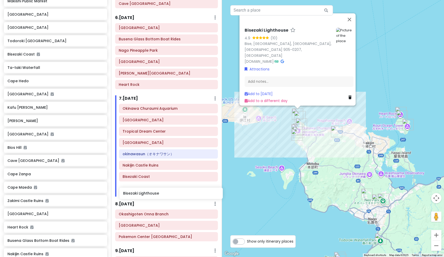
scroll to position [303, 0]
drag, startPoint x: 36, startPoint y: 36, endPoint x: 151, endPoint y: 187, distance: 189.6
click at [151, 187] on div "Okinawa Trip Private Change Dates Make a Copy Delete Trip Give Feedback 💡 Suppo…" at bounding box center [222, 128] width 444 height 257
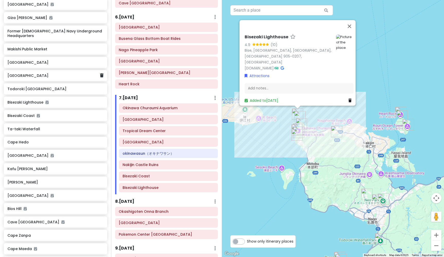
scroll to position [423, 0]
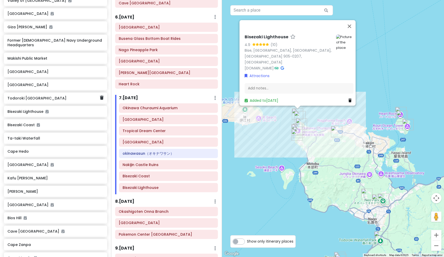
click at [33, 96] on h6 "Todoroki [GEOGRAPHIC_DATA]" at bounding box center [53, 98] width 92 height 5
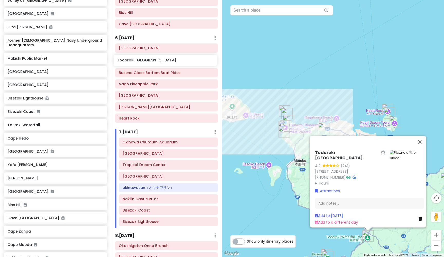
scroll to position [281, 0]
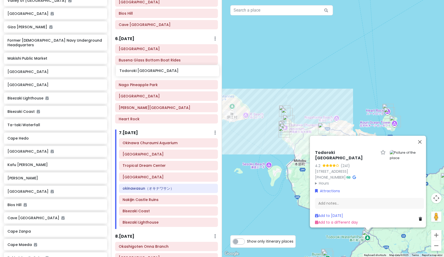
drag, startPoint x: 33, startPoint y: 83, endPoint x: 145, endPoint y: 72, distance: 112.5
click at [145, 72] on div "Okinawa Trip Private Change Dates Make a Copy Delete Trip Give Feedback 💡 Suppo…" at bounding box center [222, 128] width 444 height 257
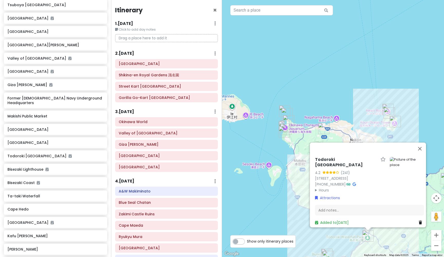
scroll to position [0, 0]
click at [36, 114] on h6 "Makishi Public Market" at bounding box center [53, 116] width 92 height 5
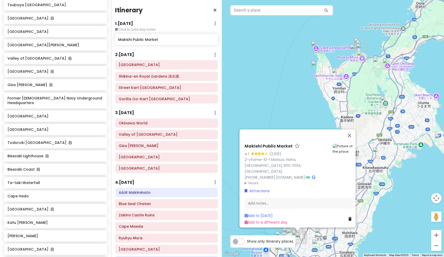
drag, startPoint x: 36, startPoint y: 101, endPoint x: 147, endPoint y: 41, distance: 125.9
click at [147, 41] on div "Okinawa Trip Private Change Dates Make a Copy Delete Trip Give Feedback 💡 Suppo…" at bounding box center [222, 128] width 444 height 257
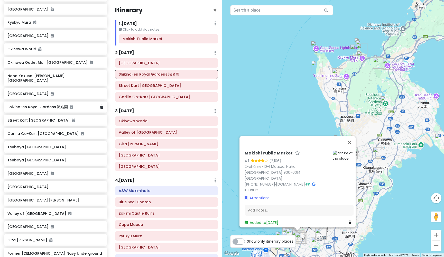
scroll to position [206, 0]
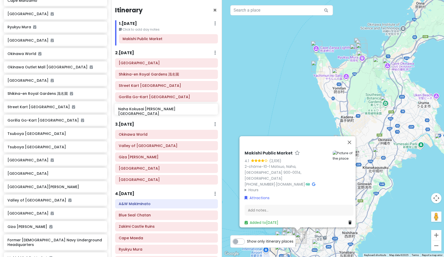
drag, startPoint x: 41, startPoint y: 75, endPoint x: 152, endPoint y: 110, distance: 116.1
click at [152, 110] on div "Okinawa Trip Private Change Dates Make a Copy Delete Trip Give Feedback 💡 Suppo…" at bounding box center [222, 128] width 444 height 257
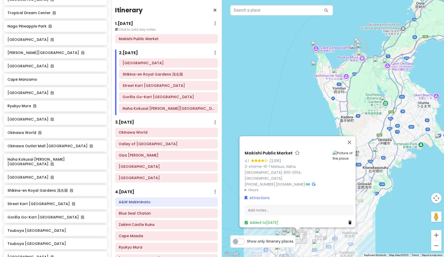
scroll to position [127, 0]
click at [29, 77] on h6 "Cape Manzamo" at bounding box center [53, 79] width 92 height 5
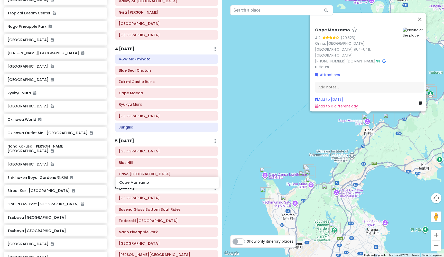
scroll to position [144, 0]
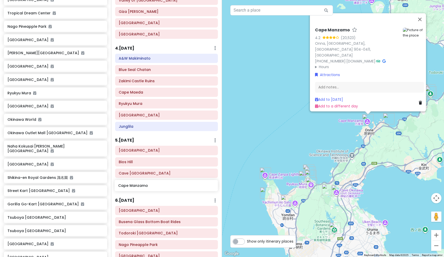
drag, startPoint x: 32, startPoint y: 74, endPoint x: 143, endPoint y: 186, distance: 157.2
click at [143, 186] on div "Okinawa Trip Private Change Dates Make a Copy Delete Trip Give Feedback 💡 Suppo…" at bounding box center [222, 128] width 444 height 257
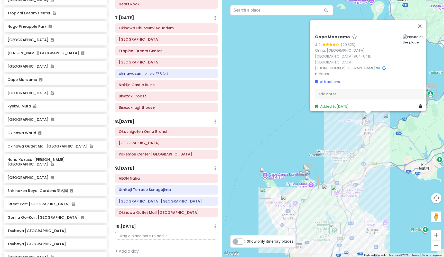
scroll to position [416, 0]
click at [423, 30] on button "Close" at bounding box center [419, 26] width 12 height 12
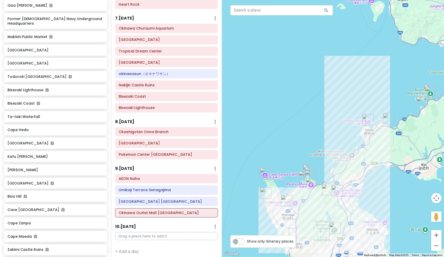
scroll to position [445, 0]
click at [43, 61] on h6 "[GEOGRAPHIC_DATA]" at bounding box center [53, 63] width 92 height 5
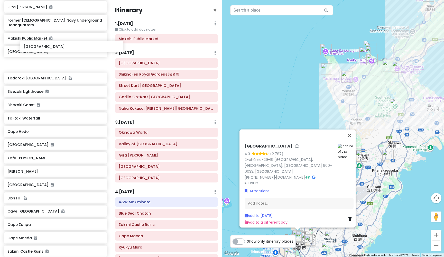
scroll to position [443, 0]
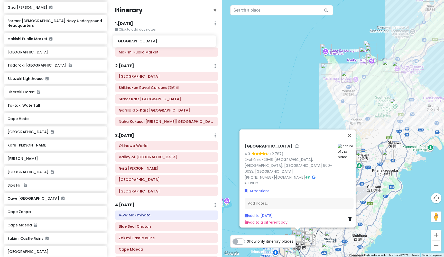
drag, startPoint x: 32, startPoint y: 47, endPoint x: 140, endPoint y: 42, distance: 108.5
click at [140, 42] on div "Okinawa Trip Private Change Dates Make a Copy Delete Trip Give Feedback 💡 Suppo…" at bounding box center [222, 128] width 444 height 257
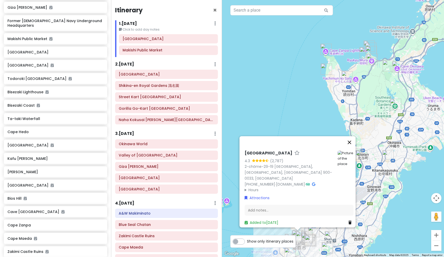
click at [352, 144] on button "Close" at bounding box center [349, 142] width 12 height 12
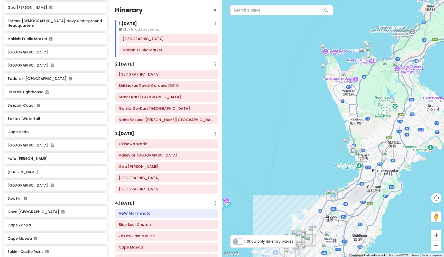
click at [434, 232] on button "Zoom in" at bounding box center [436, 235] width 10 height 10
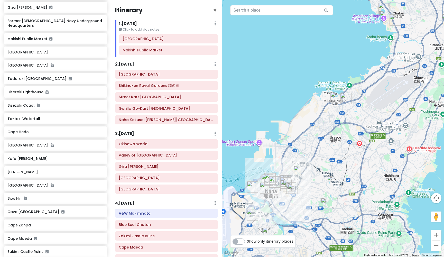
drag, startPoint x: 281, startPoint y: 187, endPoint x: 286, endPoint y: 17, distance: 169.8
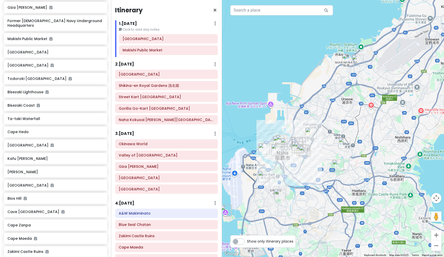
drag, startPoint x: 274, startPoint y: 77, endPoint x: 285, endPoint y: 37, distance: 40.7
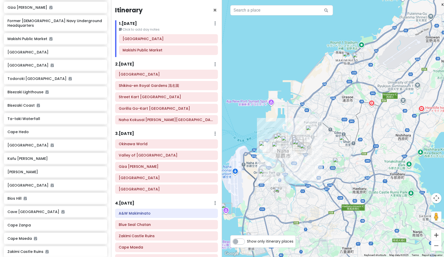
click at [435, 235] on button "Zoom in" at bounding box center [436, 235] width 10 height 10
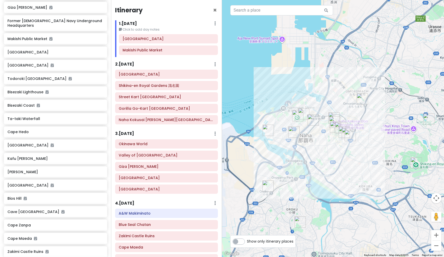
drag, startPoint x: 244, startPoint y: 93, endPoint x: 317, endPoint y: 52, distance: 84.3
click at [312, 122] on img "Gorilla Go-Kart Okinawa" at bounding box center [312, 119] width 11 height 11
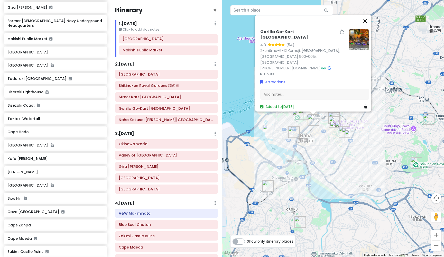
click at [368, 27] on button "Close" at bounding box center [365, 21] width 12 height 12
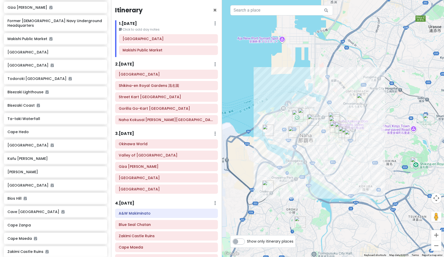
click at [304, 112] on img "Matsuyama Park" at bounding box center [303, 113] width 11 height 11
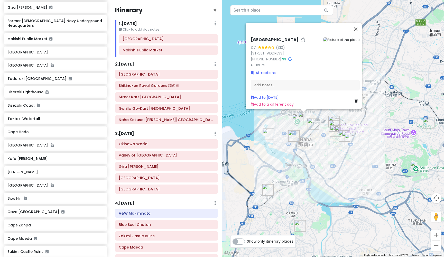
click at [357, 23] on button "Close" at bounding box center [355, 29] width 12 height 12
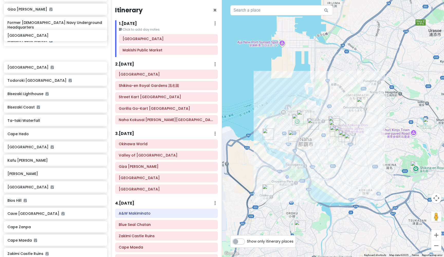
scroll to position [440, 0]
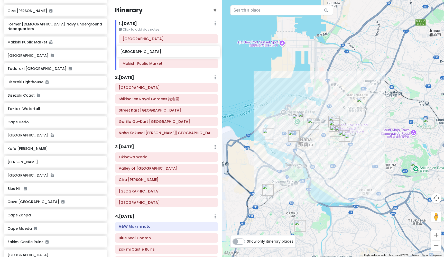
drag, startPoint x: 24, startPoint y: 36, endPoint x: 137, endPoint y: 53, distance: 113.9
click at [137, 53] on div "Okinawa Trip Private Change Dates Make a Copy Delete Trip Give Feedback 💡 Suppo…" at bounding box center [222, 128] width 444 height 257
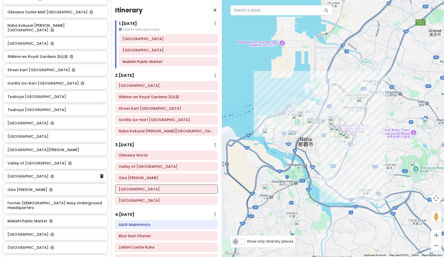
scroll to position [256, 0]
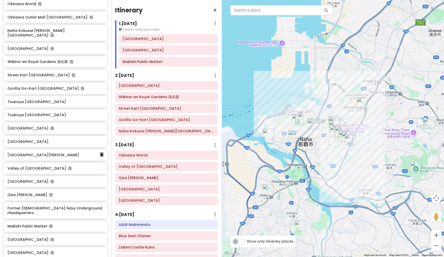
click at [33, 153] on h6 "[GEOGRAPHIC_DATA][PERSON_NAME]" at bounding box center [53, 155] width 92 height 5
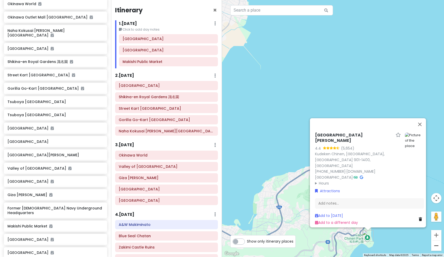
click at [436, 245] on button "Zoom out" at bounding box center [436, 245] width 10 height 10
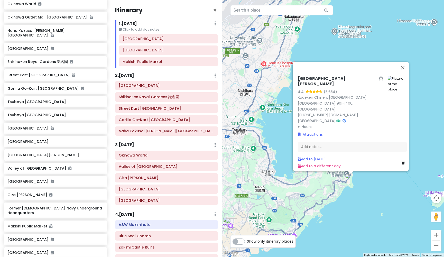
click at [436, 245] on button "Zoom out" at bounding box center [436, 245] width 10 height 10
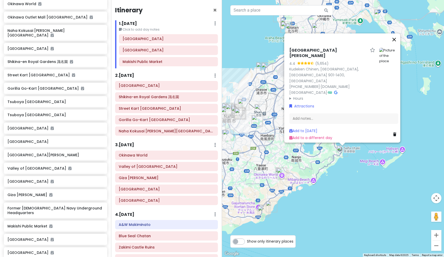
click at [397, 46] on button "Close" at bounding box center [394, 39] width 12 height 12
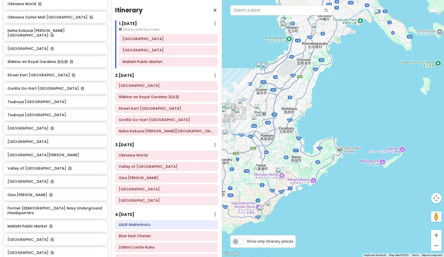
click at [342, 150] on img "Cape Chinen Park" at bounding box center [341, 150] width 11 height 11
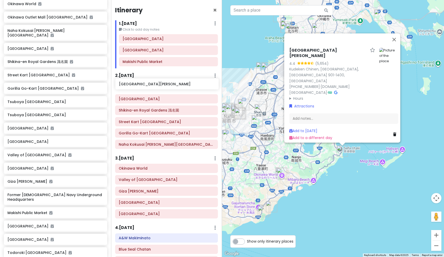
drag, startPoint x: 34, startPoint y: 143, endPoint x: 146, endPoint y: 84, distance: 126.1
click at [146, 84] on div "Okinawa Trip Private Change Dates Make a Copy Delete Trip Give Feedback 💡 Suppo…" at bounding box center [222, 128] width 444 height 257
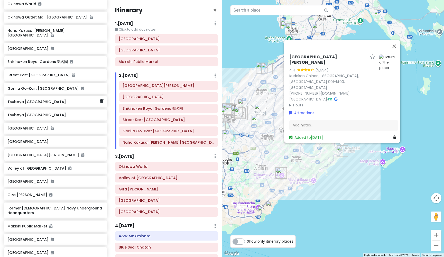
click at [33, 99] on h6 "Tsuboya [GEOGRAPHIC_DATA]" at bounding box center [53, 101] width 92 height 5
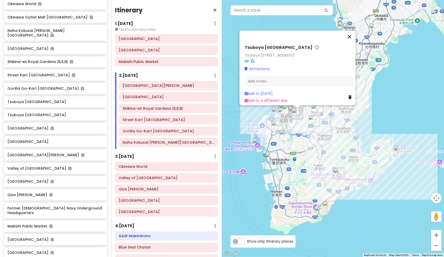
click at [351, 31] on button "Close" at bounding box center [349, 37] width 12 height 12
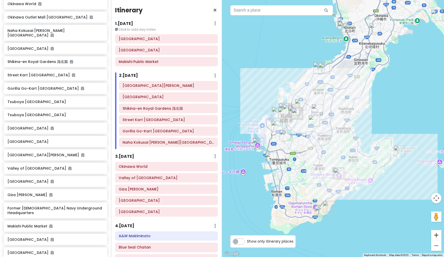
click at [436, 234] on button "Zoom in" at bounding box center [436, 235] width 10 height 10
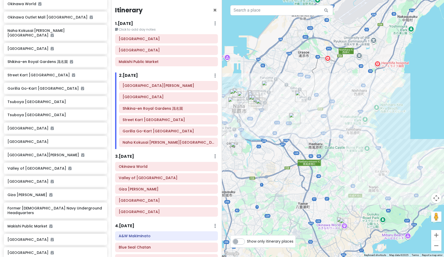
click at [436, 234] on button "Zoom in" at bounding box center [436, 235] width 10 height 10
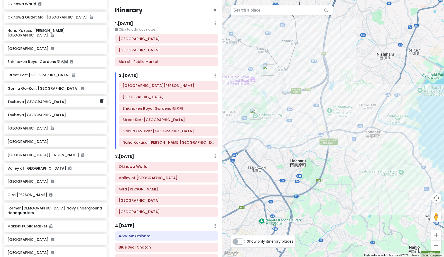
click at [38, 99] on h6 "Tsuboya [GEOGRAPHIC_DATA]" at bounding box center [53, 101] width 92 height 5
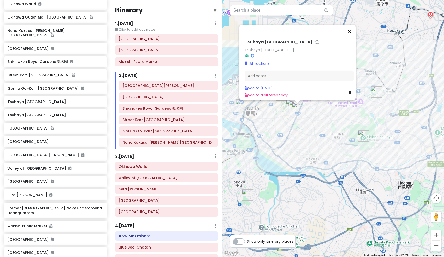
click at [350, 25] on button "Close" at bounding box center [349, 31] width 12 height 12
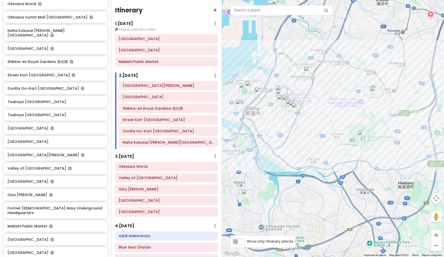
click at [289, 102] on img "UCHINA CAFÉ BUKU-BUKU" at bounding box center [294, 106] width 11 height 11
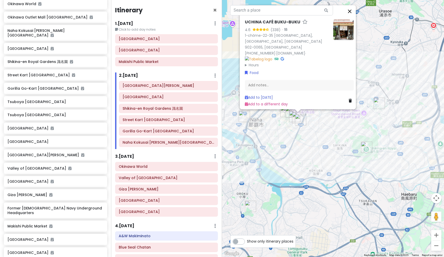
click at [352, 17] on button "Close" at bounding box center [349, 11] width 12 height 12
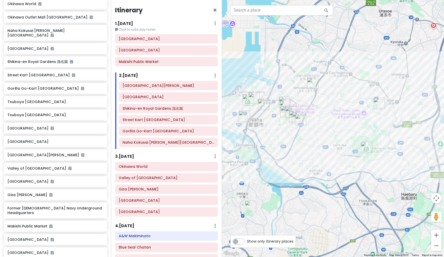
click at [300, 117] on img "Tsuboya Pottery Street" at bounding box center [300, 119] width 11 height 11
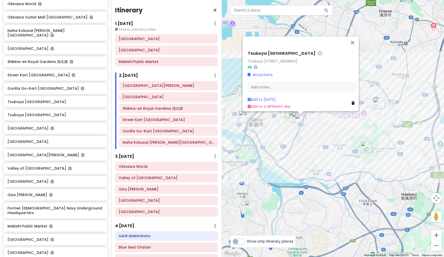
click at [291, 115] on img "Tsuboya Yachimun Street" at bounding box center [294, 116] width 11 height 11
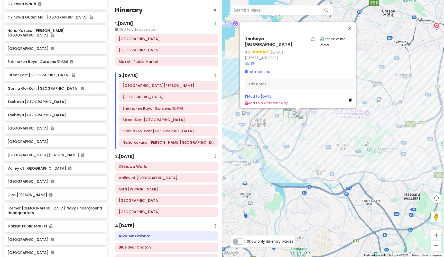
click at [287, 111] on img "Makishi Public Market" at bounding box center [288, 111] width 11 height 11
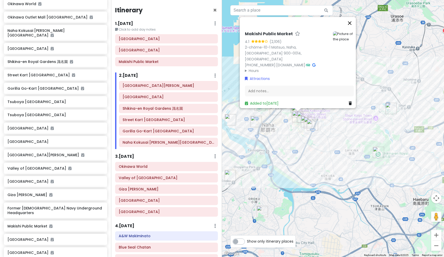
click at [352, 21] on button "Close" at bounding box center [349, 23] width 12 height 12
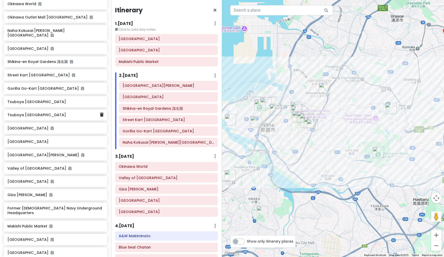
click at [31, 112] on h6 "Tsuboya [GEOGRAPHIC_DATA]" at bounding box center [53, 114] width 92 height 5
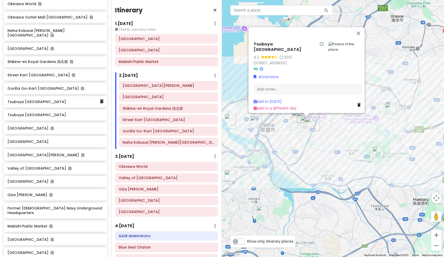
click at [34, 99] on h6 "Tsuboya [GEOGRAPHIC_DATA]" at bounding box center [53, 101] width 92 height 5
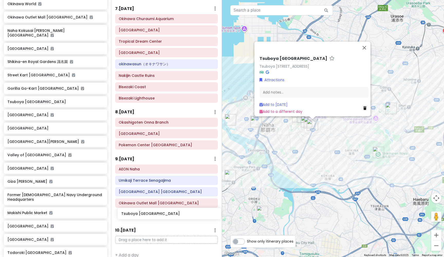
scroll to position [463, 0]
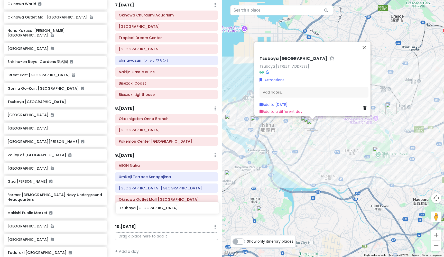
drag, startPoint x: 30, startPoint y: 92, endPoint x: 141, endPoint y: 209, distance: 161.8
click at [141, 209] on div "Okinawa Trip Private Change Dates Make a Copy Delete Trip Give Feedback 💡 Suppo…" at bounding box center [222, 128] width 444 height 257
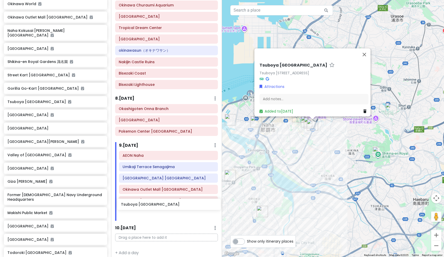
scroll to position [474, 0]
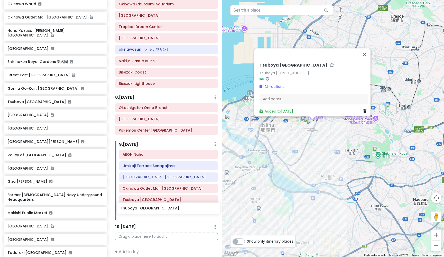
drag, startPoint x: 34, startPoint y: 104, endPoint x: 147, endPoint y: 209, distance: 153.9
click at [147, 209] on div "Okinawa Trip Private Change Dates Make a Copy Delete Trip Give Feedback 💡 Suppo…" at bounding box center [222, 128] width 444 height 257
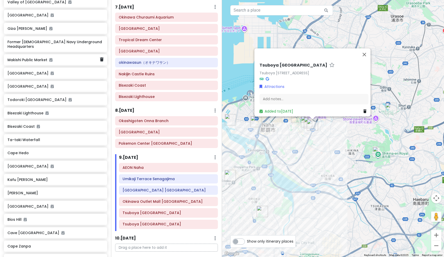
scroll to position [426, 0]
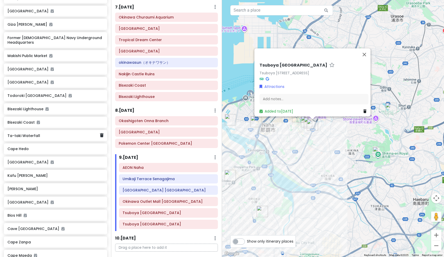
click at [32, 133] on h6 "Ta-taki Waterfall" at bounding box center [53, 135] width 92 height 5
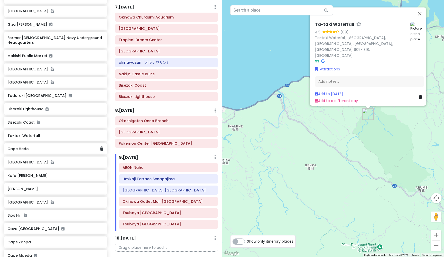
click at [26, 146] on h6 "Cape Hedo" at bounding box center [53, 148] width 92 height 5
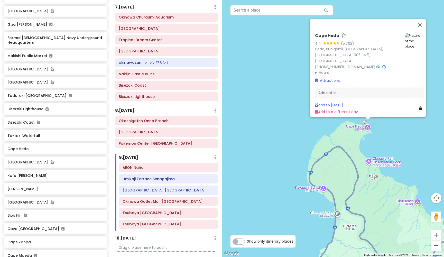
click at [437, 246] on button "Zoom out" at bounding box center [436, 245] width 10 height 10
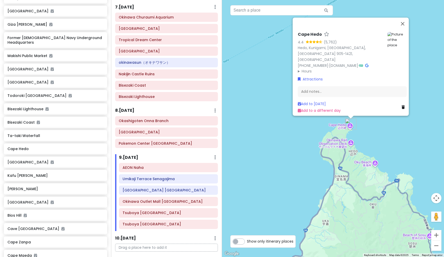
click at [437, 246] on button "Zoom out" at bounding box center [436, 245] width 10 height 10
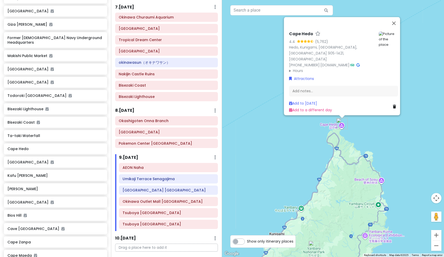
click at [437, 246] on button "Zoom out" at bounding box center [436, 245] width 10 height 10
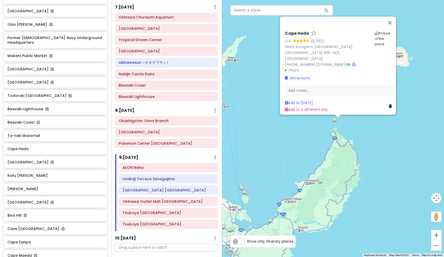
click at [437, 246] on button "Zoom out" at bounding box center [436, 245] width 10 height 10
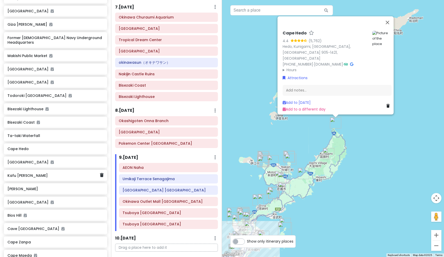
click at [20, 173] on h6 "Kafu [PERSON_NAME]" at bounding box center [53, 175] width 92 height 5
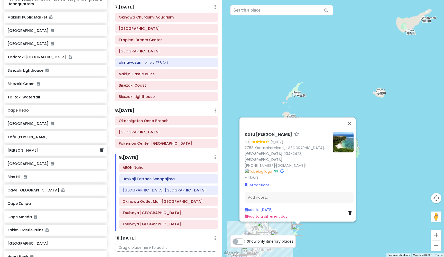
scroll to position [465, 0]
click at [23, 201] on h6 "Cape Zanpa" at bounding box center [53, 203] width 92 height 5
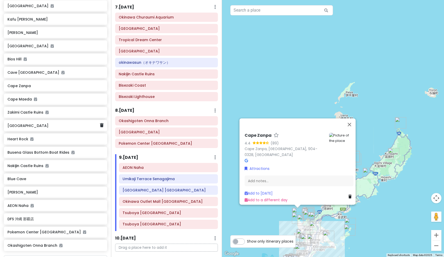
scroll to position [600, 0]
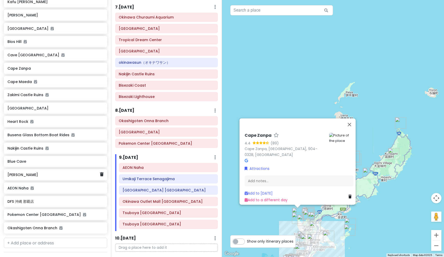
click at [24, 172] on h6 "[PERSON_NAME]" at bounding box center [53, 174] width 92 height 5
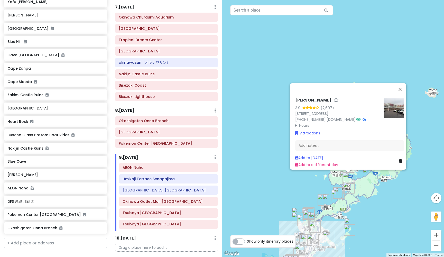
click at [437, 233] on button "Zoom in" at bounding box center [436, 235] width 10 height 10
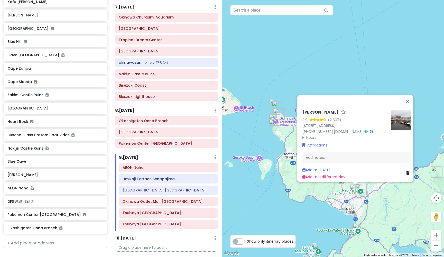
drag, startPoint x: 338, startPoint y: 155, endPoint x: 301, endPoint y: 1, distance: 158.4
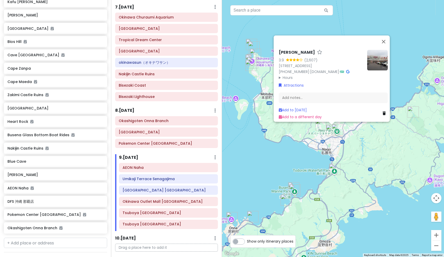
drag, startPoint x: 354, startPoint y: 60, endPoint x: 329, endPoint y: 0, distance: 64.5
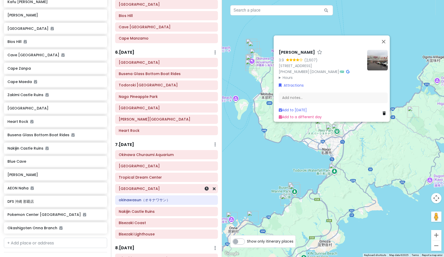
scroll to position [323, 0]
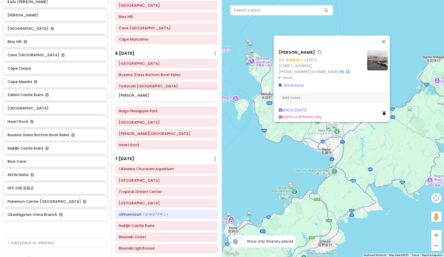
drag, startPoint x: 17, startPoint y: 158, endPoint x: 128, endPoint y: 96, distance: 127.2
click at [128, 96] on div "Okinawa Trip Private Change Dates Make a Copy Delete Trip Give Feedback 💡 Suppo…" at bounding box center [222, 128] width 444 height 257
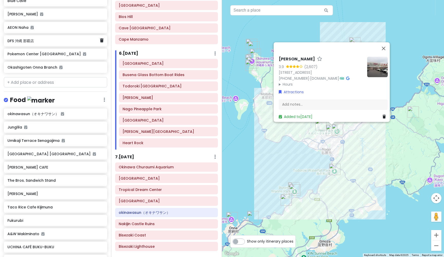
scroll to position [761, 0]
click at [22, 164] on h6 "[PERSON_NAME] CAFE" at bounding box center [53, 166] width 92 height 5
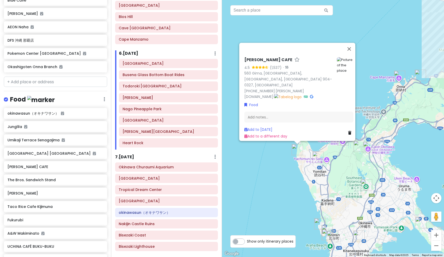
drag, startPoint x: 338, startPoint y: 113, endPoint x: 338, endPoint y: 26, distance: 86.8
click at [317, 158] on img "Zakimi Castle Ruins" at bounding box center [317, 157] width 11 height 11
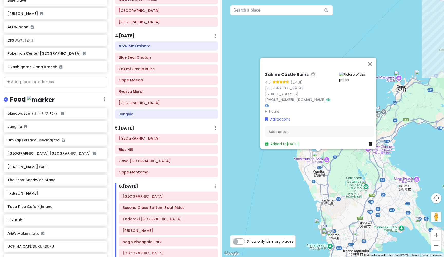
scroll to position [190, 0]
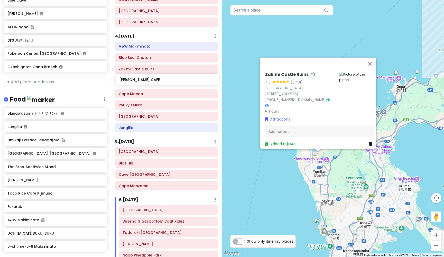
drag, startPoint x: 22, startPoint y: 149, endPoint x: 133, endPoint y: 81, distance: 131.1
click at [133, 81] on div "Okinawa Trip Private Change Dates Make a Copy Delete Trip Give Feedback 💡 Suppo…" at bounding box center [222, 128] width 444 height 257
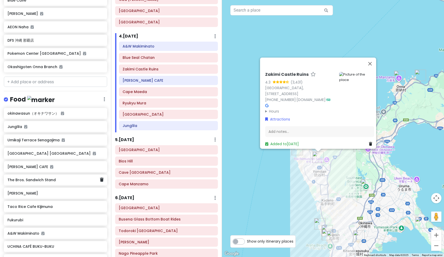
click at [32, 177] on h6 "The Bros. Sandwich Stand" at bounding box center [53, 179] width 92 height 5
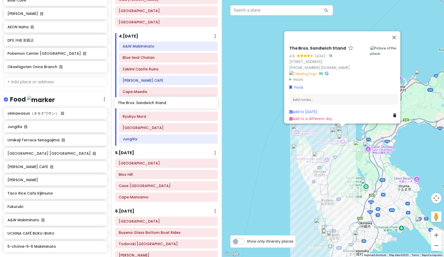
drag, startPoint x: 32, startPoint y: 162, endPoint x: 143, endPoint y: 103, distance: 125.0
click at [143, 103] on div "Okinawa Trip Private Change Dates Make a Copy Delete Trip Give Feedback 💡 Suppo…" at bounding box center [222, 128] width 444 height 257
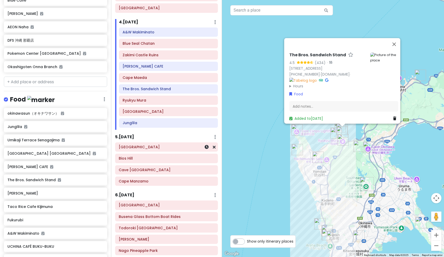
scroll to position [213, 0]
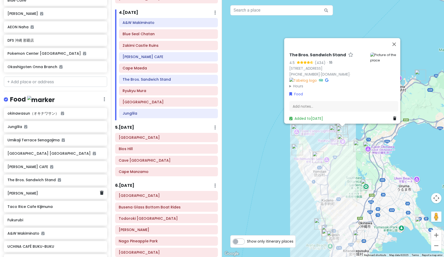
click at [25, 191] on h6 "[PERSON_NAME]" at bounding box center [53, 193] width 92 height 5
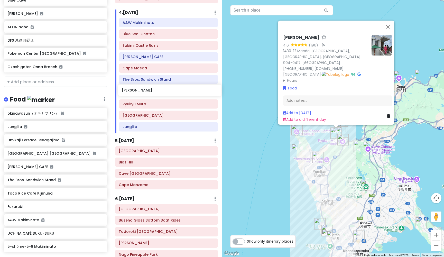
drag, startPoint x: 25, startPoint y: 176, endPoint x: 139, endPoint y: 92, distance: 142.1
click at [139, 92] on div "Okinawa Trip Private Change Dates Make a Copy Delete Trip Give Feedback 💡 Suppo…" at bounding box center [222, 128] width 444 height 257
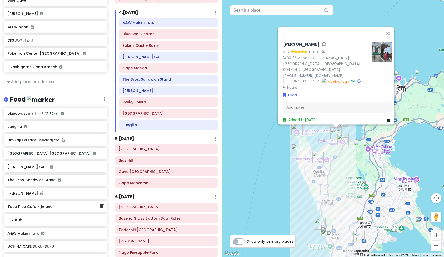
click at [28, 204] on h6 "Taco Rice Cafe Kijimuna" at bounding box center [53, 206] width 92 height 5
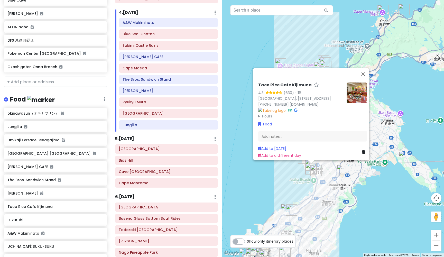
drag, startPoint x: 306, startPoint y: 73, endPoint x: 290, endPoint y: 7, distance: 68.5
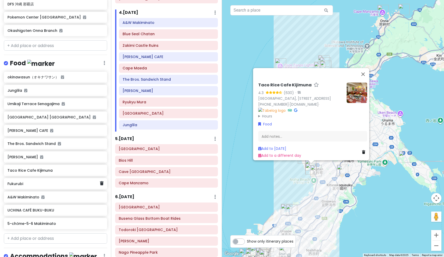
scroll to position [816, 0]
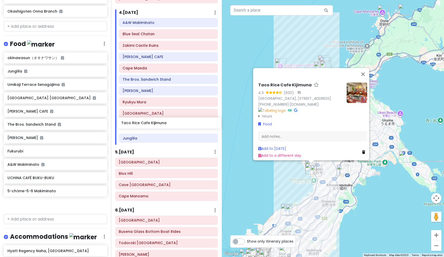
drag, startPoint x: 38, startPoint y: 134, endPoint x: 152, endPoint y: 125, distance: 114.2
click at [152, 125] on div "Okinawa Trip Private Change Dates Make a Copy Delete Trip Give Feedback 💡 Suppo…" at bounding box center [222, 128] width 444 height 257
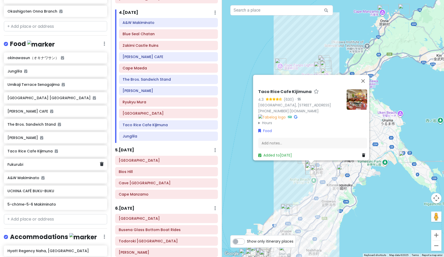
click at [19, 162] on h6 "Fukurubi" at bounding box center [53, 164] width 92 height 5
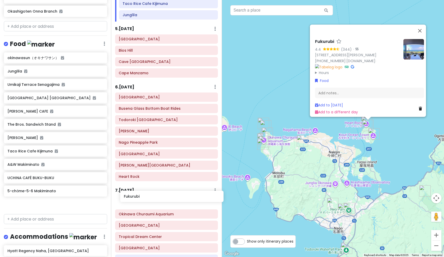
scroll to position [335, 0]
drag, startPoint x: 18, startPoint y: 147, endPoint x: 128, endPoint y: 188, distance: 117.5
click at [128, 188] on div "Okinawa Trip Private Change Dates Make a Copy Delete Trip Give Feedback 💡 Suppo…" at bounding box center [222, 128] width 444 height 257
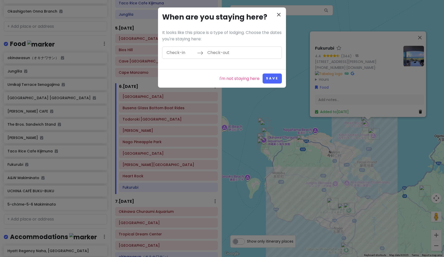
click at [278, 14] on icon "close" at bounding box center [279, 15] width 6 height 6
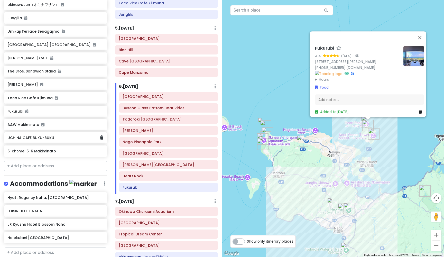
scroll to position [869, 0]
click at [40, 136] on h6 "UCHINA CAFÉ BUKU-BUKU" at bounding box center [53, 138] width 92 height 5
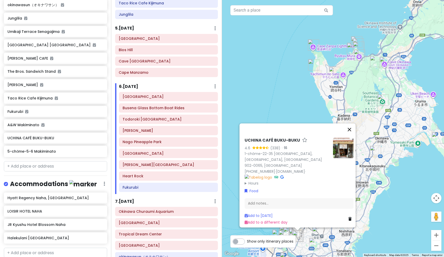
click at [351, 136] on button "Close" at bounding box center [349, 129] width 12 height 12
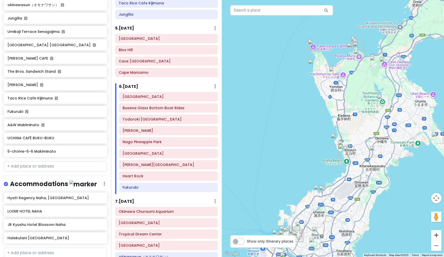
click at [436, 234] on button "Zoom in" at bounding box center [436, 235] width 10 height 10
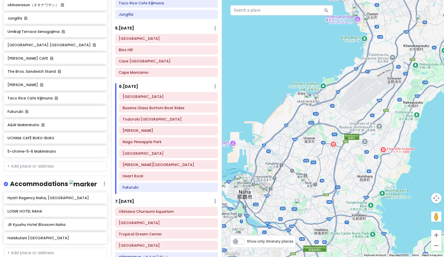
drag, startPoint x: 272, startPoint y: 207, endPoint x: 276, endPoint y: 43, distance: 163.6
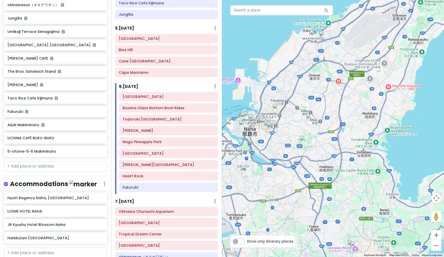
drag, startPoint x: 256, startPoint y: 88, endPoint x: 261, endPoint y: 28, distance: 60.4
click at [27, 136] on h6 "UCHINA CAFÉ BUKU-BUKU" at bounding box center [53, 138] width 92 height 5
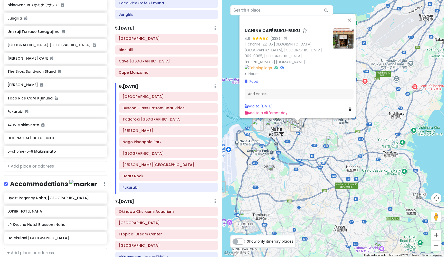
click at [435, 236] on button "Zoom in" at bounding box center [436, 235] width 10 height 10
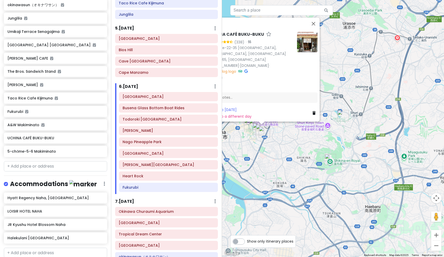
click at [435, 236] on button "Zoom in" at bounding box center [436, 235] width 10 height 10
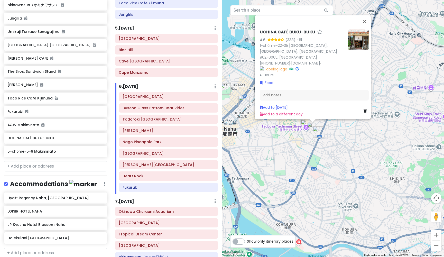
drag, startPoint x: 259, startPoint y: 156, endPoint x: 384, endPoint y: 146, distance: 124.6
click at [305, 126] on img "Tsuboya Yachimun Street" at bounding box center [306, 125] width 11 height 11
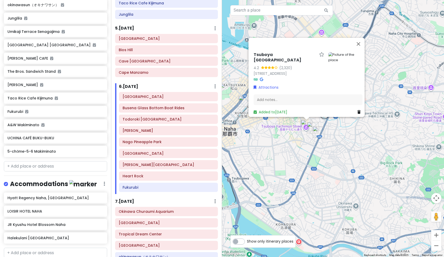
click at [315, 133] on img "Tsuboya Pottery Street" at bounding box center [318, 131] width 11 height 11
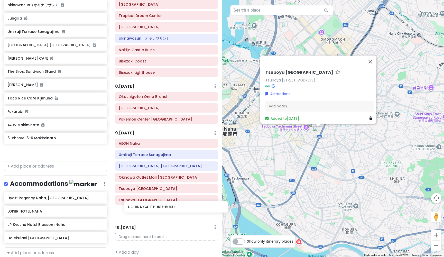
scroll to position [553, 0]
drag, startPoint x: 23, startPoint y: 122, endPoint x: 132, endPoint y: 211, distance: 140.9
click at [132, 211] on div "Okinawa Trip Private Change Dates Make a Copy Delete Trip Give Feedback 💡 Suppo…" at bounding box center [222, 128] width 444 height 257
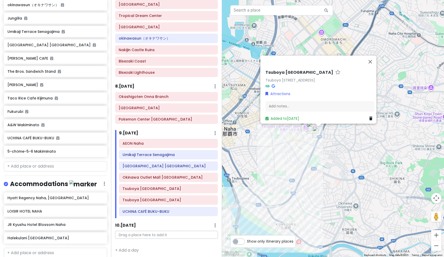
scroll to position [540, 0]
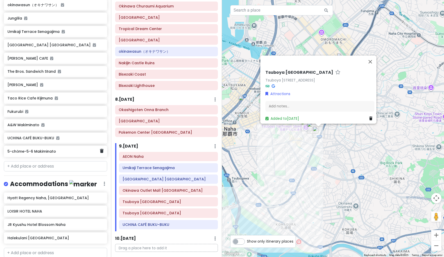
click at [40, 149] on h6 "5-chōme-5-6 Makiminato" at bounding box center [53, 151] width 92 height 5
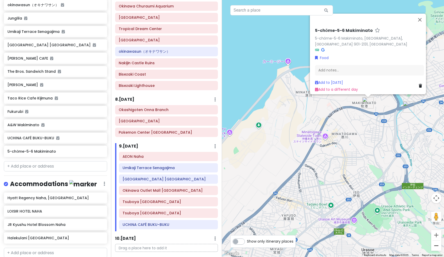
click at [437, 246] on button "Zoom out" at bounding box center [436, 245] width 10 height 10
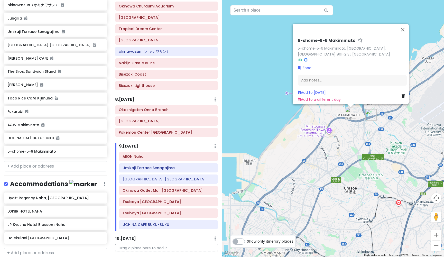
click at [437, 246] on button "Zoom out" at bounding box center [436, 245] width 10 height 10
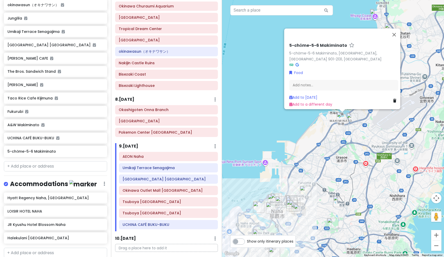
drag, startPoint x: 385, startPoint y: 39, endPoint x: 338, endPoint y: 45, distance: 47.2
click at [338, 45] on div "5-chōme-5-6 Makiminato 5-chōme-5-6 Makiminato, Urasoe, Okinawa 901-2131, Japan …" at bounding box center [342, 69] width 116 height 81
click at [396, 39] on button "Close" at bounding box center [394, 35] width 12 height 12
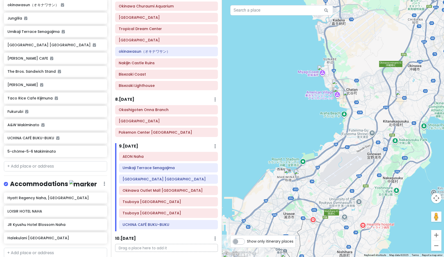
drag, startPoint x: 401, startPoint y: 104, endPoint x: 348, endPoint y: 160, distance: 77.4
click at [437, 245] on button "Zoom out" at bounding box center [436, 245] width 10 height 10
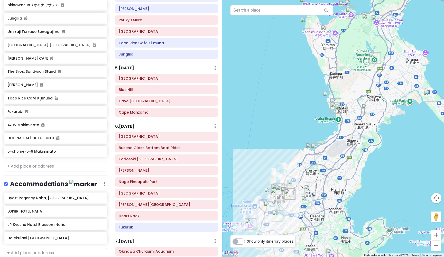
scroll to position [292, 0]
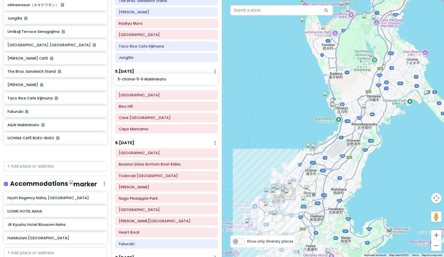
drag, startPoint x: 47, startPoint y: 134, endPoint x: 157, endPoint y: 81, distance: 122.4
click at [157, 81] on div "Okinawa Trip Private Change Dates Make a Copy Delete Trip Give Feedback 💡 Suppo…" at bounding box center [222, 128] width 444 height 257
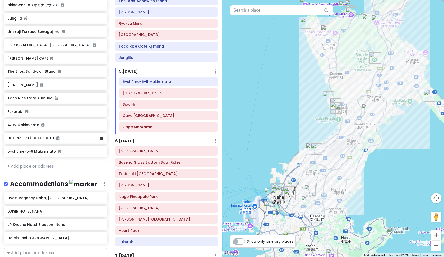
scroll to position [0, 0]
click at [23, 209] on h6 "LOISIR HOTEL NAHA" at bounding box center [53, 211] width 92 height 5
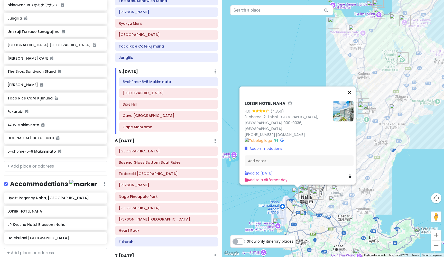
click at [353, 96] on button "Close" at bounding box center [349, 93] width 12 height 12
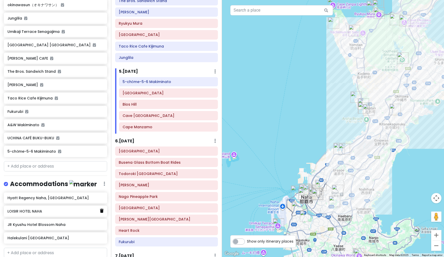
click at [101, 209] on icon at bounding box center [102, 211] width 4 height 4
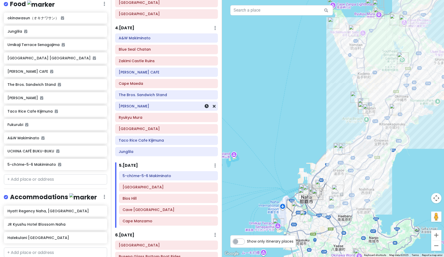
scroll to position [199, 0]
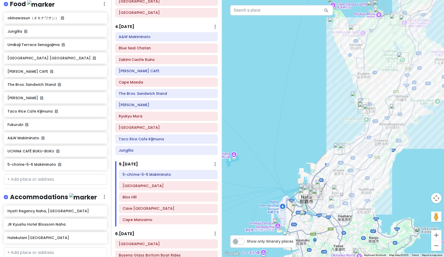
click at [137, 162] on h6 "5 . Fri 12/19" at bounding box center [128, 164] width 19 height 5
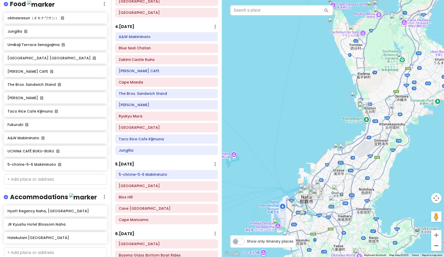
click at [436, 244] on button "Zoom out" at bounding box center [436, 245] width 10 height 10
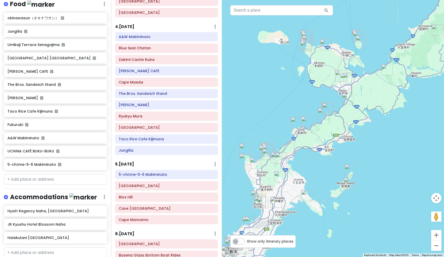
drag, startPoint x: 409, startPoint y: 117, endPoint x: 320, endPoint y: 204, distance: 124.2
click at [127, 162] on h6 "5 . Fri 12/19" at bounding box center [124, 164] width 19 height 5
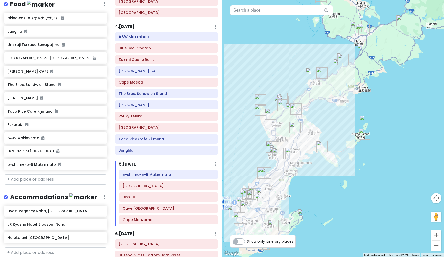
drag, startPoint x: 371, startPoint y: 196, endPoint x: 387, endPoint y: 145, distance: 53.1
click at [439, 236] on button "Zoom in" at bounding box center [436, 235] width 10 height 10
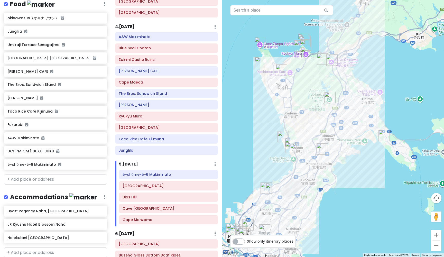
drag, startPoint x: 336, startPoint y: 147, endPoint x: 410, endPoint y: 112, distance: 82.2
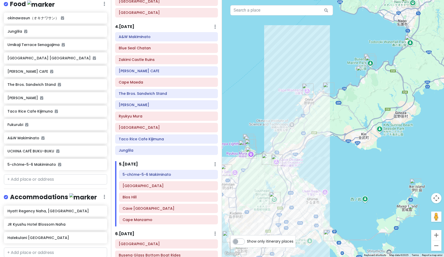
drag, startPoint x: 396, startPoint y: 72, endPoint x: 340, endPoint y: 173, distance: 114.7
click at [326, 87] on img "Okashigoten Onna Branch" at bounding box center [328, 87] width 11 height 11
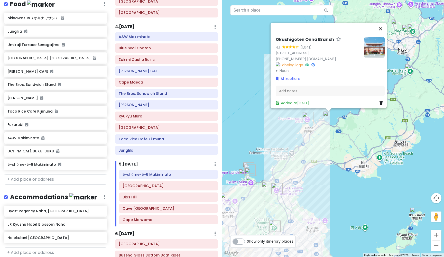
click at [383, 23] on button "Close" at bounding box center [380, 29] width 12 height 12
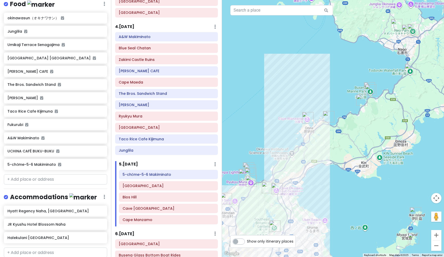
click at [134, 26] on h6 "4 . Thu 12/18" at bounding box center [124, 26] width 19 height 5
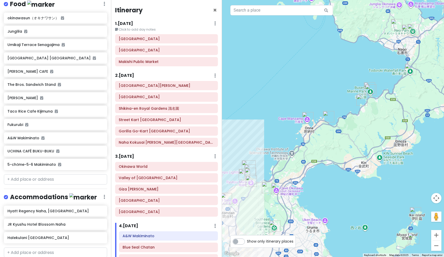
scroll to position [0, 0]
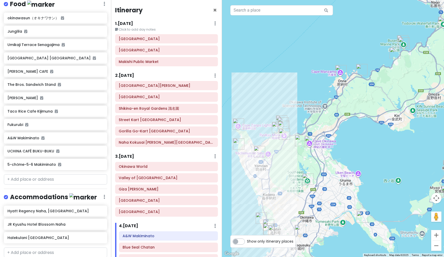
drag, startPoint x: 266, startPoint y: 112, endPoint x: 300, endPoint y: 64, distance: 58.4
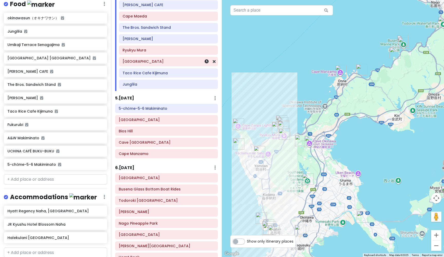
scroll to position [265, 0]
